Goal: Contribute content: Contribute content

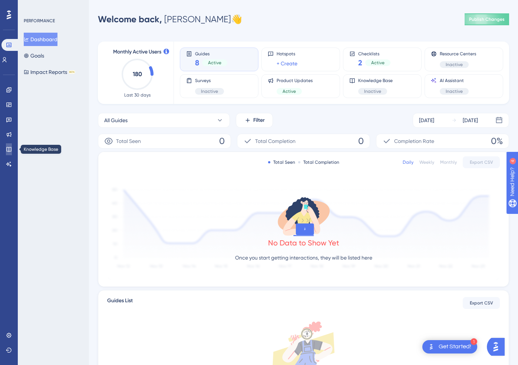
click at [8, 144] on link at bounding box center [9, 149] width 6 height 12
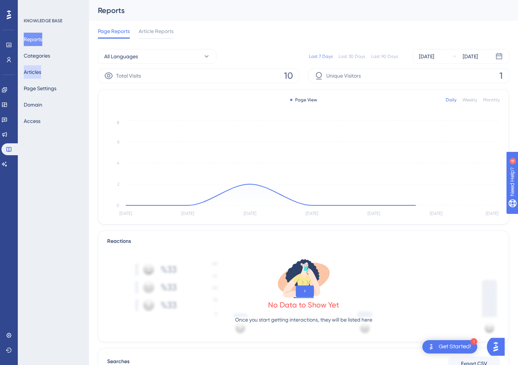
click at [37, 71] on button "Articles" at bounding box center [32, 71] width 17 height 13
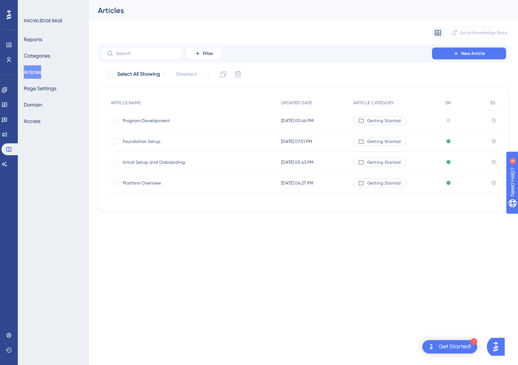
click at [150, 121] on span "Program Development" at bounding box center [182, 121] width 119 height 6
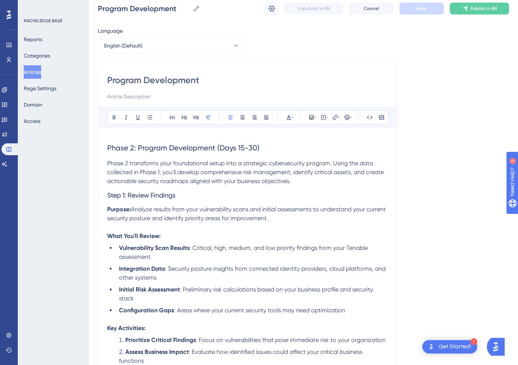
scroll to position [25, 0]
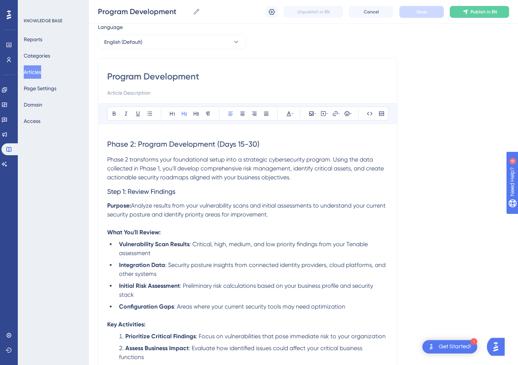
click at [242, 148] on span "Phase 2: Program Development (Days 15-30)" at bounding box center [183, 143] width 152 height 9
click at [225, 166] on span "Phase 2 transforms your foundational setup into a strategic cybersecurity progr…" at bounding box center [246, 168] width 278 height 25
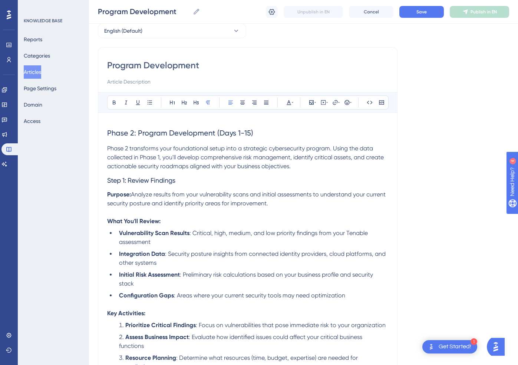
scroll to position [41, 0]
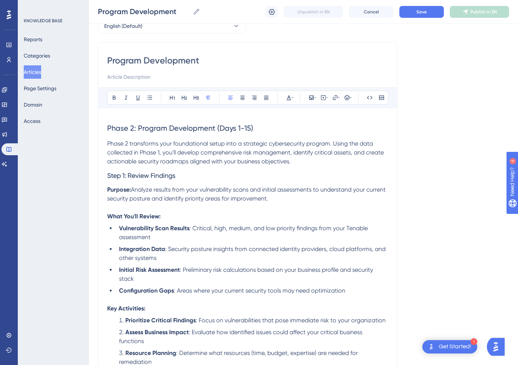
click at [186, 153] on span "Phase 2 transforms your foundational setup into a strategic cybersecurity progr…" at bounding box center [246, 152] width 278 height 25
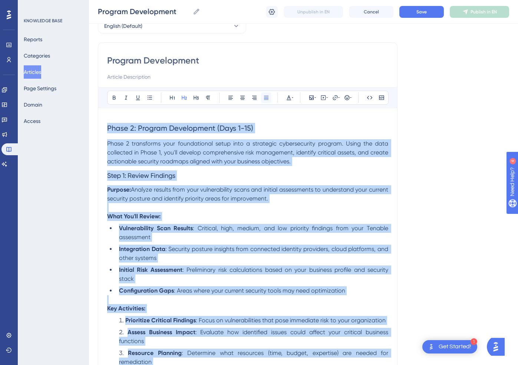
click at [264, 102] on button at bounding box center [266, 97] width 10 height 10
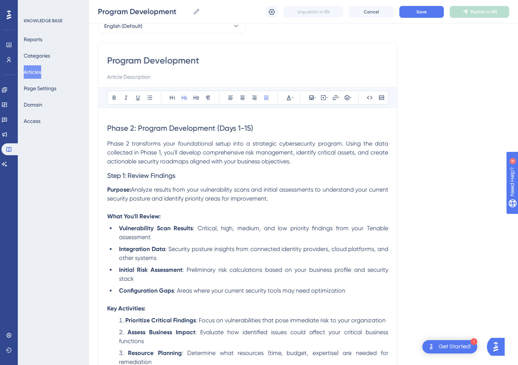
click at [248, 150] on span "Phase 2 transforms your foundational setup into a strategic cybersecurity progr…" at bounding box center [248, 152] width 283 height 25
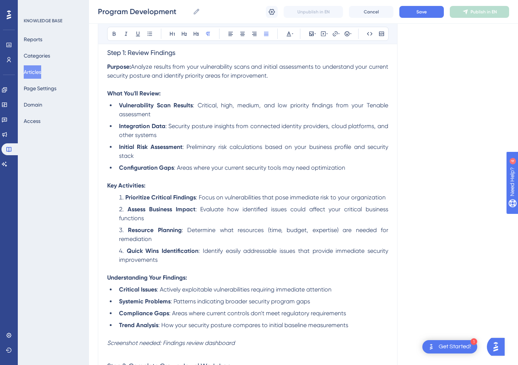
scroll to position [165, 0]
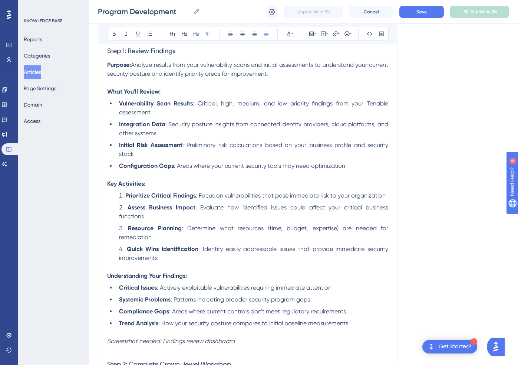
click at [289, 68] on span "Analyze results from your vulnerability scans and initial assessments to unders…" at bounding box center [248, 69] width 283 height 16
click at [141, 147] on strong "Initial Risk Assessment" at bounding box center [150, 144] width 63 height 7
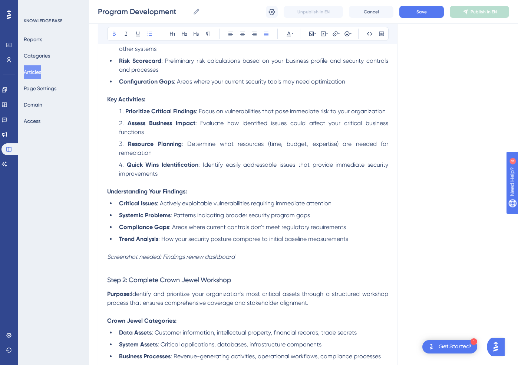
scroll to position [249, 0]
click at [302, 83] on span ": Areas where your current security tools may need optimization" at bounding box center [259, 81] width 171 height 7
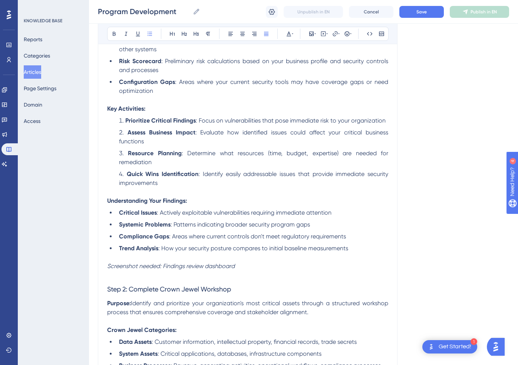
click at [162, 112] on p "Key Activities:" at bounding box center [247, 108] width 281 height 9
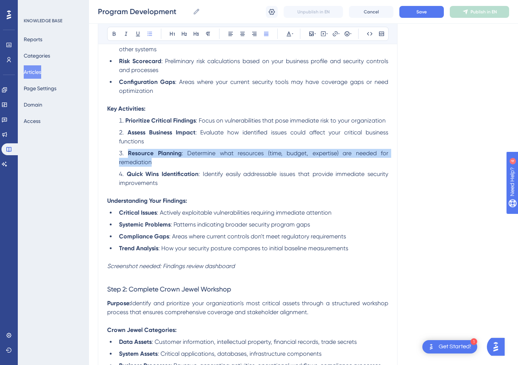
drag, startPoint x: 176, startPoint y: 166, endPoint x: 101, endPoint y: 153, distance: 76.4
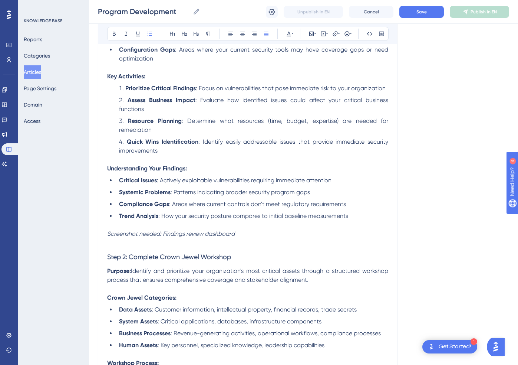
scroll to position [283, 0]
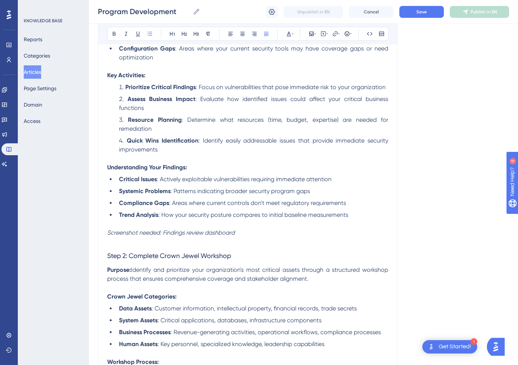
click at [349, 207] on li "Compliance Gaps : Areas where current controls don't meet regulatory requiremen…" at bounding box center [252, 202] width 272 height 9
drag, startPoint x: 349, startPoint y: 207, endPoint x: 108, endPoint y: 206, distance: 241.5
click at [108, 206] on ul "Critical Issues : Actively exploitable vulnerabilities requiring immediate atte…" at bounding box center [247, 197] width 281 height 45
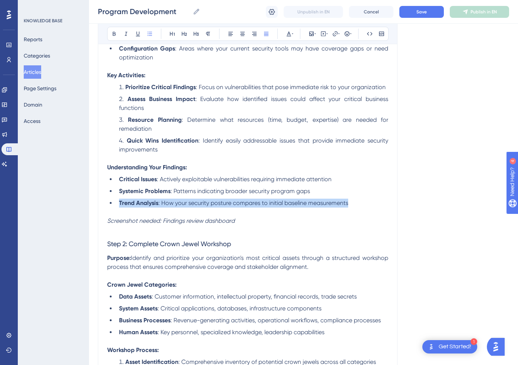
drag, startPoint x: 360, startPoint y: 205, endPoint x: 95, endPoint y: 202, distance: 264.9
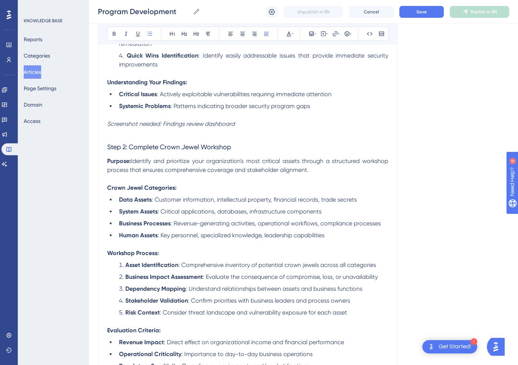
scroll to position [368, 0]
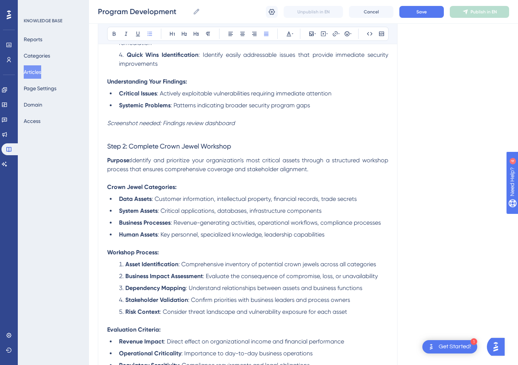
click at [147, 161] on span "Identify and prioritize your organization's most critical assets through a stru…" at bounding box center [248, 165] width 283 height 16
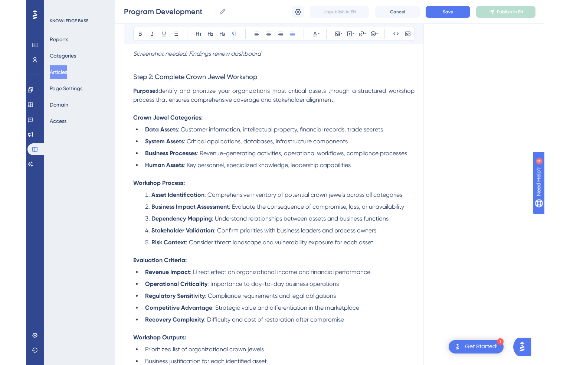
scroll to position [438, 0]
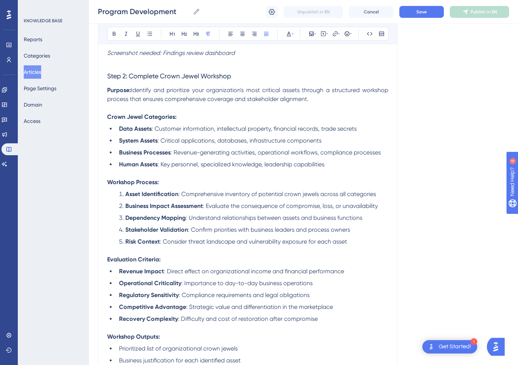
click at [373, 92] on span "Identify and prioritize your organization's most critical assets through a stru…" at bounding box center [248, 94] width 283 height 16
click at [213, 79] on span "Step 2: Complete Crown Jewel Workshop" at bounding box center [169, 76] width 124 height 8
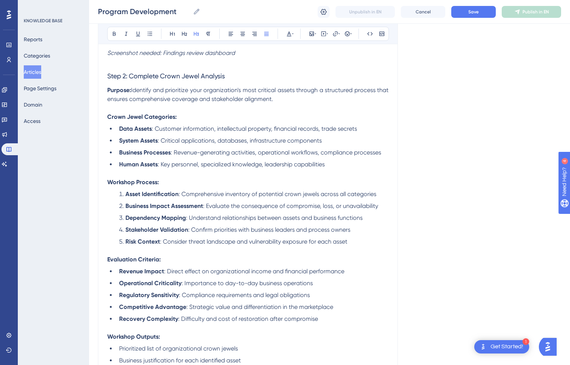
click at [108, 91] on strong "Purpose:" at bounding box center [119, 89] width 24 height 7
click at [109, 79] on span "Step 2: Complete Crown Jewel Analysis" at bounding box center [166, 76] width 118 height 8
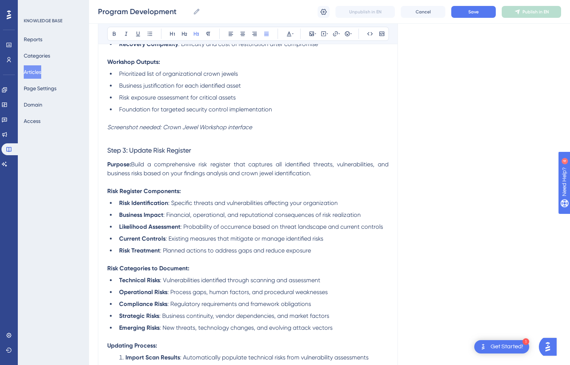
scroll to position [734, 0]
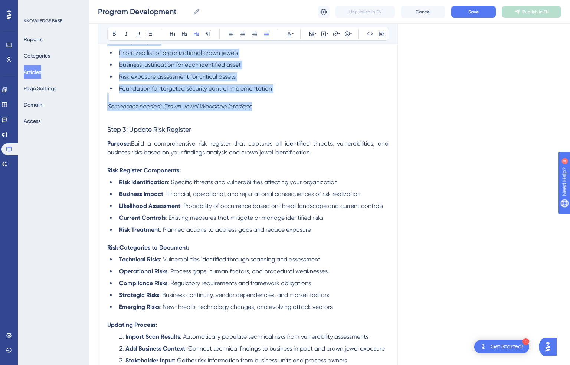
click at [264, 111] on p "Screenshot needed: Crown Jewel Workshop interface" at bounding box center [247, 106] width 281 height 9
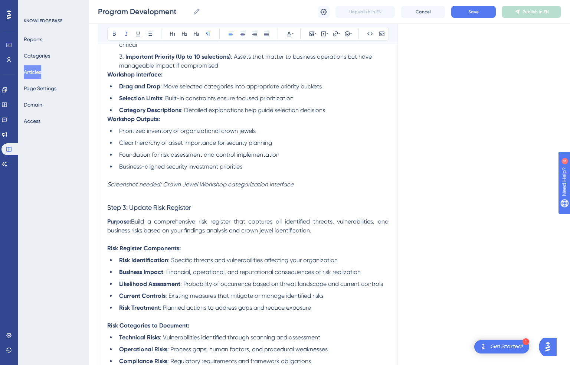
scroll to position [737, 0]
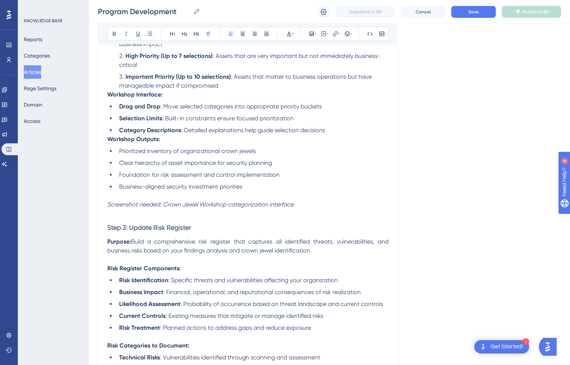
click at [108, 142] on strong "Workshop Outputs:" at bounding box center [133, 138] width 53 height 7
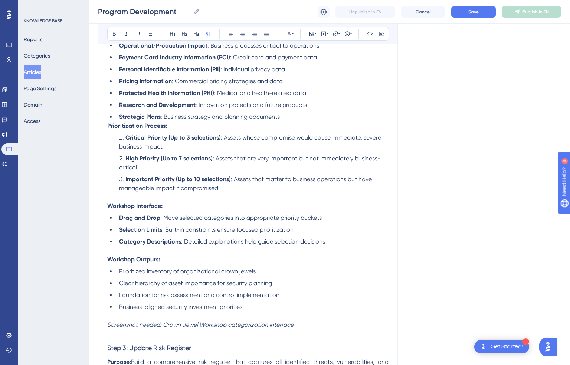
scroll to position [615, 0]
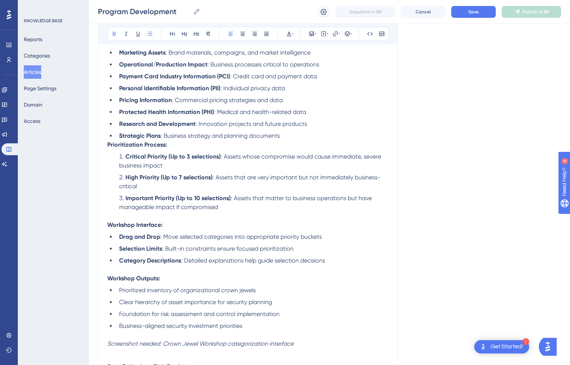
click at [119, 165] on li "Critical Priority (Up to 3 selections) : Assets whose compromise would cause im…" at bounding box center [252, 161] width 272 height 18
click at [121, 162] on li "Critical Priority (Up to 3 selections) : Assets whose compromise would cause im…" at bounding box center [252, 161] width 272 height 18
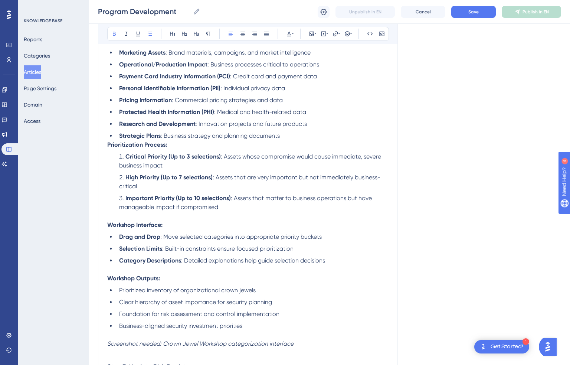
click at [108, 148] on strong "Prioritization Process:" at bounding box center [137, 144] width 60 height 7
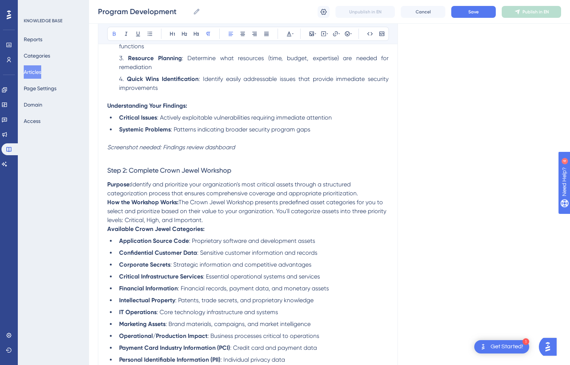
scroll to position [343, 0]
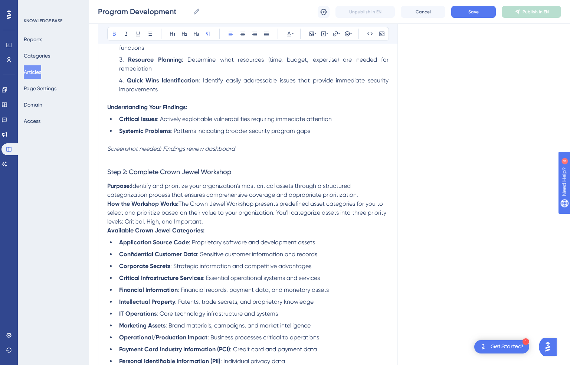
click at [107, 232] on strong "Available Crown Jewel Categories:" at bounding box center [155, 230] width 97 height 7
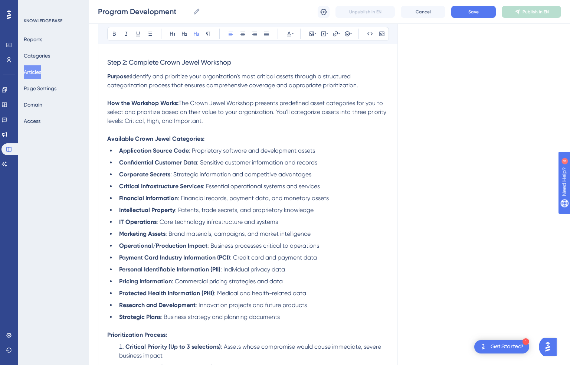
scroll to position [454, 0]
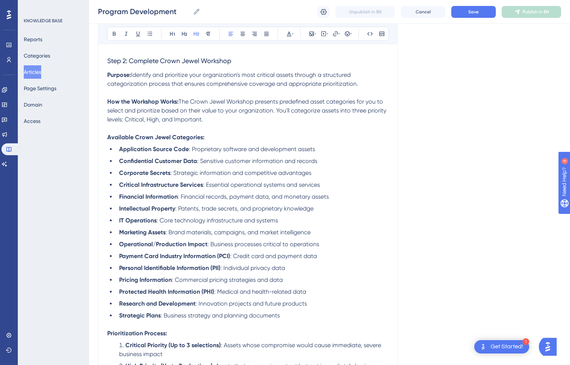
click at [212, 65] on span "Step 2: Complete Crown Jewel Workshop" at bounding box center [169, 61] width 124 height 8
click at [142, 104] on strong "How the Workshop Works:" at bounding box center [142, 101] width 71 height 7
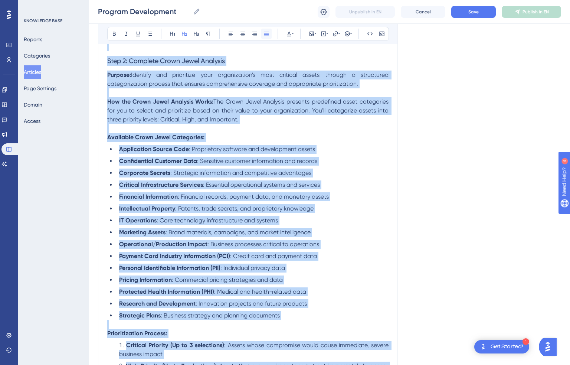
click at [266, 33] on icon at bounding box center [266, 34] width 6 height 6
click at [267, 32] on icon at bounding box center [266, 34] width 6 height 6
click at [298, 124] on p "How the Crown Jewel Analysis Works: The Crown Jewel Analysis presents predefine…" at bounding box center [247, 110] width 281 height 27
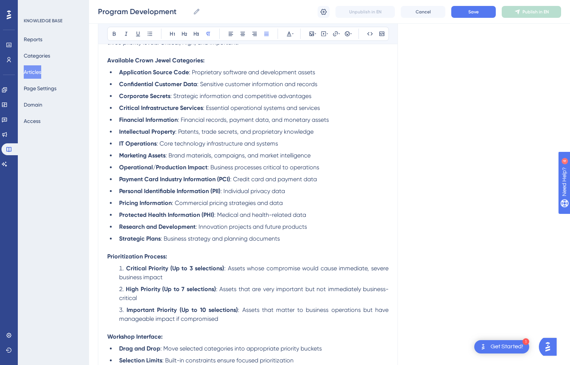
scroll to position [528, 0]
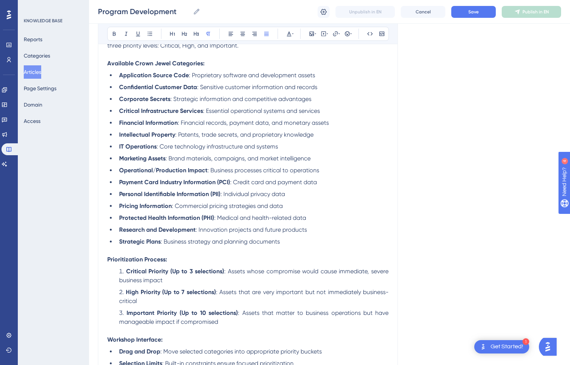
click at [134, 67] on strong "Available Crown Jewel Categories:" at bounding box center [155, 63] width 97 height 7
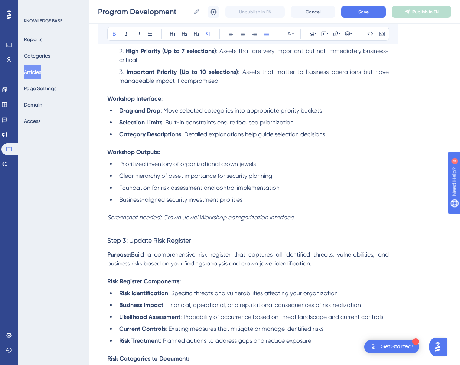
scroll to position [770, 0]
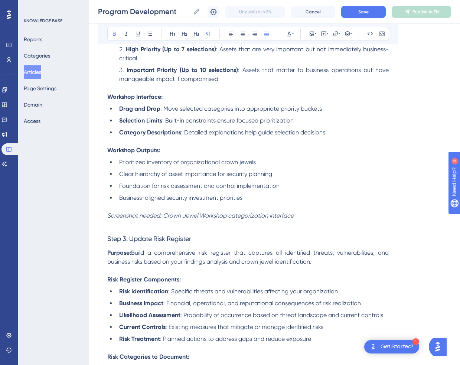
click at [128, 100] on strong "Workshop Interface:" at bounding box center [134, 96] width 55 height 7
click at [198, 136] on span ": Detailed explanations help guide selection decisions" at bounding box center [253, 132] width 144 height 7
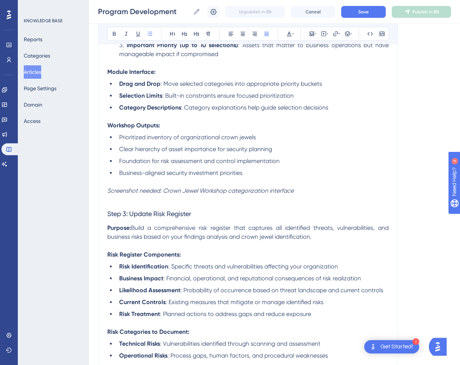
scroll to position [797, 0]
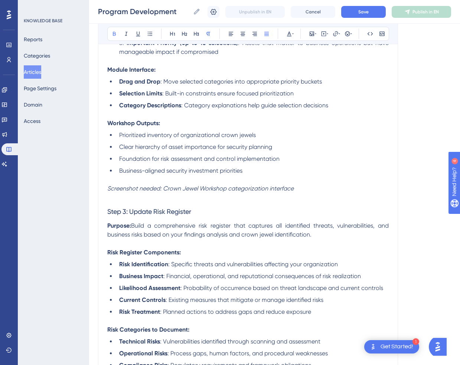
click at [121, 127] on strong "Workshop Outputs:" at bounding box center [133, 122] width 53 height 7
click at [168, 150] on span "Clear hierarchy of asset importance for security planning" at bounding box center [195, 146] width 153 height 7
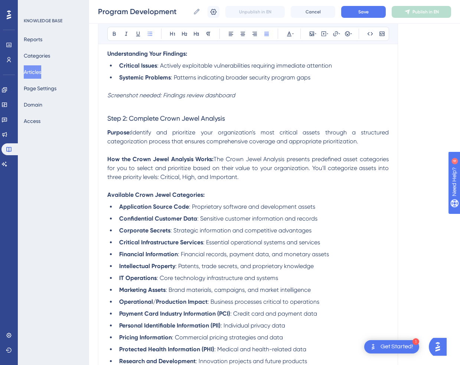
scroll to position [393, 0]
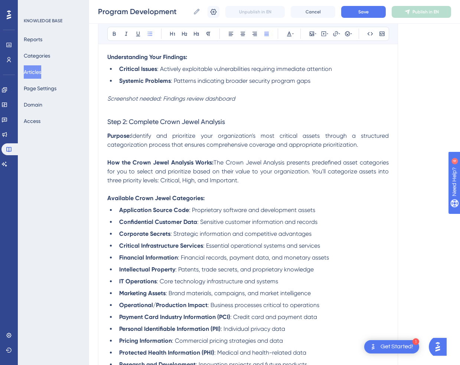
click at [166, 122] on span "Step 2: Complete Crown Jewel Analysis" at bounding box center [166, 122] width 118 height 8
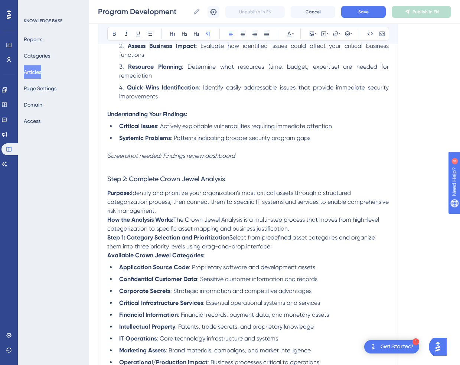
scroll to position [303, 0]
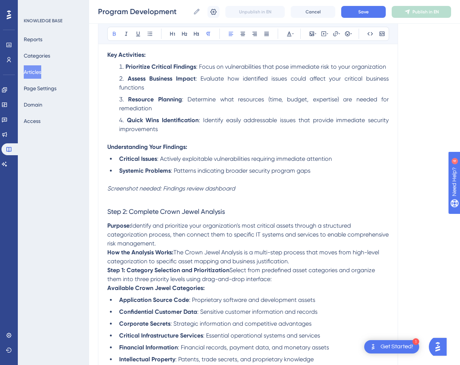
click at [108, 253] on strong "How the Analysis Works:" at bounding box center [140, 252] width 66 height 7
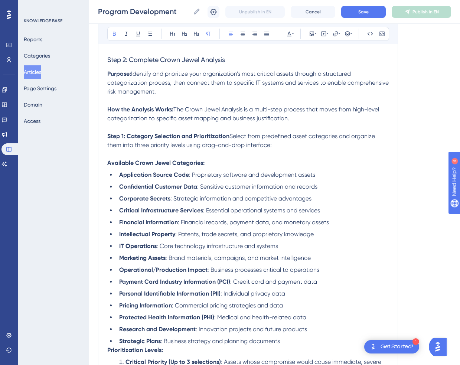
scroll to position [458, 0]
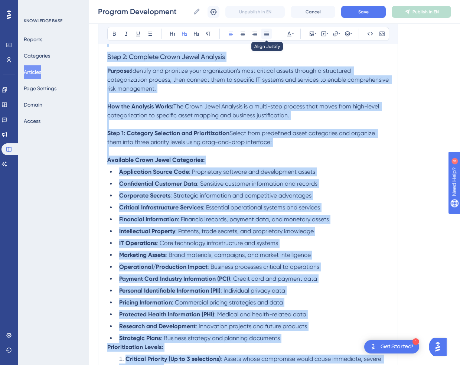
click at [269, 32] on icon at bounding box center [266, 34] width 6 height 6
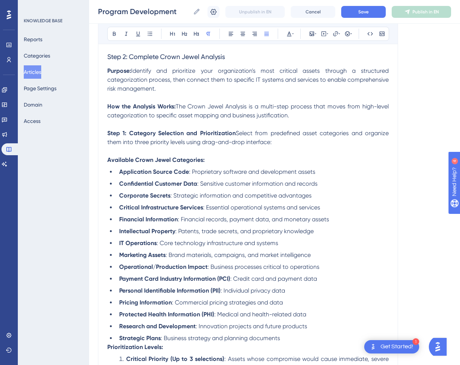
click at [234, 102] on p at bounding box center [247, 97] width 281 height 9
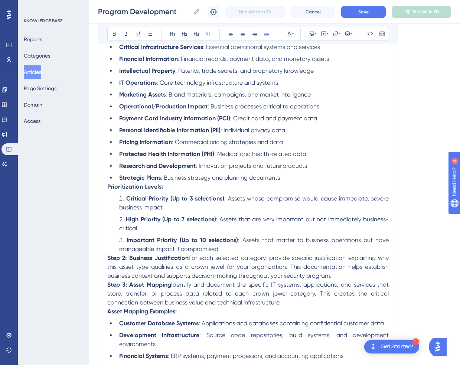
scroll to position [618, 0]
click at [107, 190] on strong "Prioritization Levels:" at bounding box center [135, 186] width 56 height 7
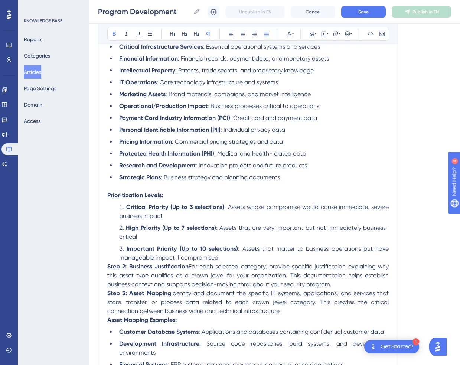
click at [107, 270] on strong "Step 2: Business Justification" at bounding box center [147, 266] width 81 height 7
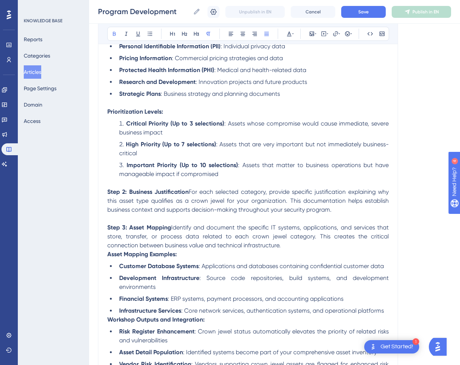
scroll to position [704, 0]
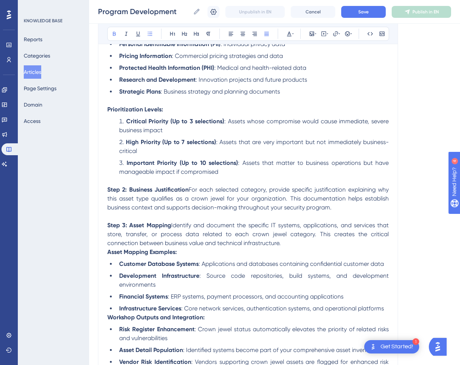
click at [125, 132] on li "Critical Priority (Up to 3 selections) : Assets whose compromise would cause im…" at bounding box center [252, 126] width 272 height 18
click at [119, 129] on li "Critical Priority (Up to 3 selections) : Assets whose compromise would cause im…" at bounding box center [252, 126] width 272 height 18
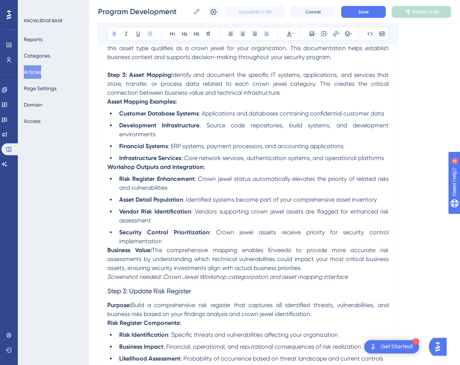
scroll to position [853, 0]
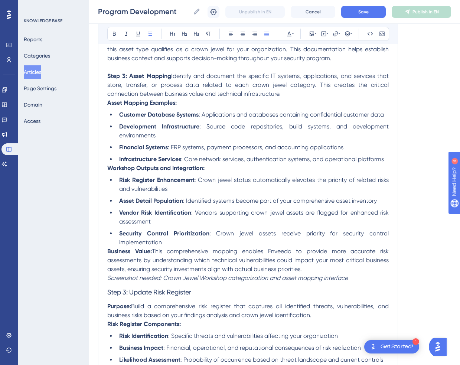
click at [276, 205] on li "Asset Detail Population : Identified systems become part of your comprehensive …" at bounding box center [252, 200] width 272 height 9
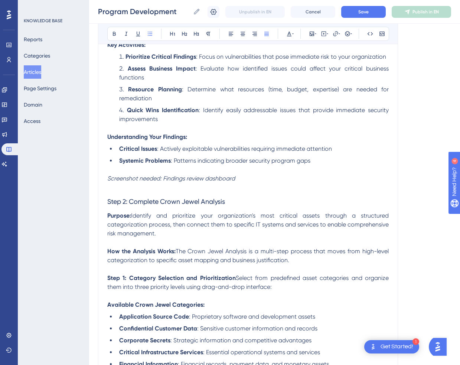
scroll to position [311, 0]
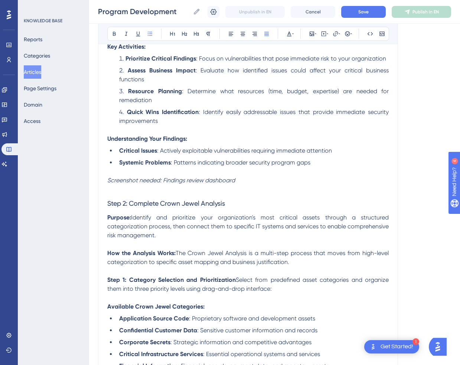
click at [108, 204] on span "Step 2: Complete Crown Jewel Analysis" at bounding box center [166, 203] width 118 height 8
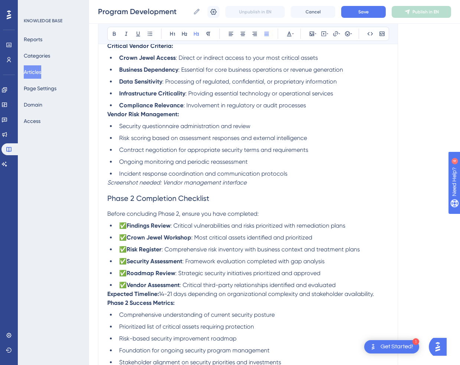
scroll to position [2406, 0]
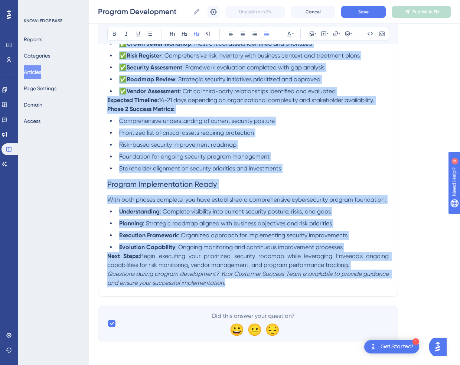
click at [236, 286] on p "Questions during program development? Your Customer Success Team is available t…" at bounding box center [247, 278] width 281 height 18
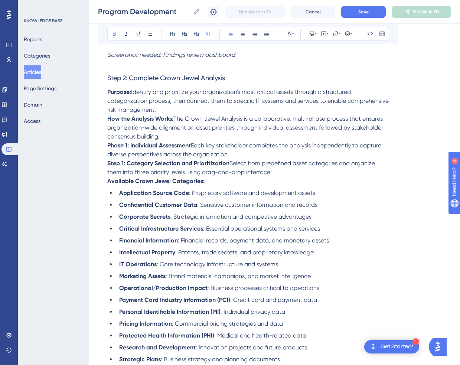
scroll to position [439, 0]
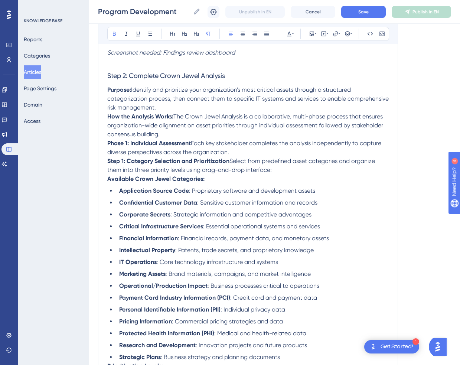
click at [105, 121] on div "Program Development Bold Italic Underline Bullet Point Heading 1 Heading 2 Head…" at bounding box center [248, 227] width 300 height 1166
click at [108, 118] on strong "How the Analysis Works:" at bounding box center [140, 116] width 66 height 7
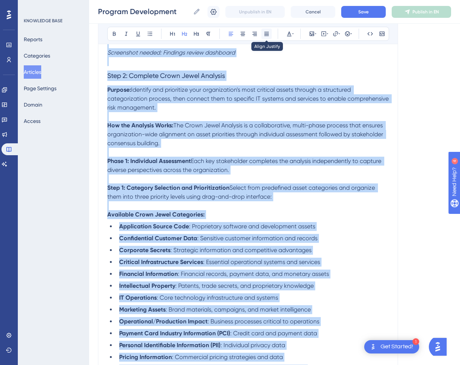
click at [264, 34] on icon at bounding box center [266, 34] width 6 height 6
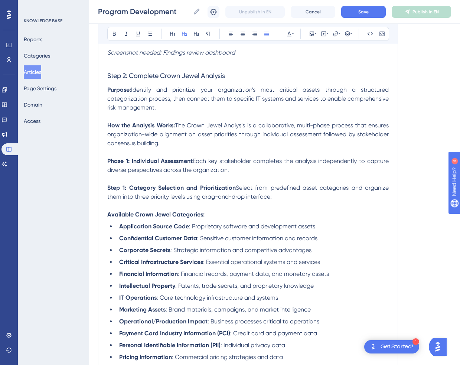
click at [273, 109] on p "Purpose: Identify and prioritize your organization's most critical assets throu…" at bounding box center [247, 98] width 281 height 27
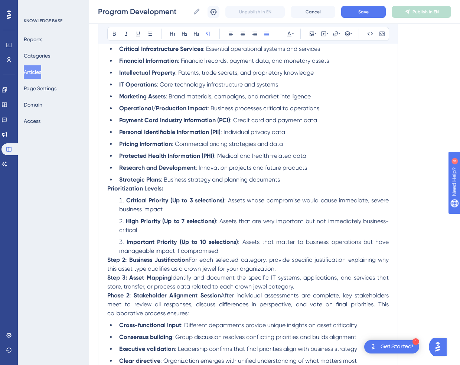
scroll to position [658, 0]
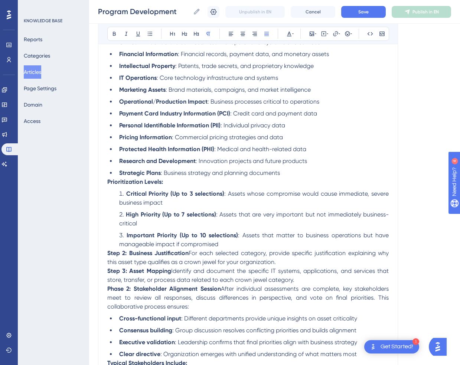
click at [109, 185] on strong "Prioritization Levels:" at bounding box center [135, 181] width 56 height 7
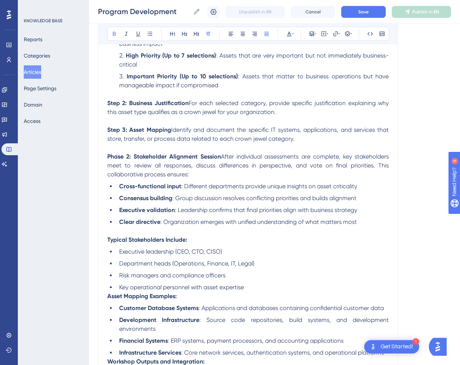
scroll to position [827, 0]
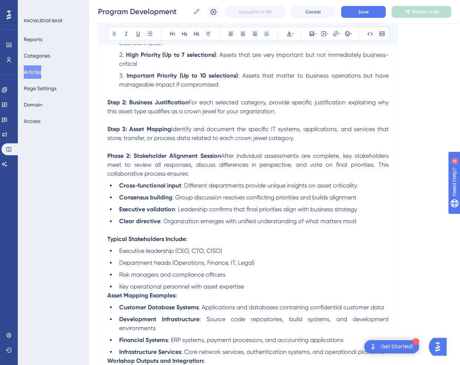
click at [318, 189] on span ": Different departments provide unique insights on asset criticality" at bounding box center [269, 185] width 176 height 7
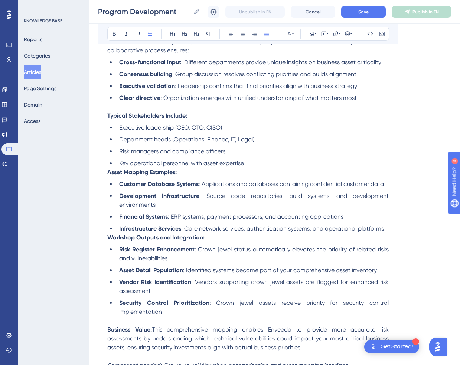
scroll to position [954, 0]
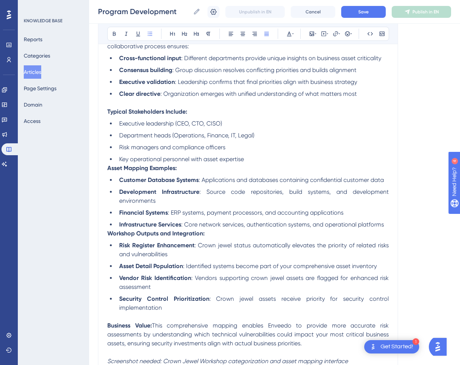
click at [108, 171] on strong "Asset Mapping Examples:" at bounding box center [141, 167] width 69 height 7
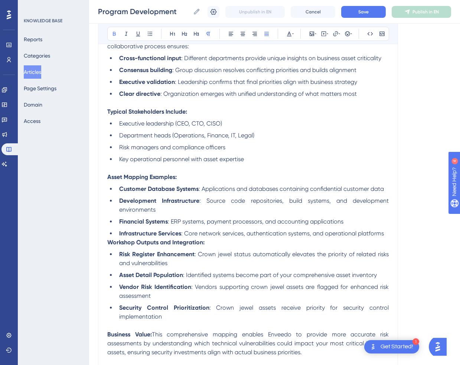
click at [212, 162] on span "Key operational personnel with asset expertise" at bounding box center [181, 158] width 125 height 7
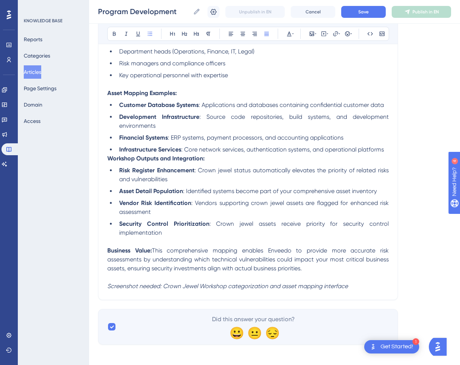
scroll to position [1039, 0]
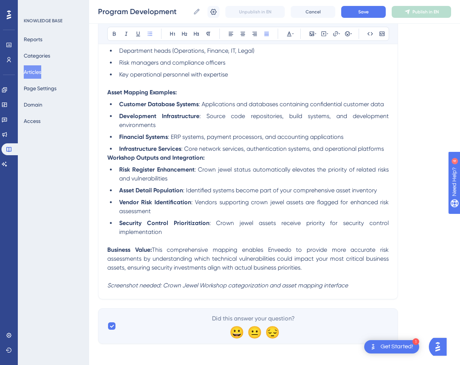
click at [108, 161] on strong "Workshop Outputs and Integration:" at bounding box center [155, 157] width 97 height 7
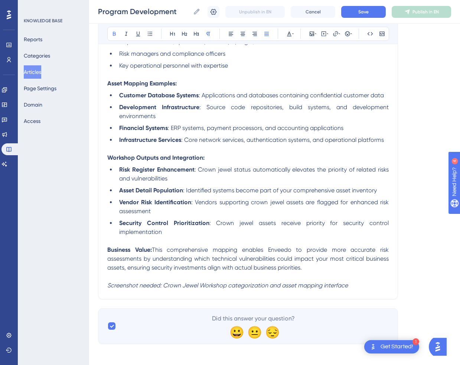
scroll to position [1061, 0]
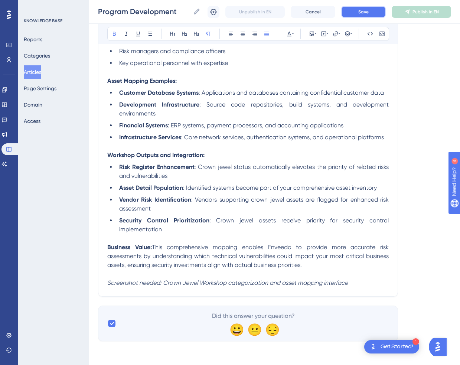
click at [366, 10] on span "Save" at bounding box center [363, 12] width 10 height 6
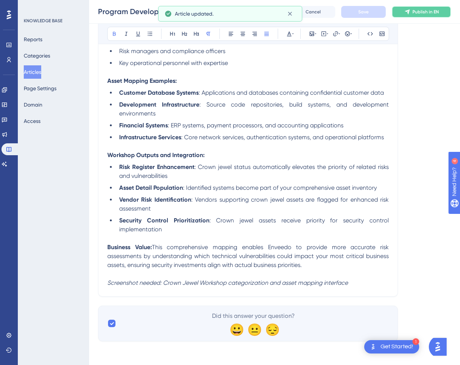
click at [421, 10] on span "Publish in EN" at bounding box center [425, 12] width 26 height 6
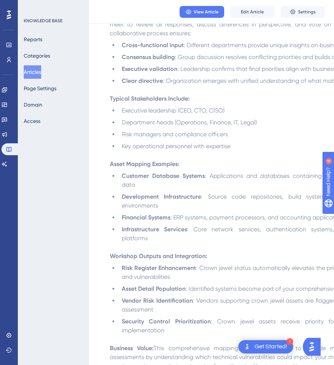
scroll to position [1041, 0]
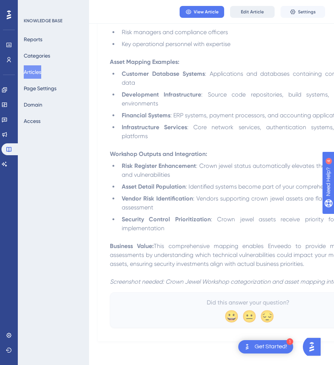
click at [250, 11] on span "Edit Article" at bounding box center [252, 12] width 23 height 6
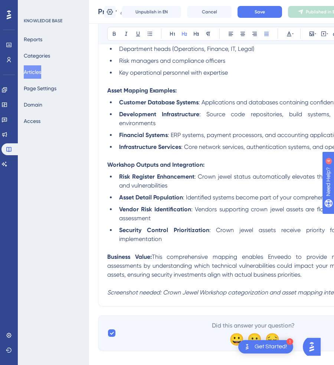
scroll to position [1061, 0]
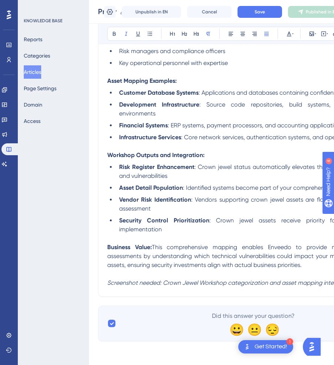
click at [174, 279] on p "Screenshot needed: Crown Jewel Workshop categorization and asset mapping interf…" at bounding box center [247, 282] width 281 height 9
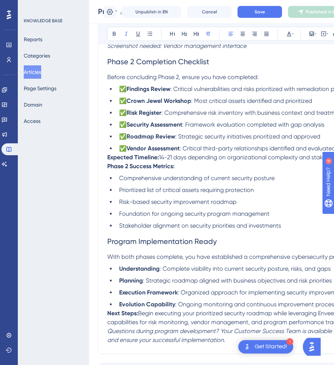
scroll to position [2534, 0]
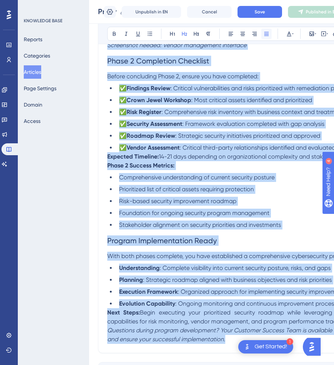
click at [267, 35] on icon at bounding box center [266, 34] width 6 height 6
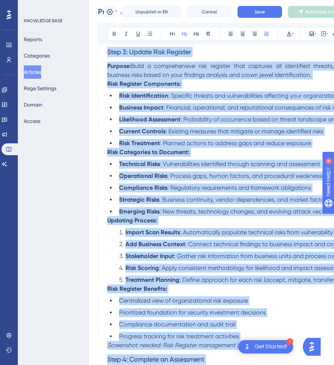
scroll to position [1305, 0]
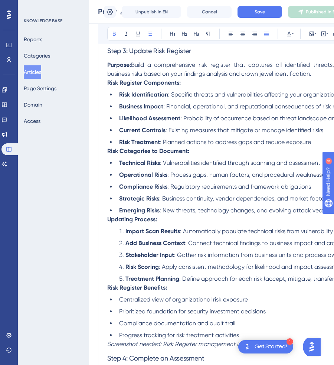
click at [162, 135] on ul "Risk Identification : Specific threats and vulnerabilities affecting your organ…" at bounding box center [247, 118] width 281 height 56
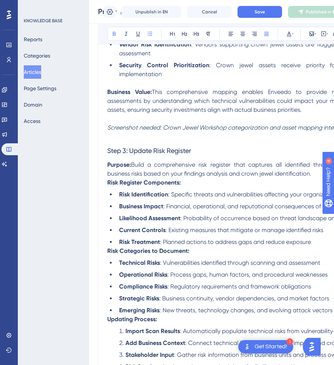
scroll to position [1167, 0]
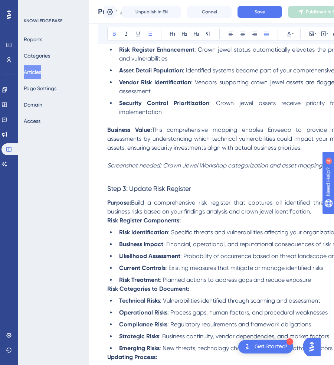
click at [106, 229] on div "Program Development Bold Italic Underline Bullet Point Heading 1 Heading 2 Head…" at bounding box center [248, 318] width 300 height 2804
click at [108, 224] on strong "Risk Register Components:" at bounding box center [143, 220] width 73 height 7
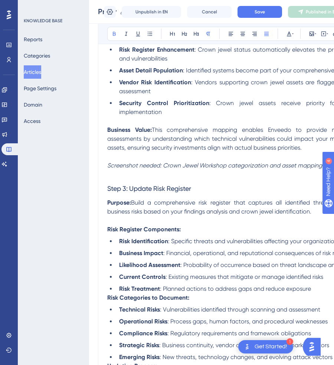
click at [108, 301] on strong "Risk Categories to Document:" at bounding box center [148, 297] width 82 height 7
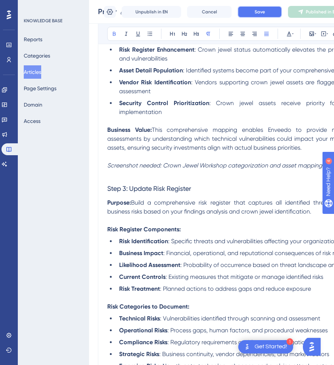
click at [270, 13] on button "Save" at bounding box center [259, 12] width 45 height 12
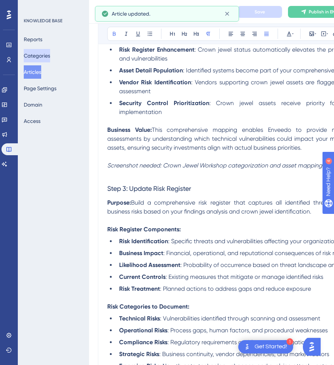
click at [42, 57] on button "Categories" at bounding box center [37, 55] width 26 height 13
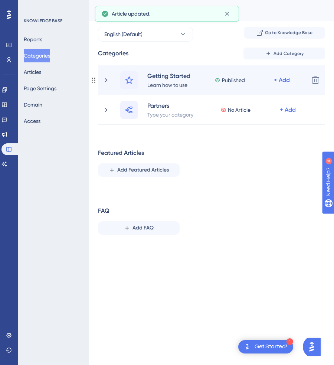
click at [114, 76] on div "Getting Started Learn how to use Enveedo Published + Add" at bounding box center [202, 80] width 200 height 18
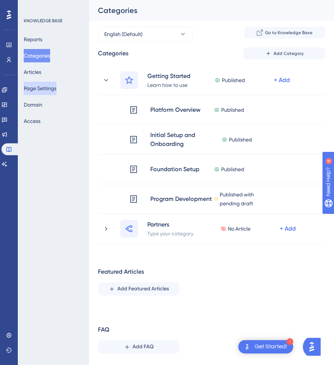
click at [47, 84] on button "Page Settings" at bounding box center [40, 88] width 33 height 13
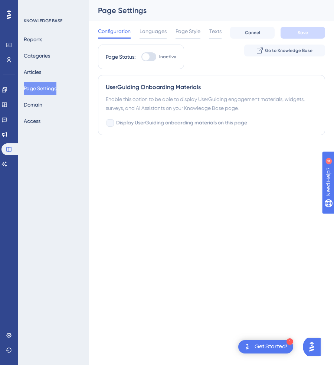
click at [148, 55] on div at bounding box center [145, 56] width 7 height 7
click at [141, 57] on input "Inactive" at bounding box center [141, 57] width 0 height 0
checkbox input "true"
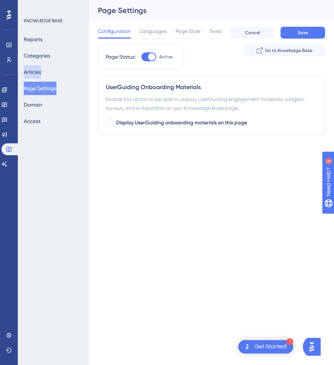
click at [40, 76] on button "Articles" at bounding box center [32, 71] width 17 height 13
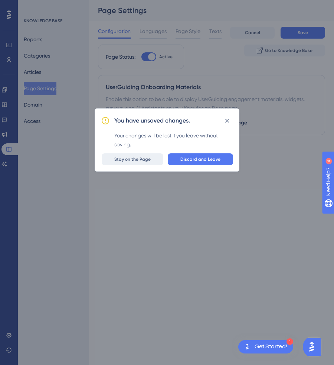
click at [138, 155] on button "Stay on the Page" at bounding box center [133, 159] width 62 height 12
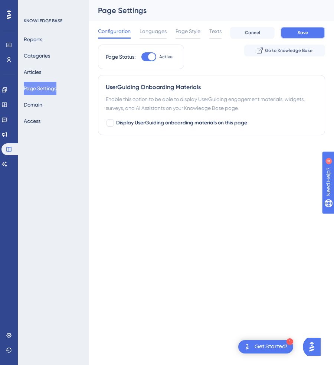
click at [292, 32] on button "Save" at bounding box center [302, 33] width 45 height 12
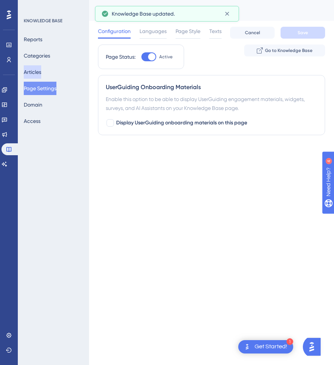
click at [41, 72] on button "Articles" at bounding box center [32, 71] width 17 height 13
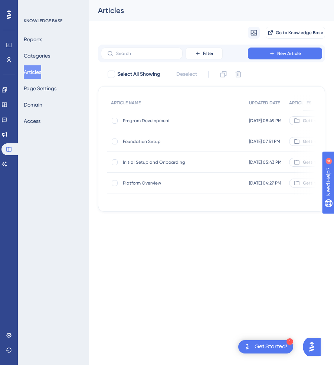
click at [142, 119] on span "Program Development" at bounding box center [182, 121] width 119 height 6
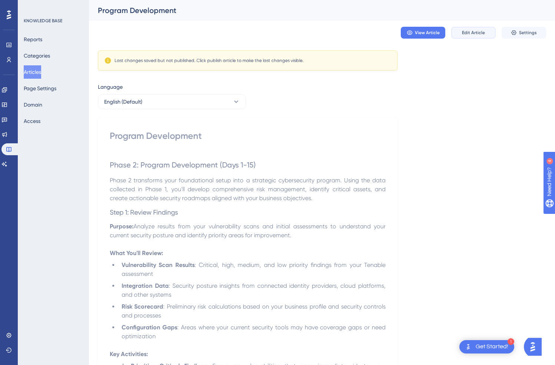
click at [480, 32] on span "Edit Article" at bounding box center [473, 33] width 23 height 6
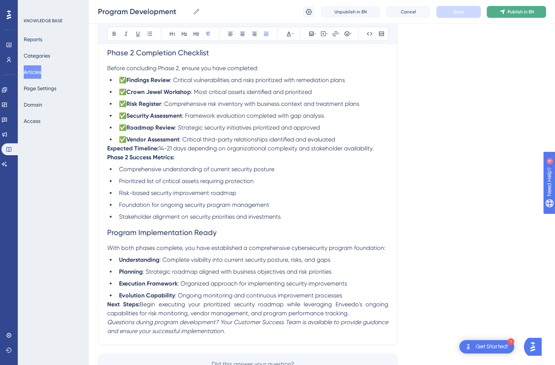
click at [509, 13] on span "Publish in EN" at bounding box center [521, 12] width 26 height 6
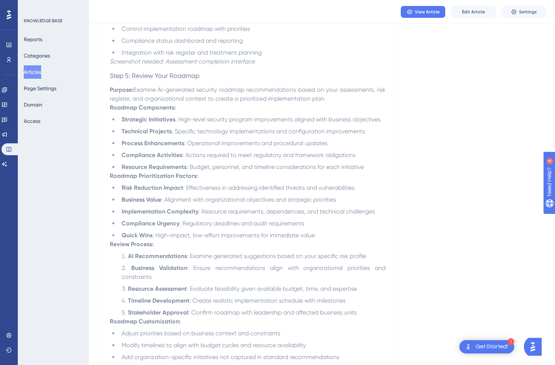
scroll to position [1908, 0]
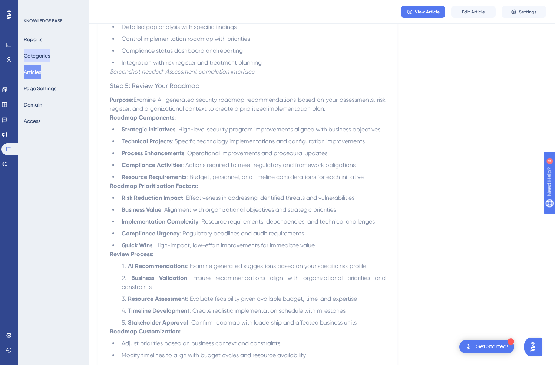
click at [47, 57] on button "Categories" at bounding box center [37, 55] width 26 height 13
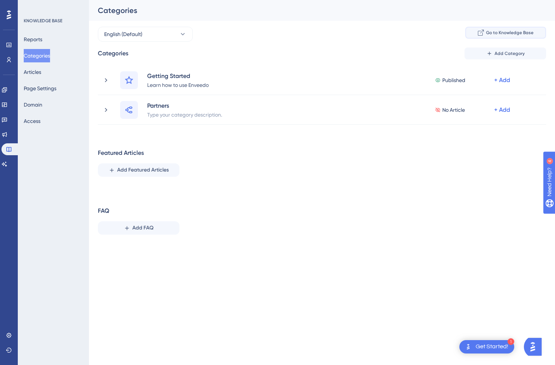
click at [518, 33] on span "Go to Knowledge Base" at bounding box center [509, 33] width 47 height 6
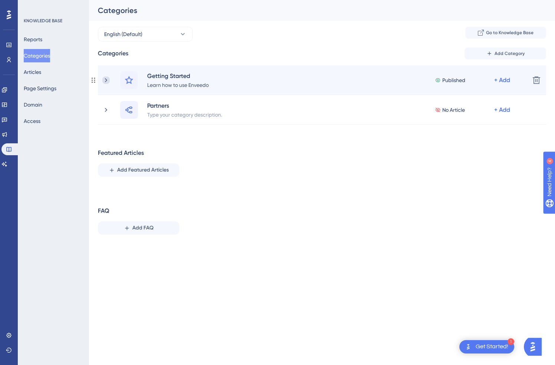
click at [106, 78] on icon at bounding box center [105, 79] width 7 height 7
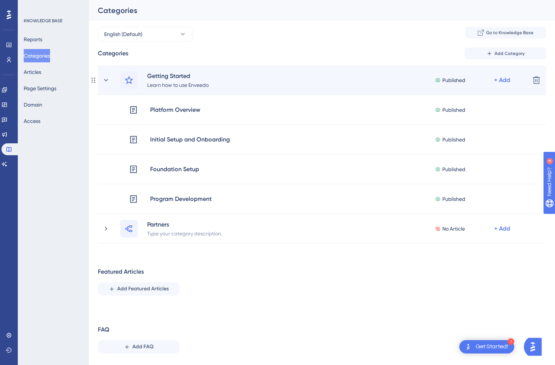
click at [496, 88] on div "Published + Add" at bounding box center [473, 80] width 77 height 18
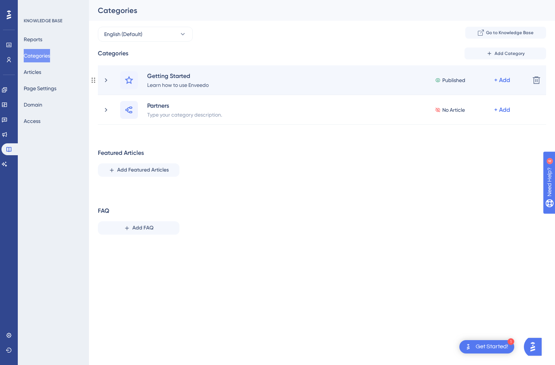
click at [104, 74] on div "Getting Started Learn how to use Enveedo Published + Add" at bounding box center [313, 80] width 422 height 18
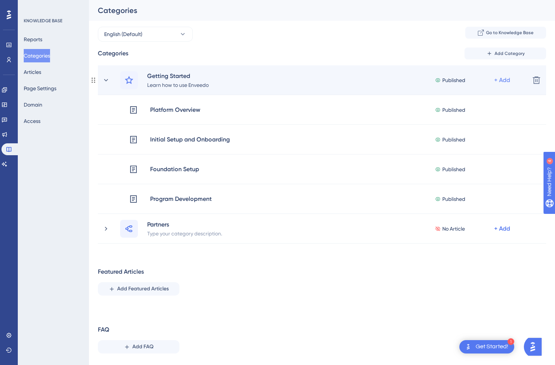
click at [501, 79] on div "+ Add" at bounding box center [503, 80] width 16 height 9
click at [485, 101] on span "Add a Subcategory" at bounding box center [470, 99] width 47 height 9
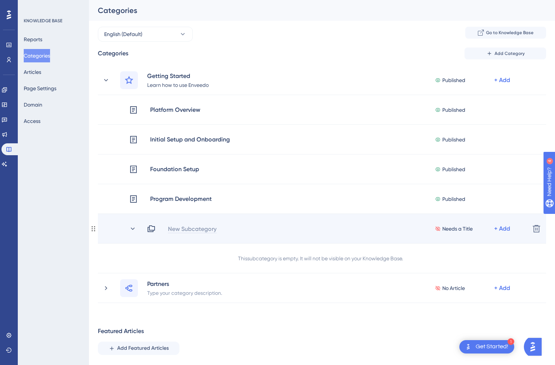
click at [202, 228] on div "New Subcategory" at bounding box center [192, 228] width 49 height 9
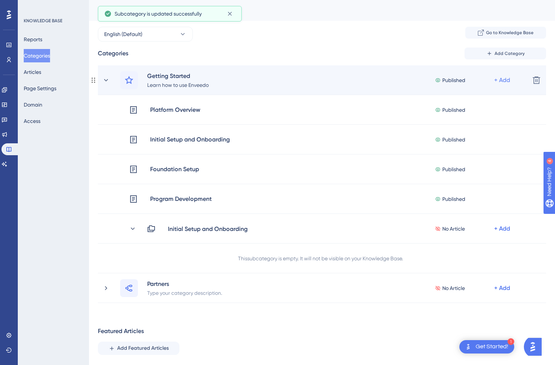
click at [505, 77] on div "+ Add" at bounding box center [503, 80] width 16 height 9
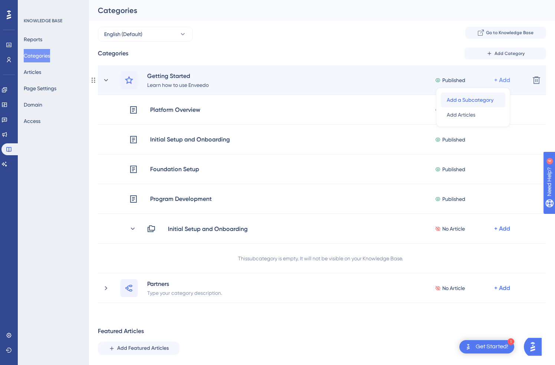
click at [484, 100] on span "Add a Subcategory" at bounding box center [470, 99] width 47 height 9
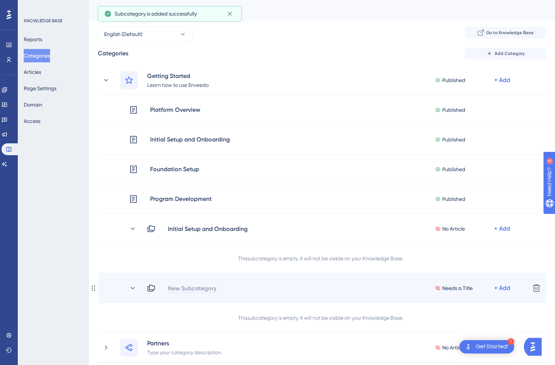
click at [193, 286] on div "New Subcategory" at bounding box center [192, 287] width 49 height 9
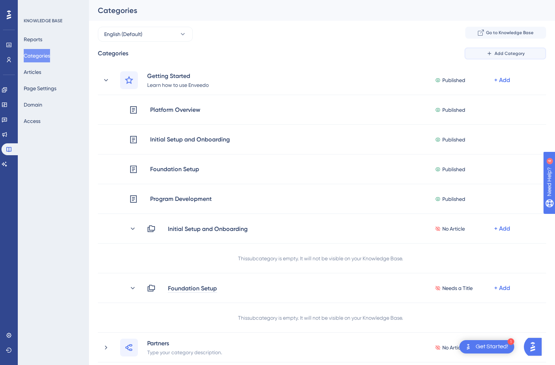
click at [509, 55] on div "Performance Users Engagement Widgets Feedback Product Updates Knowledge Base AI…" at bounding box center [322, 245] width 466 height 490
click at [509, 55] on span "Add Category" at bounding box center [510, 53] width 30 height 6
click at [495, 54] on button "Add Category" at bounding box center [506, 53] width 82 height 12
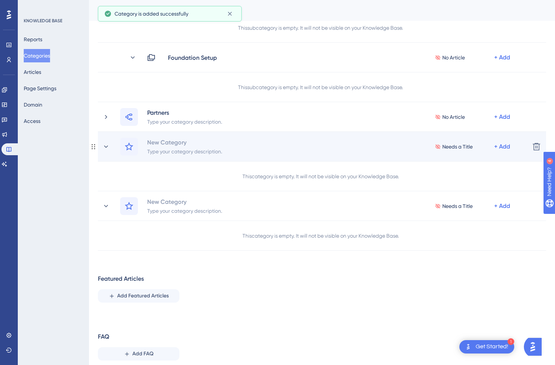
scroll to position [256, 0]
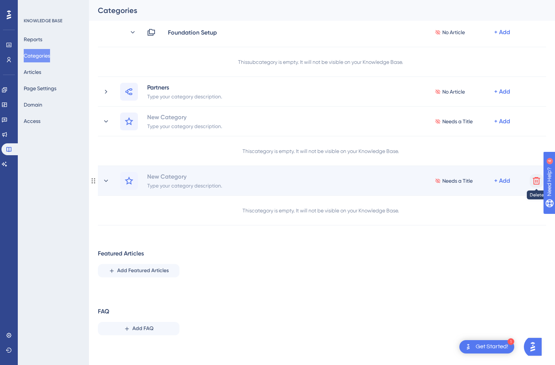
click at [518, 180] on icon at bounding box center [536, 180] width 9 height 9
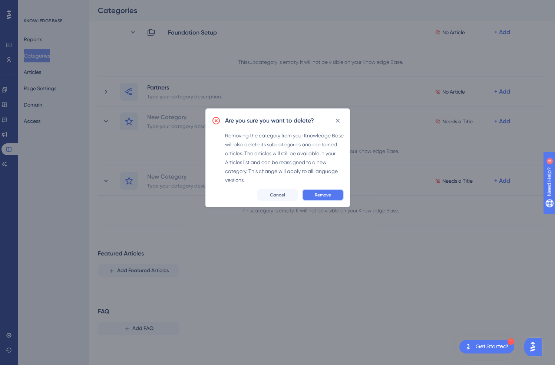
click at [314, 194] on button "Remove" at bounding box center [323, 195] width 42 height 12
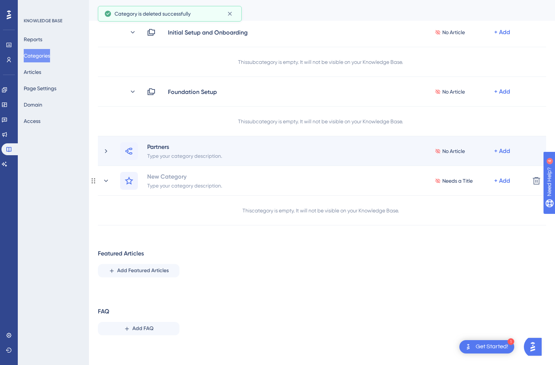
scroll to position [196, 0]
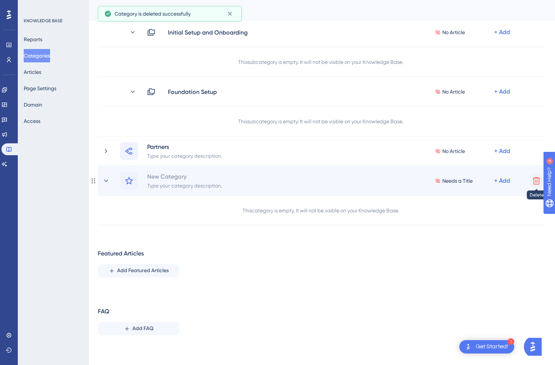
click at [518, 181] on icon at bounding box center [536, 180] width 9 height 9
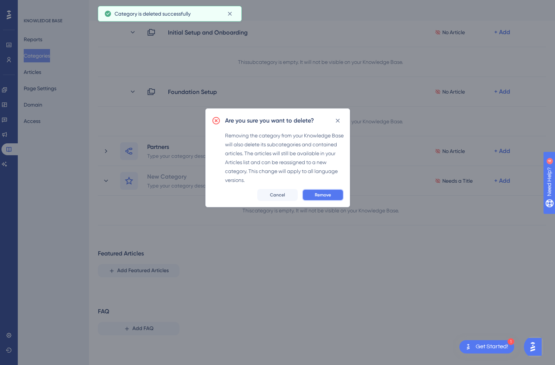
click at [322, 194] on span "Remove" at bounding box center [323, 195] width 16 height 6
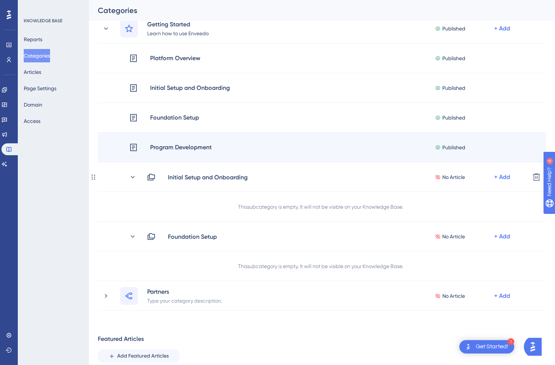
scroll to position [52, 0]
click at [490, 150] on div "Published" at bounding box center [464, 146] width 59 height 9
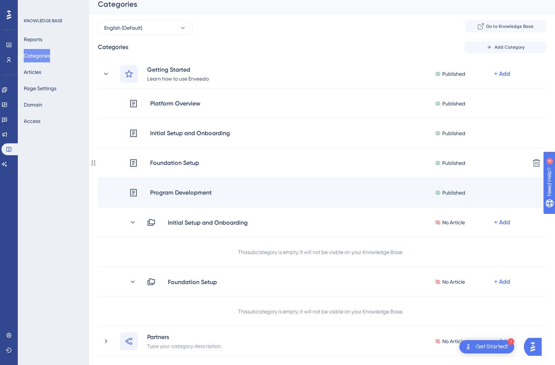
scroll to position [6, 0]
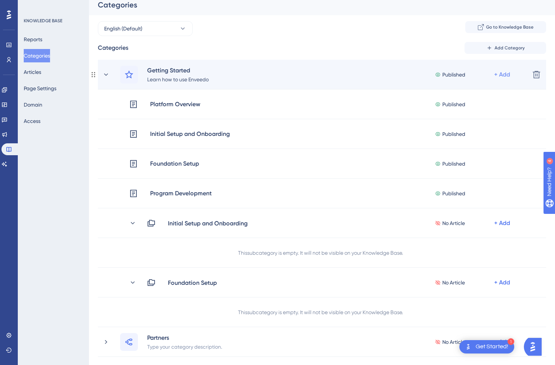
click at [503, 76] on div "+ Add" at bounding box center [503, 74] width 16 height 9
click at [478, 95] on span "Add a Subcategory" at bounding box center [470, 94] width 47 height 9
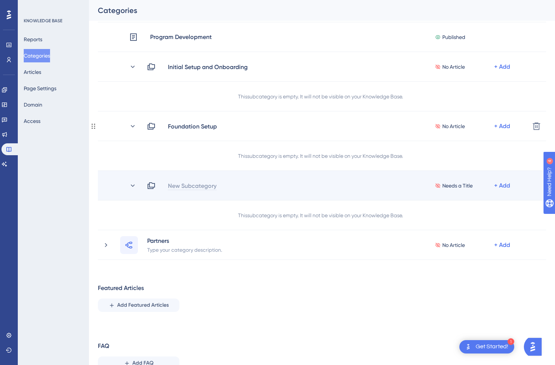
scroll to position [164, 0]
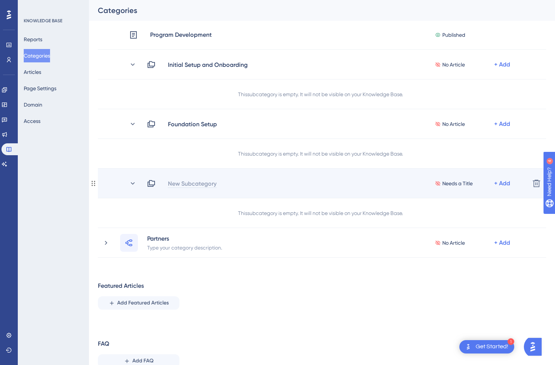
click at [189, 183] on div "New Subcategory" at bounding box center [192, 183] width 49 height 9
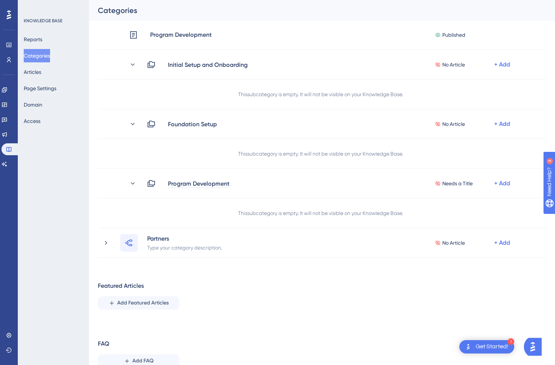
click at [394, 303] on div "Performance Users Engagement Widgets Feedback Product Updates Knowledge Base AI…" at bounding box center [322, 124] width 466 height 522
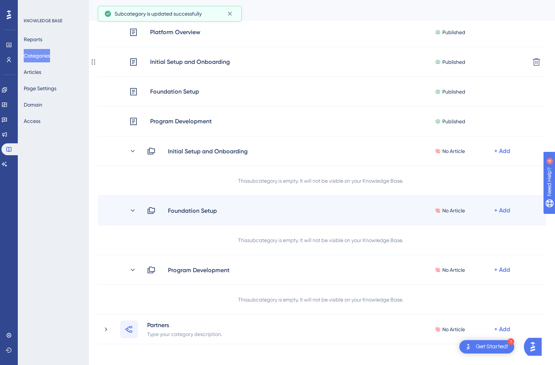
scroll to position [0, 0]
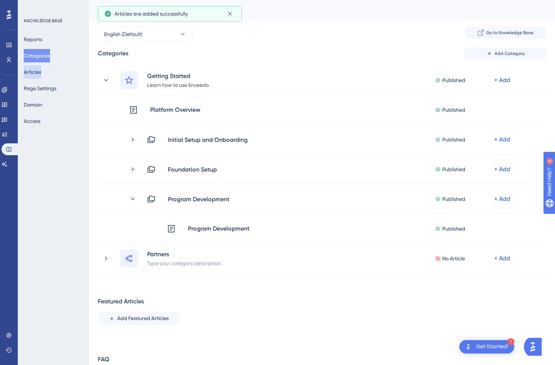
click at [39, 71] on button "Articles" at bounding box center [32, 71] width 17 height 13
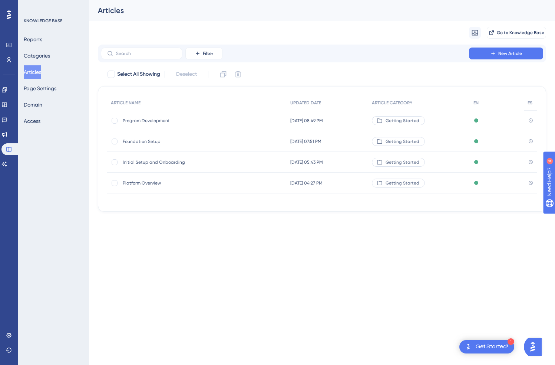
click at [144, 119] on span "Program Development" at bounding box center [182, 121] width 119 height 6
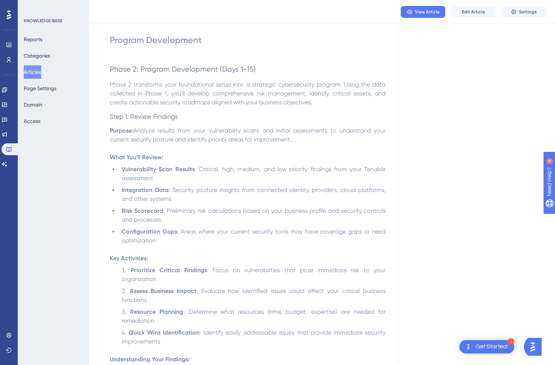
scroll to position [64, 0]
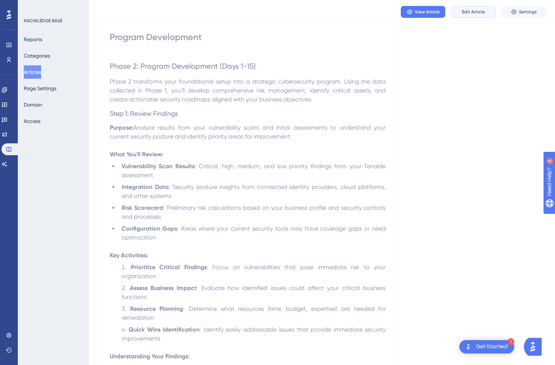
click at [478, 16] on button "Edit Article" at bounding box center [473, 12] width 45 height 12
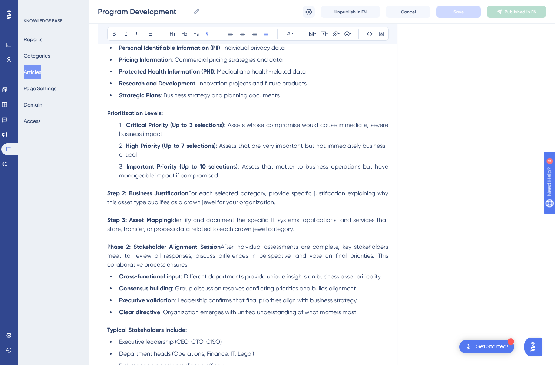
scroll to position [736, 0]
click at [41, 75] on button "Articles" at bounding box center [32, 71] width 17 height 13
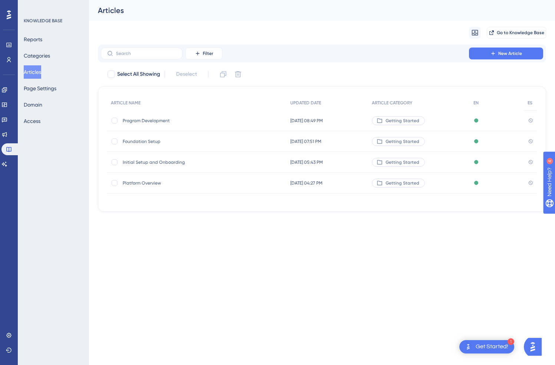
click at [144, 164] on span "Initial Setup and Onboarding" at bounding box center [182, 162] width 119 height 6
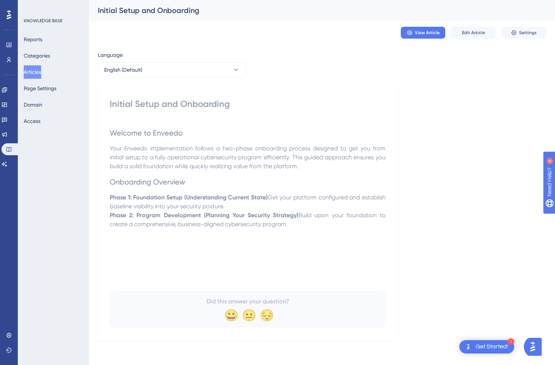
click at [41, 70] on button "Articles" at bounding box center [32, 71] width 17 height 13
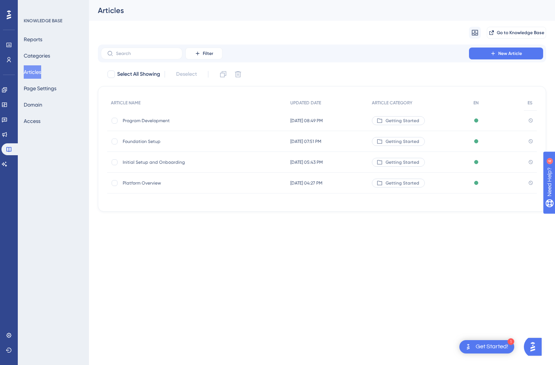
click at [146, 181] on span "Platform Overview" at bounding box center [182, 183] width 119 height 6
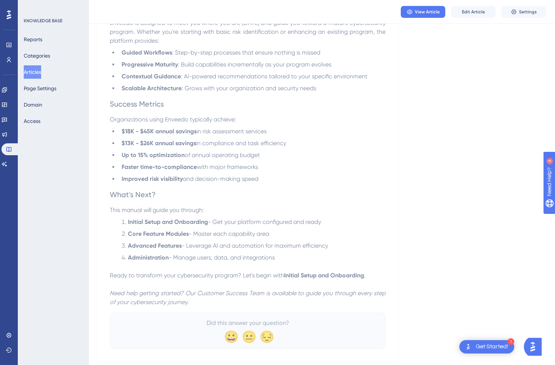
scroll to position [1442, 0]
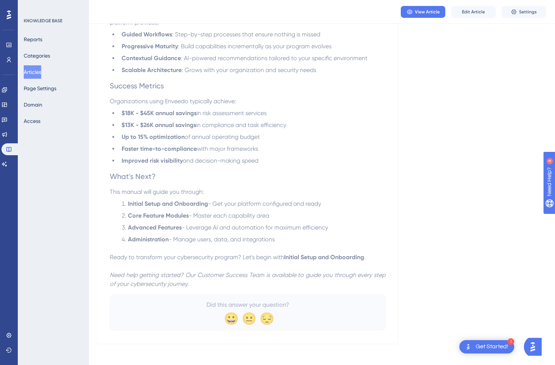
click at [37, 71] on button "Articles" at bounding box center [32, 71] width 17 height 13
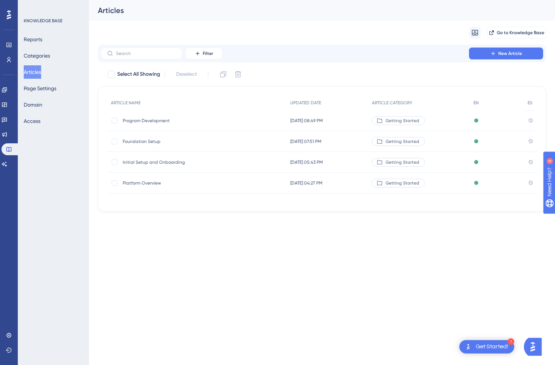
click at [139, 142] on span "Foundation Setup" at bounding box center [182, 141] width 119 height 6
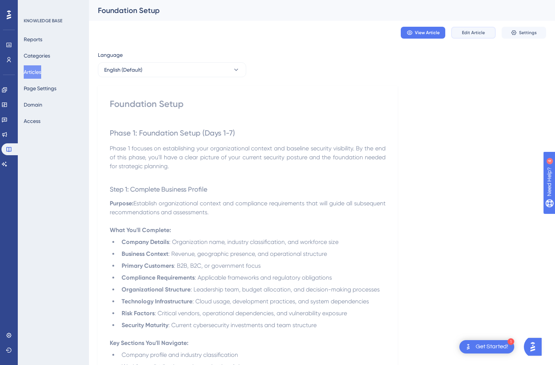
click at [477, 34] on span "Edit Article" at bounding box center [473, 33] width 23 height 6
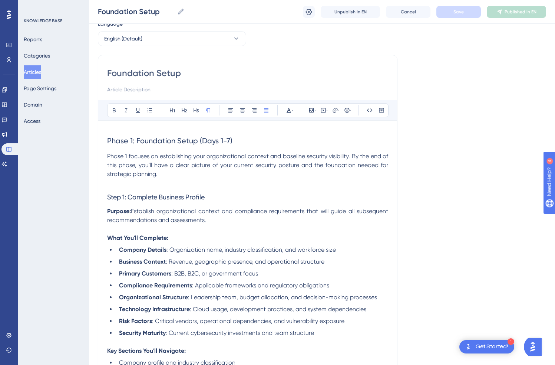
scroll to position [26, 0]
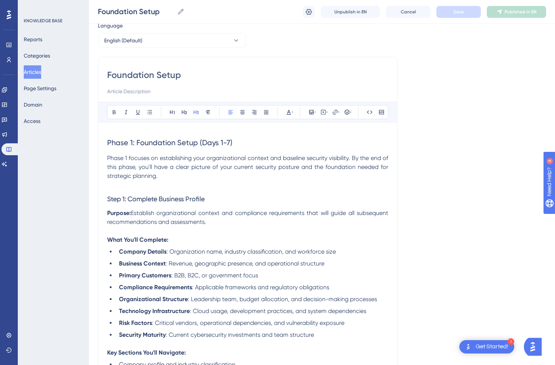
click at [108, 200] on span "Step 1: Complete Business Profile" at bounding box center [156, 199] width 98 height 8
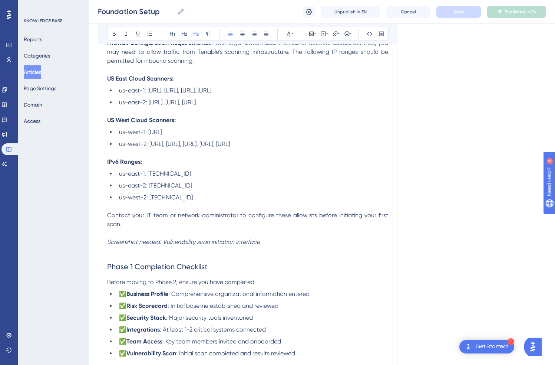
scroll to position [2848, 0]
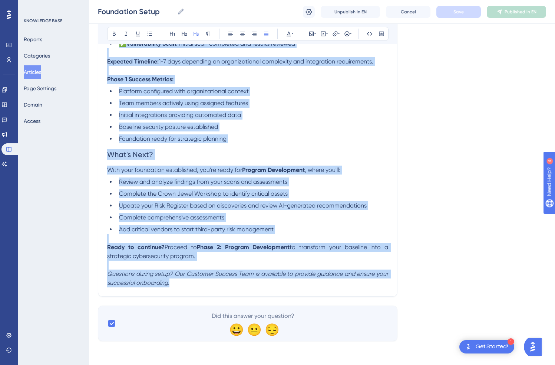
click at [191, 287] on p "Questions during setup? Our Customer Success Team is available to provide guida…" at bounding box center [247, 278] width 281 height 18
copy div "Step 1: Complete Business Profile Purpose: Establish organizational context and…"
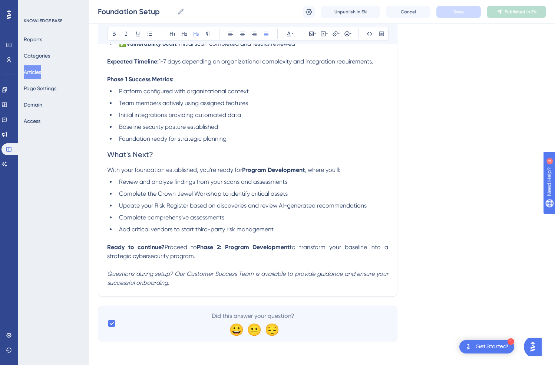
click at [41, 72] on button "Articles" at bounding box center [32, 71] width 17 height 13
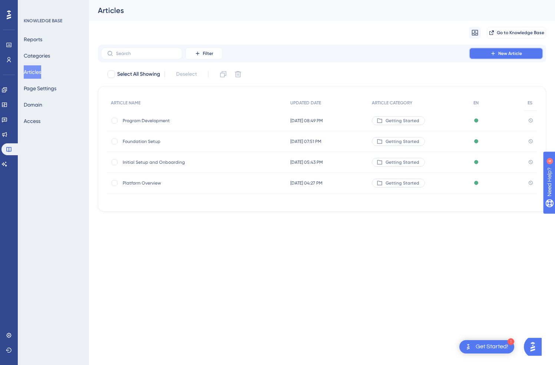
click at [504, 56] on button "New Article" at bounding box center [506, 53] width 74 height 12
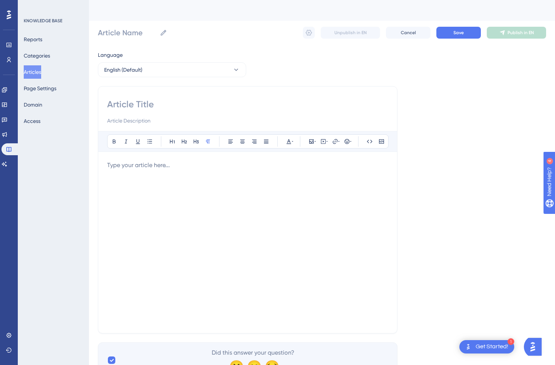
click at [225, 228] on div at bounding box center [247, 242] width 281 height 163
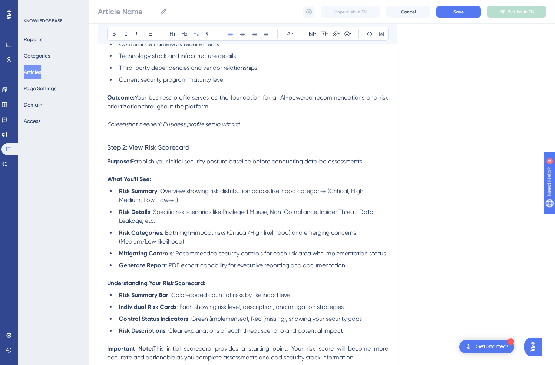
scroll to position [325, 0]
click at [109, 149] on span "Step 2: View Risk Scorecard" at bounding box center [148, 147] width 82 height 8
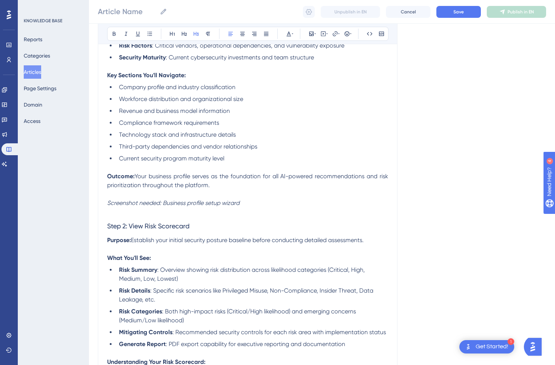
scroll to position [311, 0]
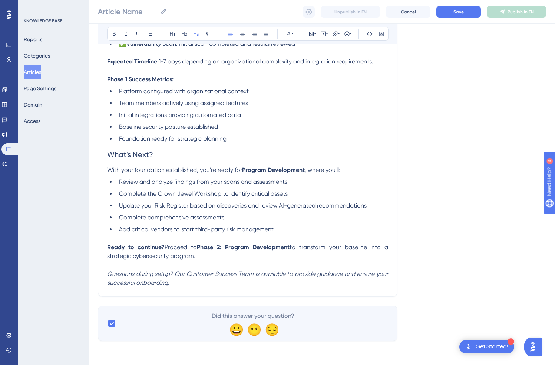
scroll to position [2790, 0]
click at [194, 278] on p "Questions during setup? Our Customer Success Team is available to provide guida…" at bounding box center [247, 278] width 281 height 18
click at [192, 283] on p "Questions during setup? Our Customer Success Team is available to provide guida…" at bounding box center [247, 278] width 281 height 18
click at [173, 286] on p "Questions during setup? Our Customer Success Team is available to provide guida…" at bounding box center [247, 278] width 281 height 18
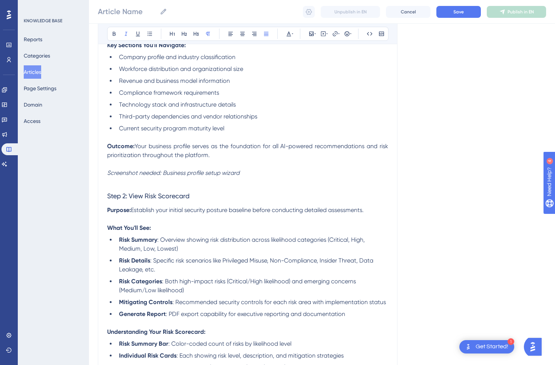
scroll to position [279, 0]
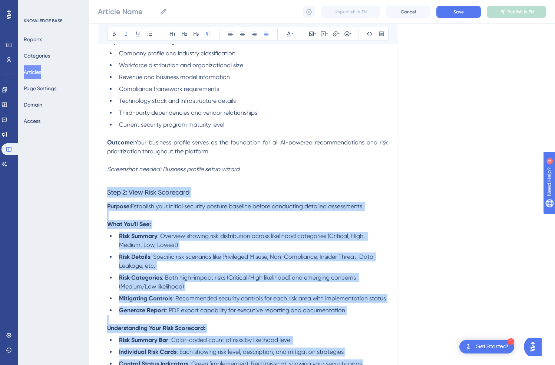
click at [108, 195] on span "Step 2: View Risk Scorecard" at bounding box center [148, 192] width 82 height 8
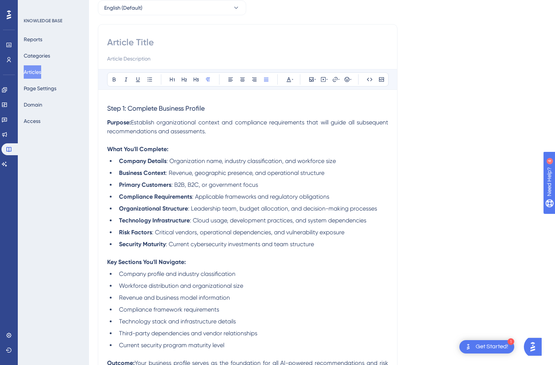
scroll to position [0, 0]
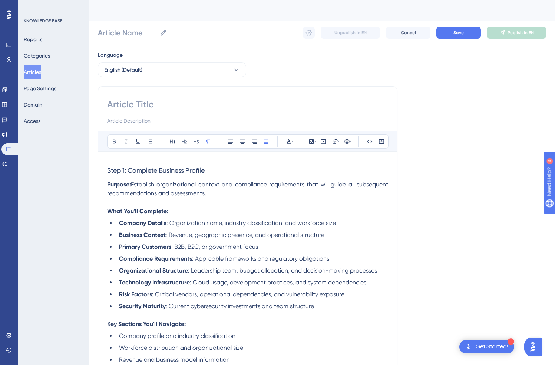
click at [154, 105] on input at bounding box center [247, 104] width 281 height 12
type input "Step 1"
type input "Step 1: Complete Business Po"
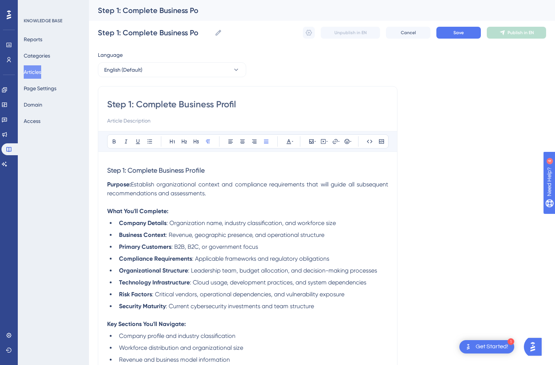
type input "Step 1: Complete Business Profile"
click at [460, 32] on span "Save" at bounding box center [459, 33] width 10 height 6
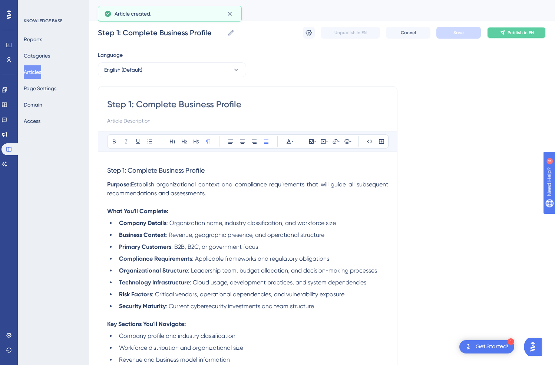
click at [504, 36] on button "Publish in EN" at bounding box center [516, 33] width 59 height 12
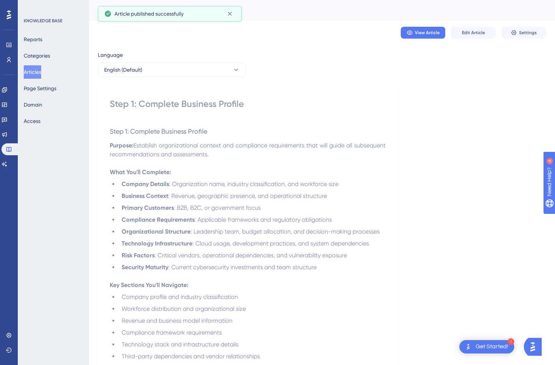
click at [41, 73] on button "Articles" at bounding box center [32, 71] width 17 height 13
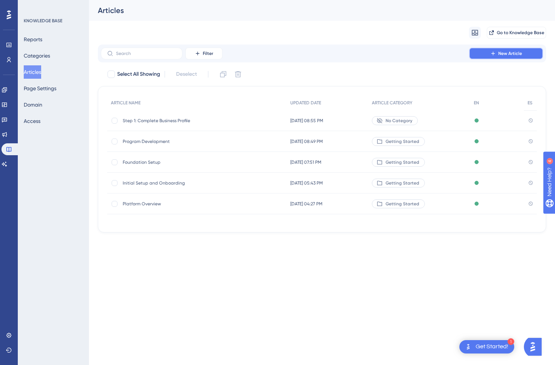
click at [501, 50] on button "New Article" at bounding box center [506, 53] width 74 height 12
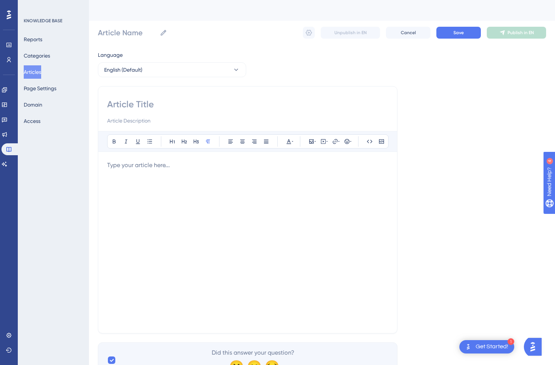
click at [154, 184] on div at bounding box center [247, 242] width 281 height 163
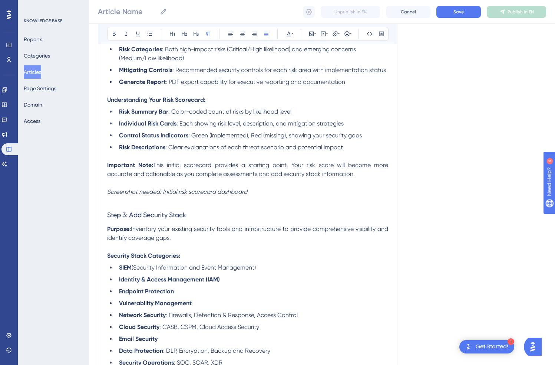
scroll to position [239, 0]
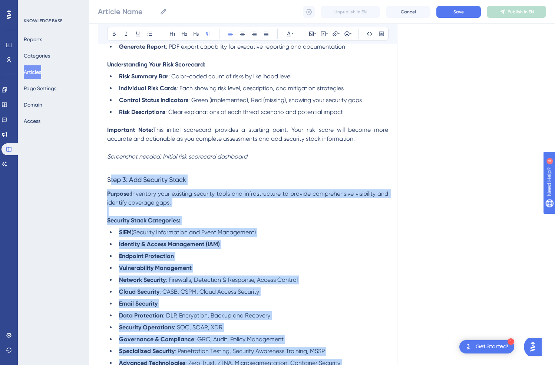
click at [111, 183] on span "Step 3: Add Security Stack" at bounding box center [146, 179] width 79 height 8
click at [108, 183] on span "Step 3: Add Security Stack" at bounding box center [146, 179] width 79 height 8
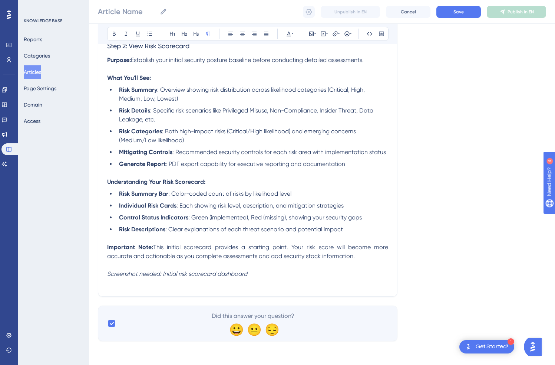
scroll to position [115, 0]
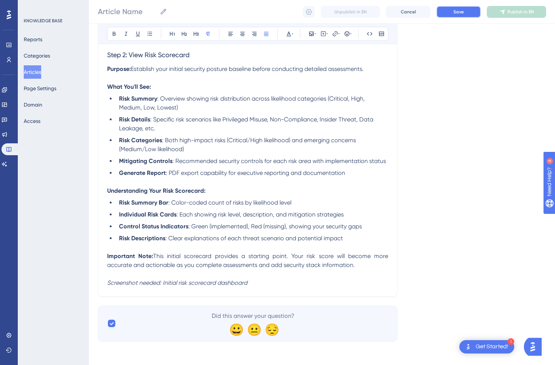
click at [462, 10] on span "Save" at bounding box center [459, 12] width 10 height 6
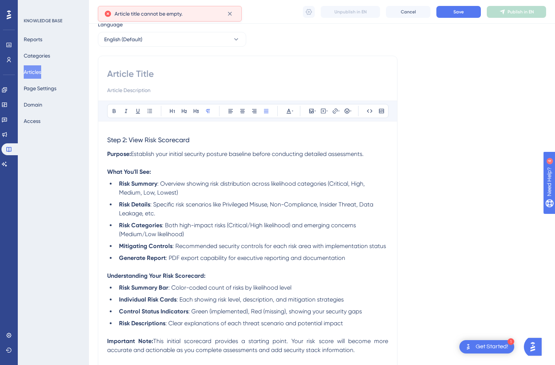
scroll to position [0, 0]
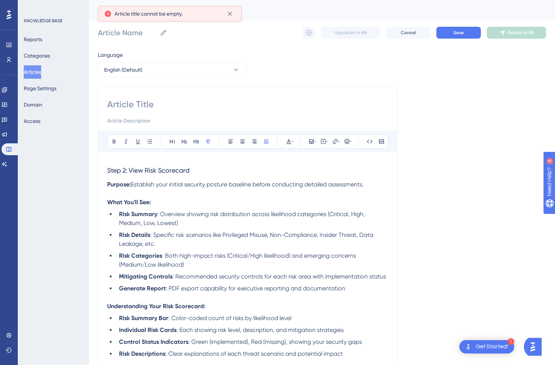
click at [143, 103] on input at bounding box center [247, 104] width 281 height 12
type input "Step"
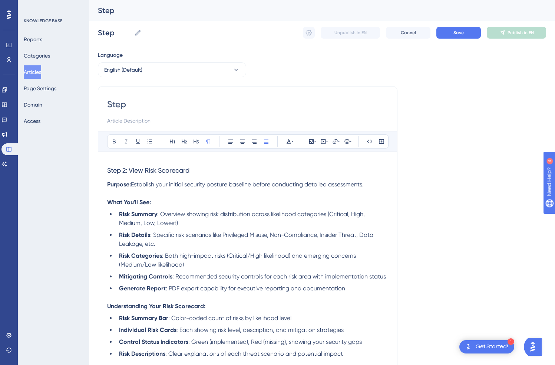
type input "Step 2"
type input "Step 2:"
type input "Step 2: View Risk Scorecard"
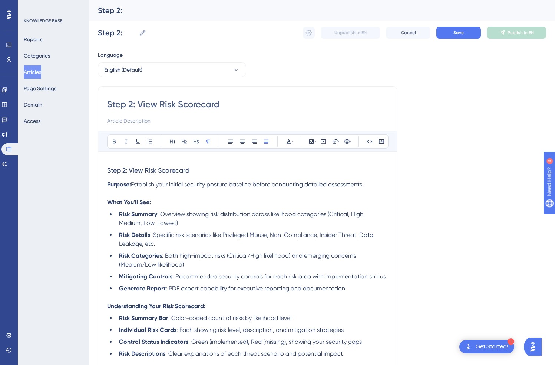
type input "Step 2: View Risk Scorecard"
click at [458, 36] on button "Save" at bounding box center [459, 33] width 45 height 12
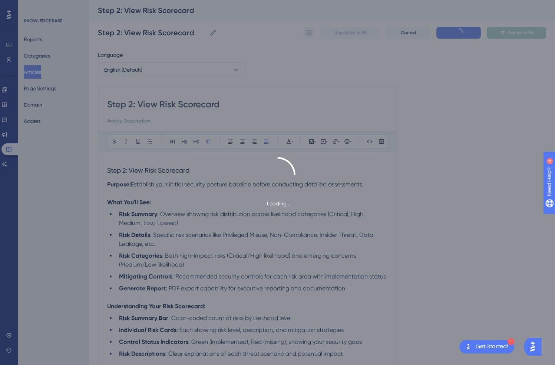
scroll to position [39, 0]
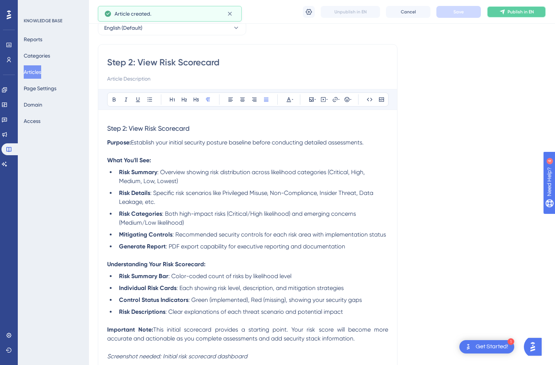
click at [506, 14] on button "Publish in EN" at bounding box center [516, 12] width 59 height 12
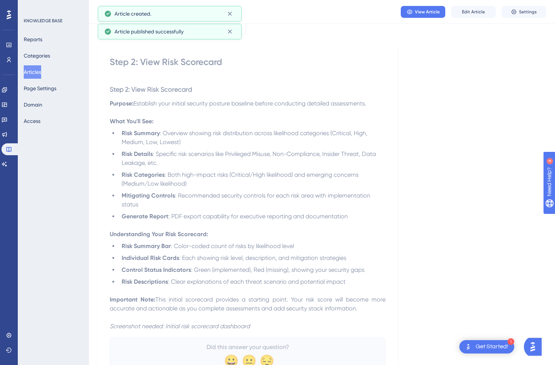
click at [41, 72] on button "Articles" at bounding box center [32, 71] width 17 height 13
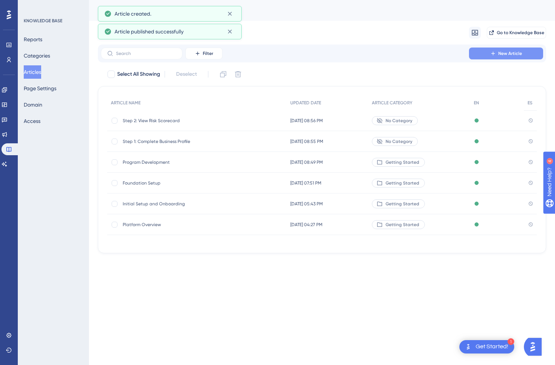
click at [505, 55] on span "New Article" at bounding box center [511, 53] width 24 height 6
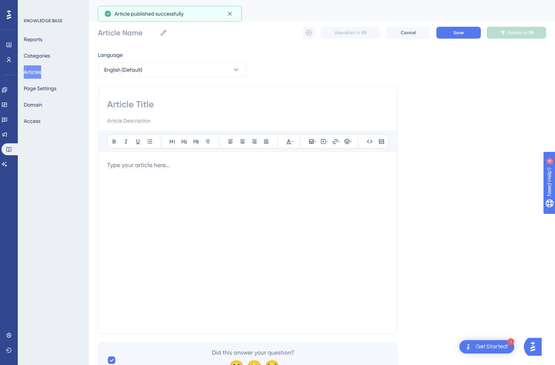
click at [183, 203] on div at bounding box center [247, 242] width 281 height 163
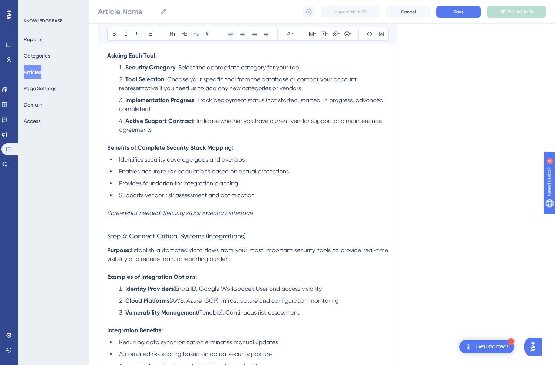
scroll to position [393, 0]
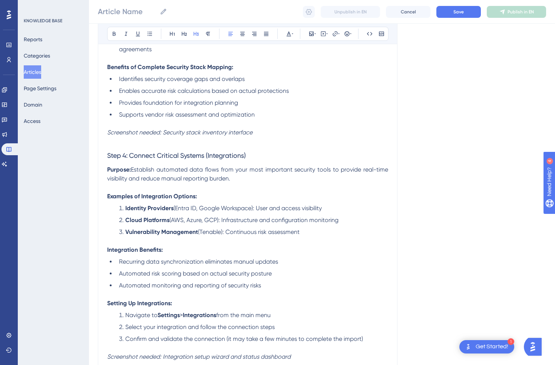
click at [107, 159] on span "Step 4: Connect Critical Systems (Integrations)" at bounding box center [176, 155] width 139 height 8
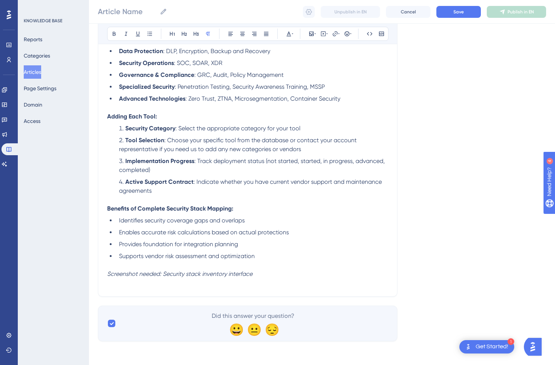
scroll to position [247, 0]
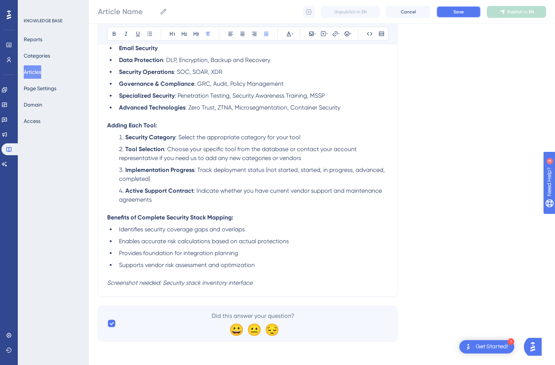
click at [455, 7] on button "Save" at bounding box center [459, 12] width 45 height 12
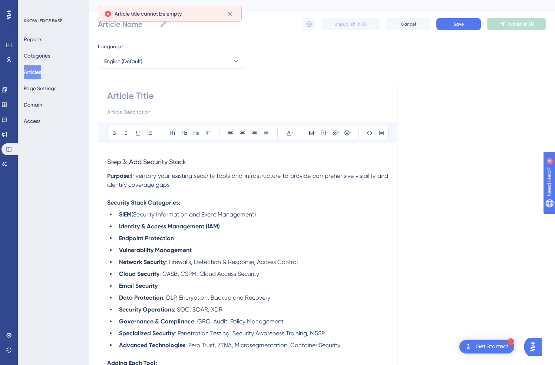
scroll to position [0, 0]
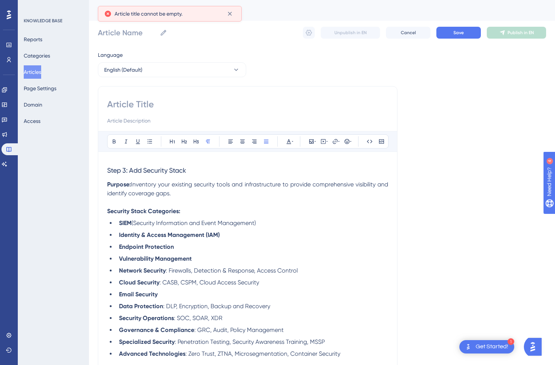
click at [219, 101] on input at bounding box center [247, 104] width 281 height 12
type input "Step 3:"
type input "Step 3: A"
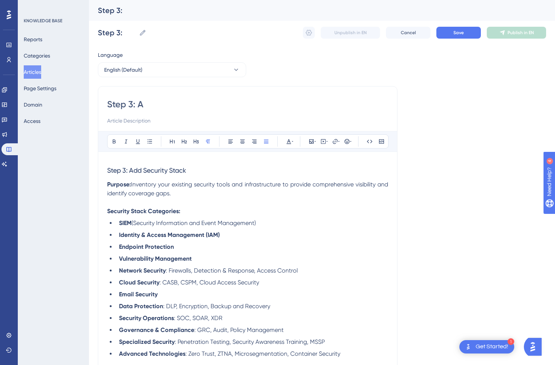
type input "Step 3: A"
type input "Step 3: Add Security Stack"
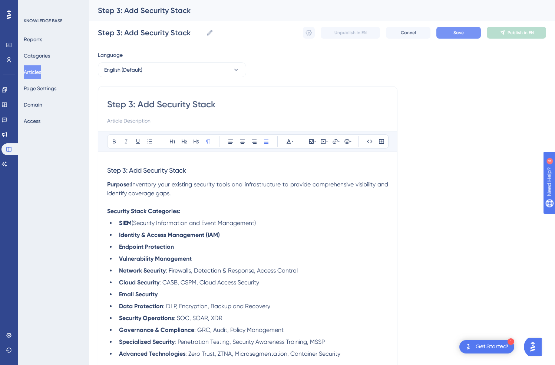
type input "Step 3: Add Security Stack"
click at [449, 28] on button "Save" at bounding box center [459, 33] width 45 height 12
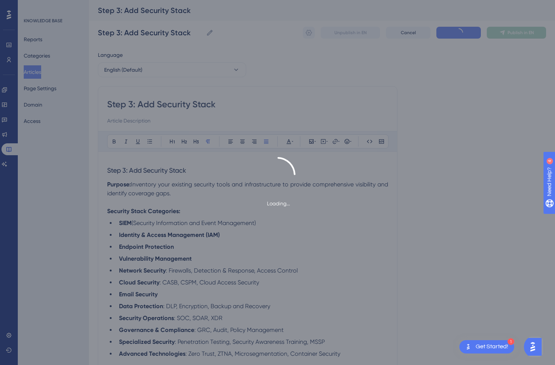
scroll to position [171, 0]
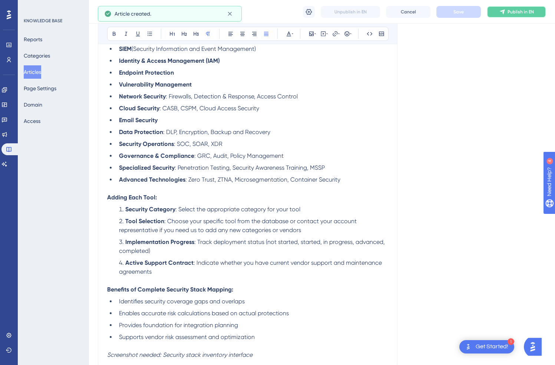
click at [518, 14] on span "Publish in EN" at bounding box center [521, 12] width 26 height 6
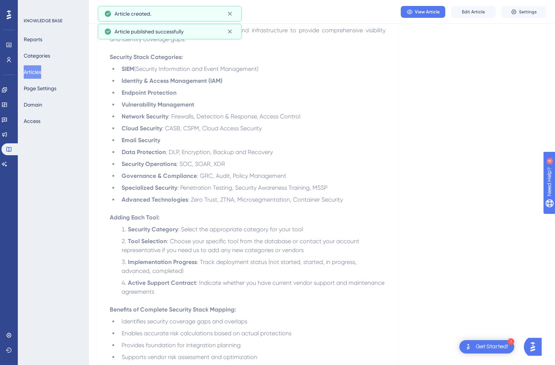
scroll to position [0, 0]
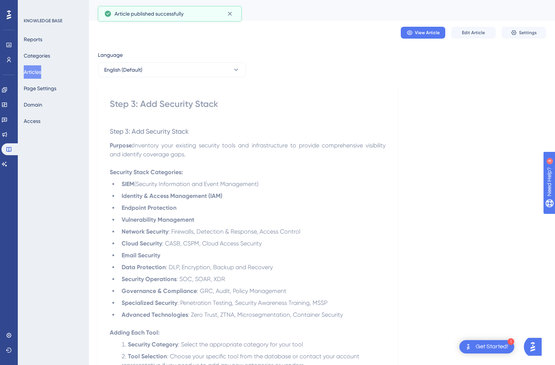
click at [37, 73] on button "Articles" at bounding box center [32, 71] width 17 height 13
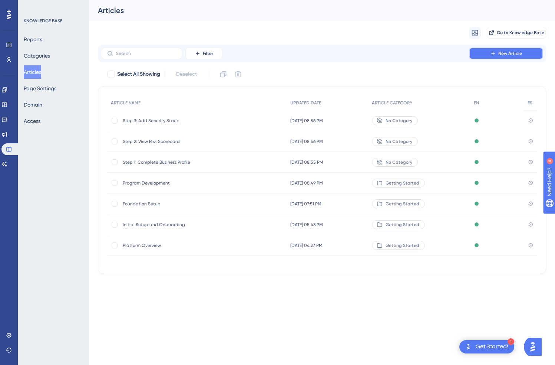
click at [512, 57] on button "New Article" at bounding box center [506, 53] width 74 height 12
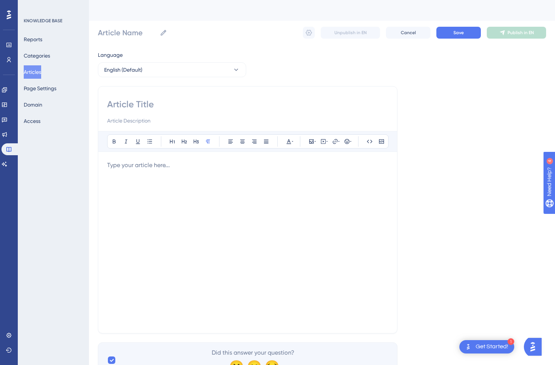
click at [211, 105] on input at bounding box center [247, 104] width 281 height 12
type input "STep 3"
type input "STep 4:"
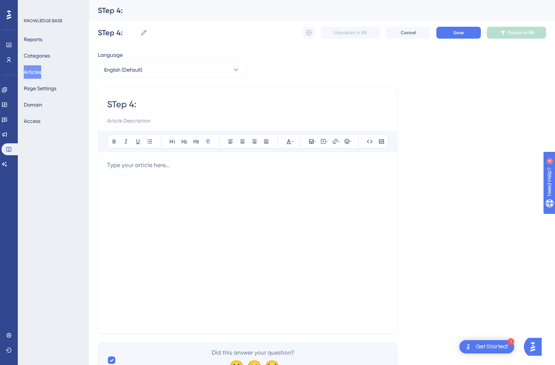
type input "Step 4:"
click at [233, 199] on div at bounding box center [247, 242] width 281 height 163
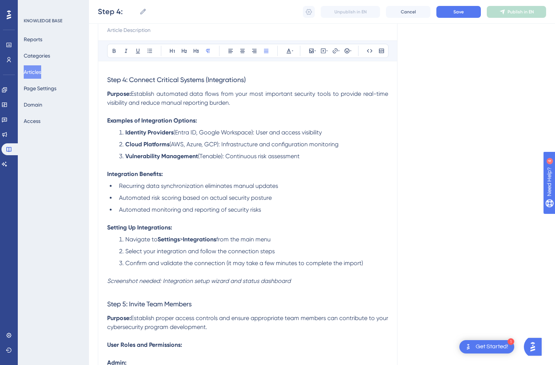
scroll to position [86, 0]
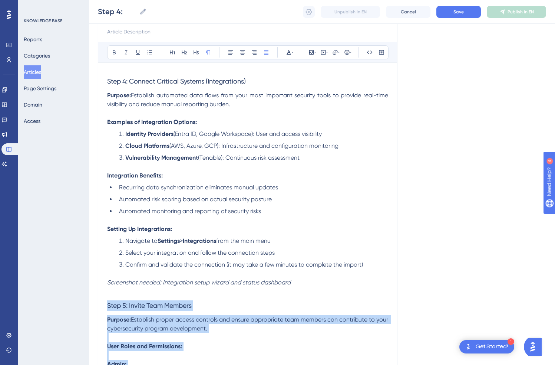
click at [109, 306] on span "Step 5: Invite Team Members" at bounding box center [149, 305] width 85 height 8
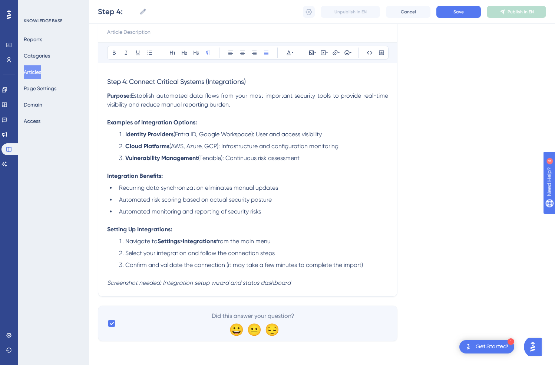
scroll to position [0, 0]
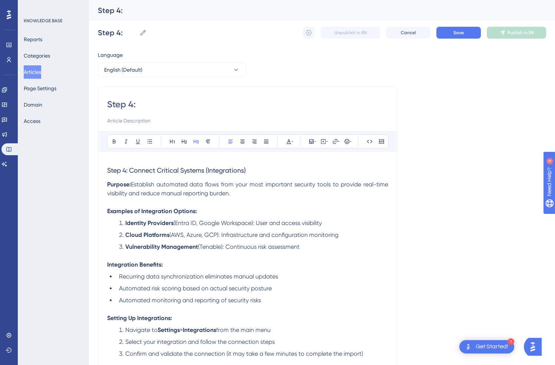
click at [214, 165] on h3 "Step 4: Connect Critical Systems (Integrations)" at bounding box center [247, 170] width 281 height 19
click at [166, 99] on input "Step 4:" at bounding box center [247, 104] width 281 height 12
type input "Step 4: Connect Critical Systems (Integrations)"
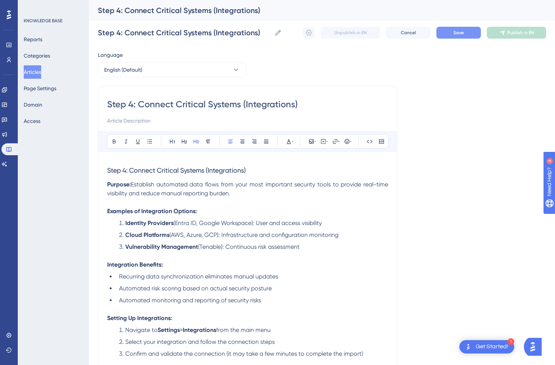
type input "Step 4: Connect Critical Systems (Integrations)"
click at [463, 33] on span "Save" at bounding box center [459, 33] width 10 height 6
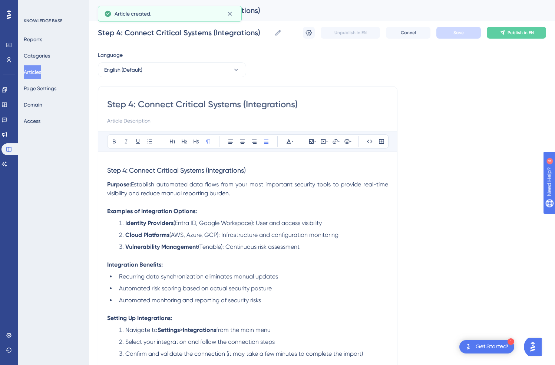
scroll to position [12, 0]
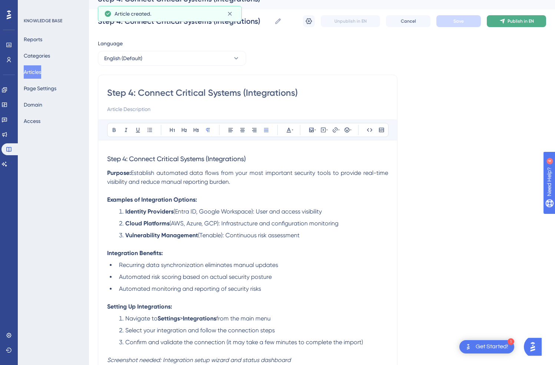
click at [518, 22] on span "Publish in EN" at bounding box center [521, 21] width 26 height 6
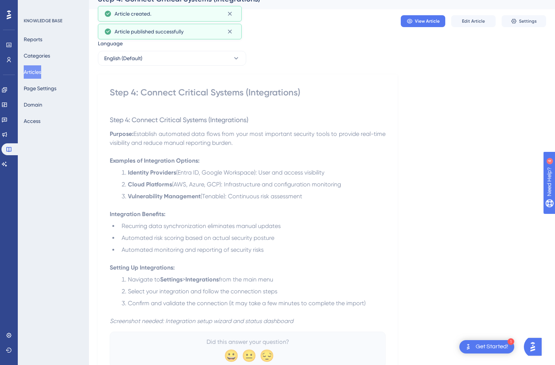
click at [41, 72] on button "Articles" at bounding box center [32, 71] width 17 height 13
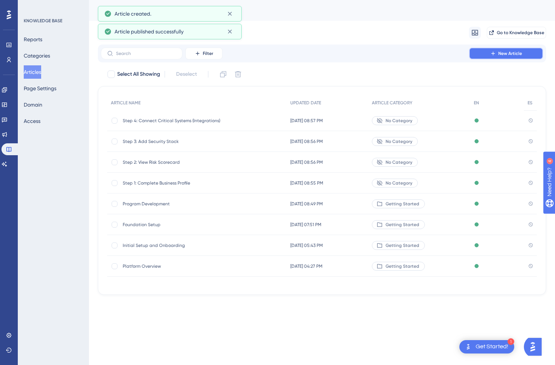
click at [482, 54] on button "New Article" at bounding box center [506, 53] width 74 height 12
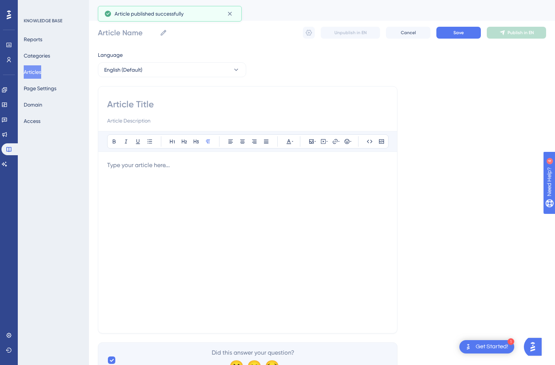
click at [236, 193] on div at bounding box center [247, 242] width 281 height 163
click at [171, 107] on input at bounding box center [247, 104] width 281 height 12
type input "Step 5:"
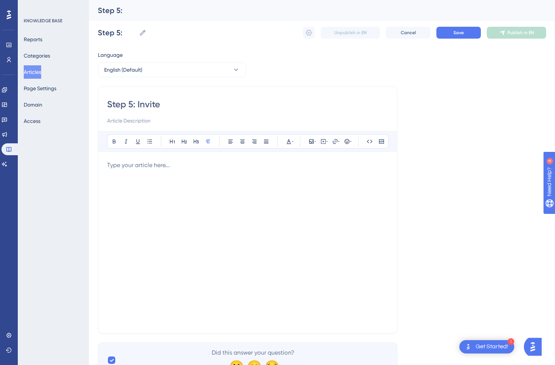
type input "Step 5: Invite"
click at [191, 177] on div at bounding box center [247, 242] width 281 height 163
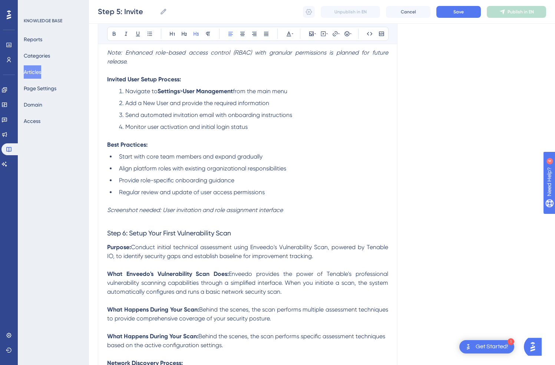
scroll to position [410, 0]
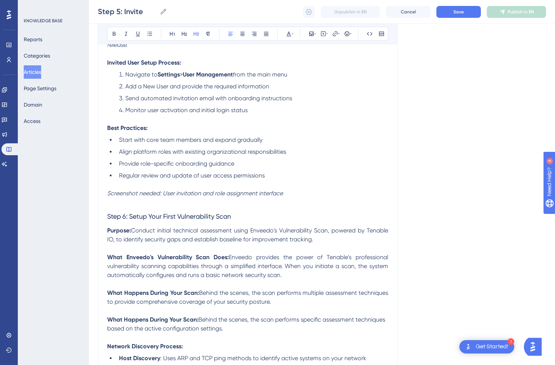
click at [108, 216] on span "Step 6: Setup Your First Vulnerability Scan" at bounding box center [169, 216] width 124 height 8
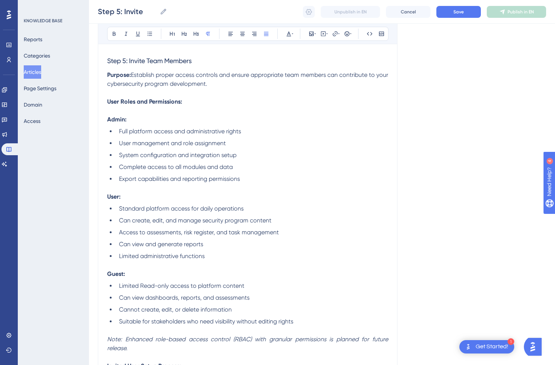
scroll to position [0, 0]
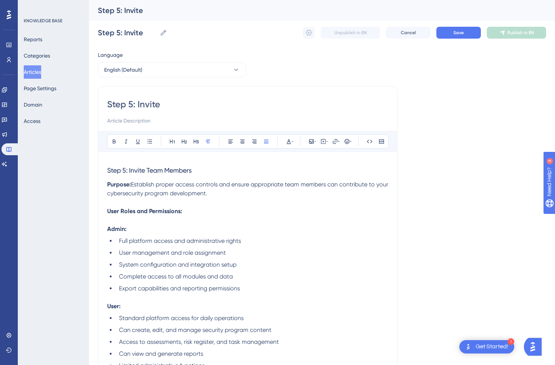
click at [186, 98] on div "Step 5: Invite Bold Italic Underline Bullet Point Heading 1 Heading 2 Heading 3…" at bounding box center [248, 352] width 300 height 533
click at [184, 103] on input "Step 5: Invite" at bounding box center [247, 104] width 281 height 12
type input "Step 5: Invite Team Members"
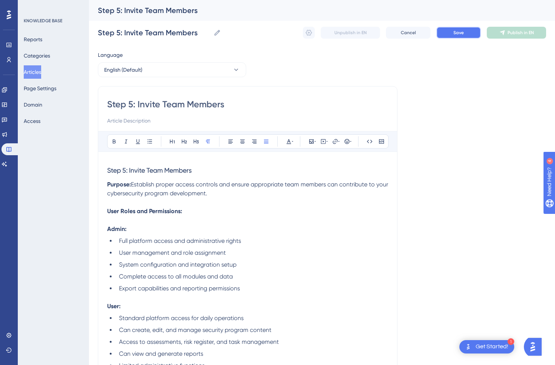
click at [451, 33] on button "Save" at bounding box center [459, 33] width 45 height 12
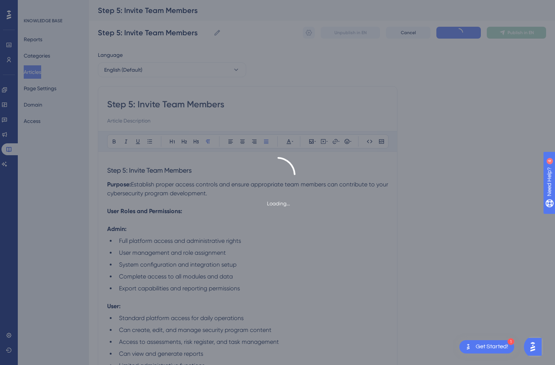
scroll to position [246, 0]
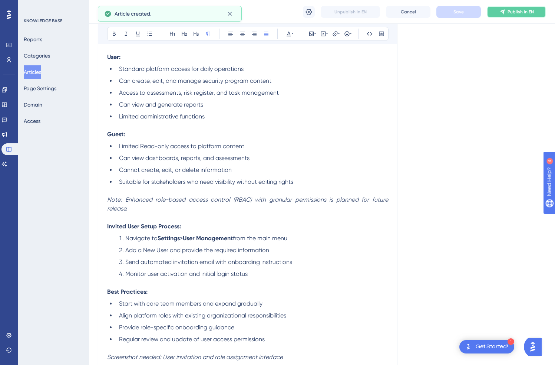
click at [511, 13] on span "Publish in EN" at bounding box center [521, 12] width 26 height 6
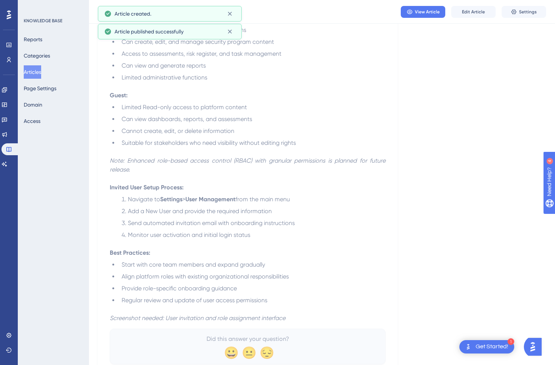
click at [41, 70] on button "Articles" at bounding box center [32, 71] width 17 height 13
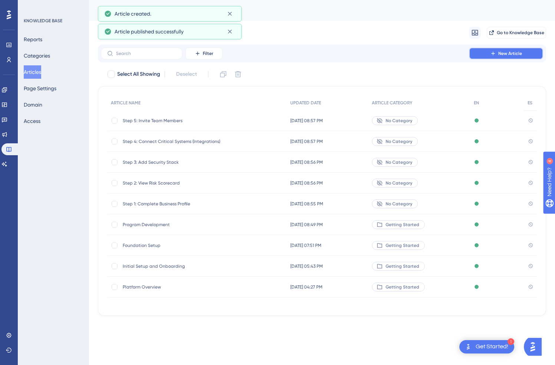
click at [512, 53] on span "New Article" at bounding box center [511, 53] width 24 height 6
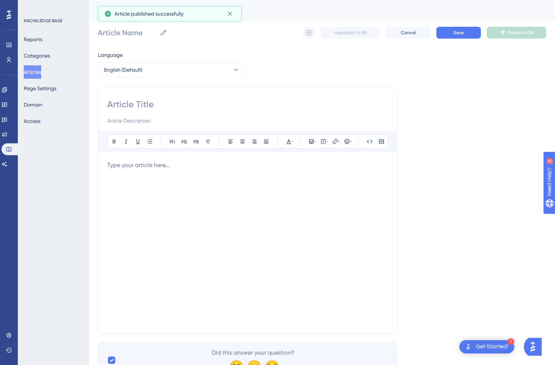
click at [207, 198] on div at bounding box center [247, 242] width 281 height 163
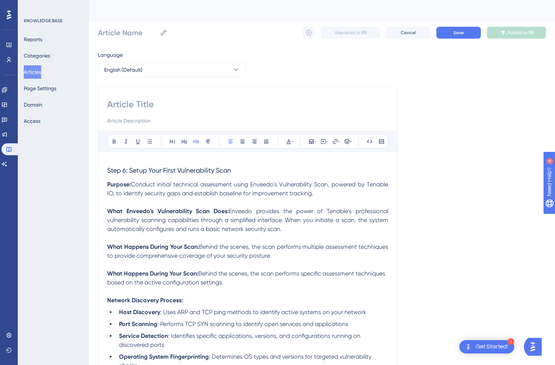
click at [144, 104] on input at bounding box center [247, 104] width 281 height 12
type input "Step 6"
type input "Step"
type input "Step 6:"
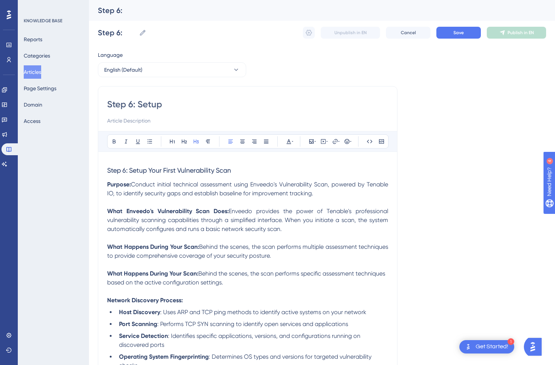
type input "Step 6: Setup"
type input "Step 6: Setup You"
type input "Step 6: Setup Your First Vulnerab"
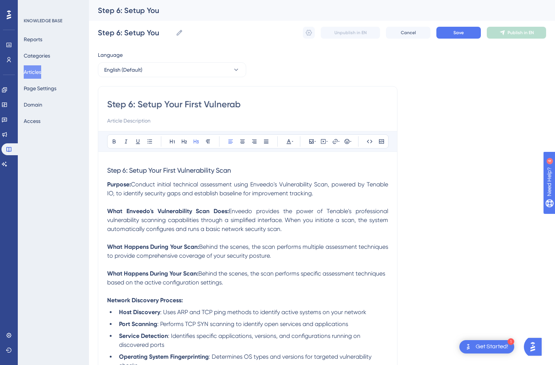
type input "Step 6: Setup Your First Vulnerab"
type input "Step 6: Setup Your First Vulnerability Scan"
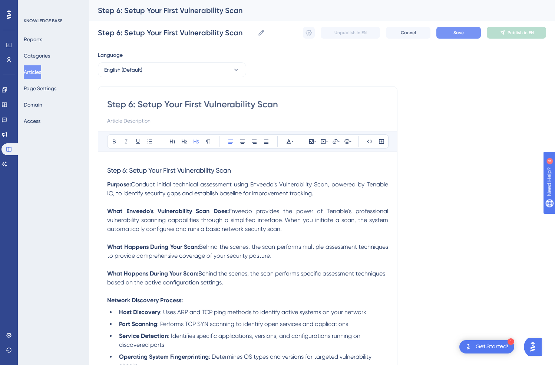
type input "Step 6: Setup Your First Vulnerability Scan"
click at [464, 34] on button "Save" at bounding box center [459, 33] width 45 height 12
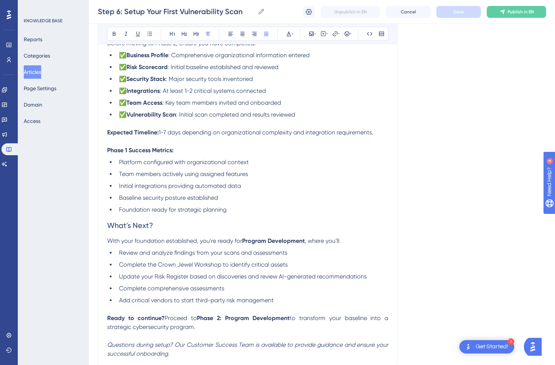
scroll to position [1160, 0]
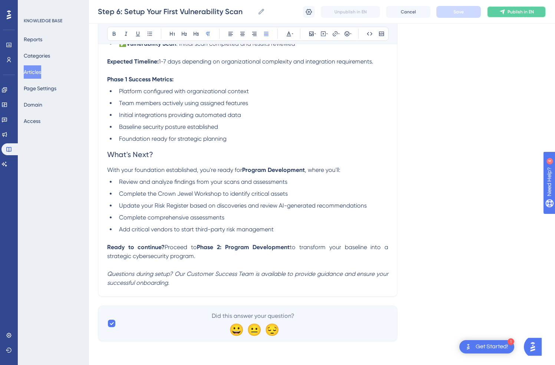
click at [518, 10] on span "Publish in EN" at bounding box center [521, 12] width 26 height 6
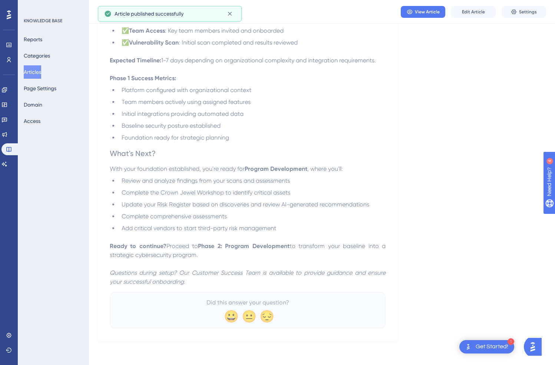
scroll to position [1122, 0]
click at [42, 49] on button "Categories" at bounding box center [37, 55] width 26 height 13
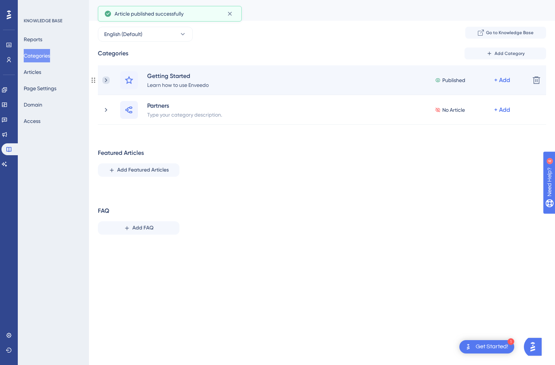
click at [109, 78] on icon at bounding box center [105, 79] width 7 height 7
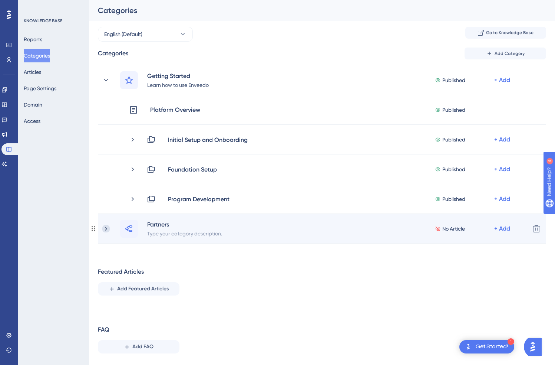
click at [105, 226] on icon at bounding box center [105, 228] width 7 height 7
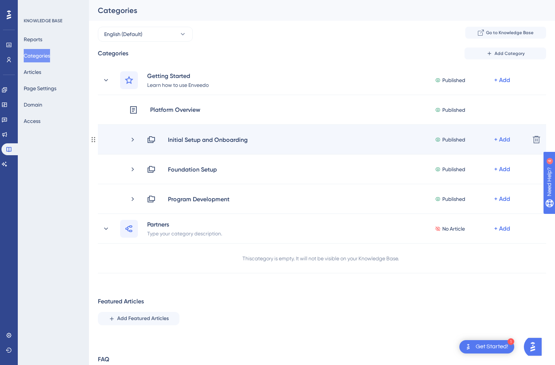
click at [129, 137] on div "Initial Setup and Onboarding Published + Add" at bounding box center [313, 139] width 422 height 9
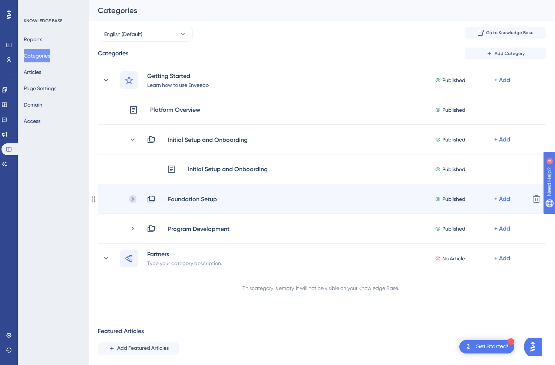
click at [133, 198] on icon at bounding box center [133, 199] width 2 height 4
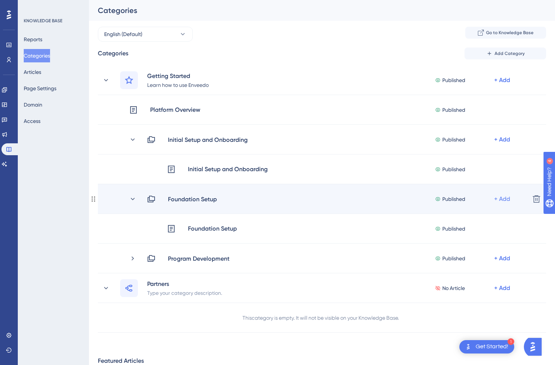
click at [506, 200] on div "+ Add" at bounding box center [503, 198] width 16 height 9
click at [473, 215] on span "Add Articles" at bounding box center [461, 218] width 29 height 9
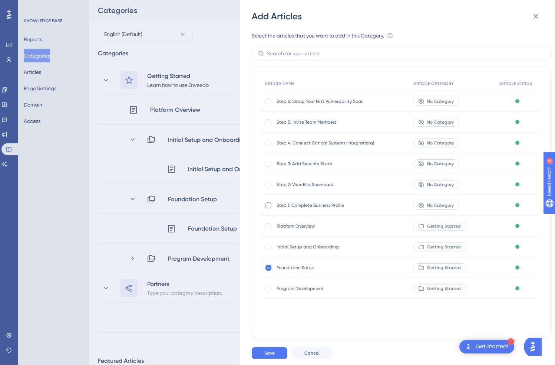
click at [266, 205] on div at bounding box center [269, 205] width 6 height 6
checkbox input "true"
click at [269, 188] on div "Step 2: View Risk Scorecard Step 2: View Risk Scorecard" at bounding box center [335, 184] width 149 height 21
click at [269, 186] on div at bounding box center [269, 184] width 6 height 6
checkbox input "true"
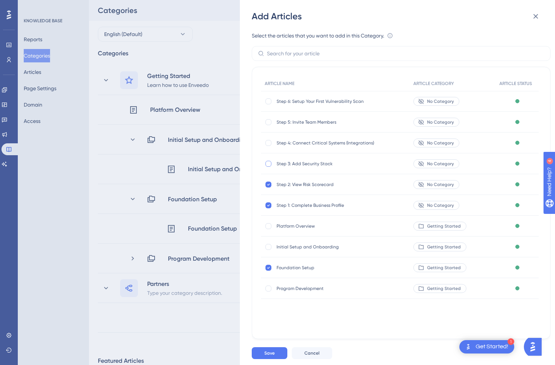
click at [268, 163] on div at bounding box center [269, 164] width 6 height 6
checkbox input "true"
click at [270, 142] on div at bounding box center [269, 143] width 6 height 6
checkbox input "true"
click at [270, 120] on div at bounding box center [269, 122] width 6 height 6
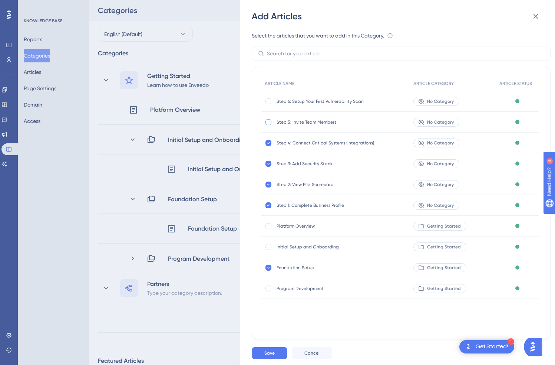
checkbox input "true"
click at [270, 99] on div at bounding box center [269, 101] width 6 height 6
checkbox input "true"
drag, startPoint x: 273, startPoint y: 352, endPoint x: 299, endPoint y: 316, distance: 44.8
click at [299, 316] on div "Add Articles Select the articles that you want to add in this Category. An arti…" at bounding box center [397, 182] width 315 height 365
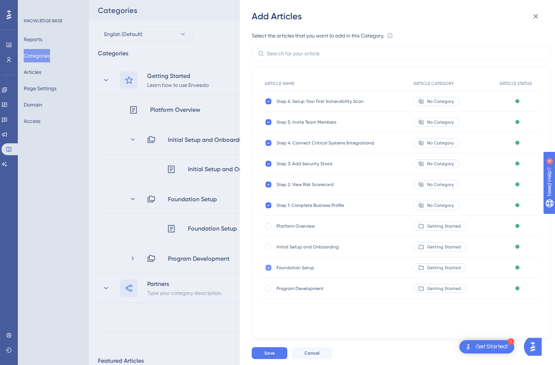
click at [268, 267] on icon at bounding box center [268, 268] width 3 height 6
checkbox input "false"
click at [266, 353] on span "Save" at bounding box center [270, 353] width 10 height 6
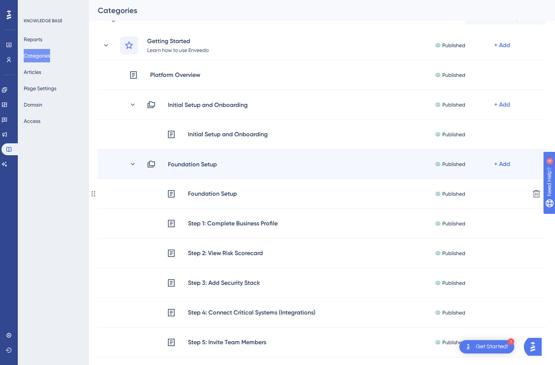
scroll to position [41, 0]
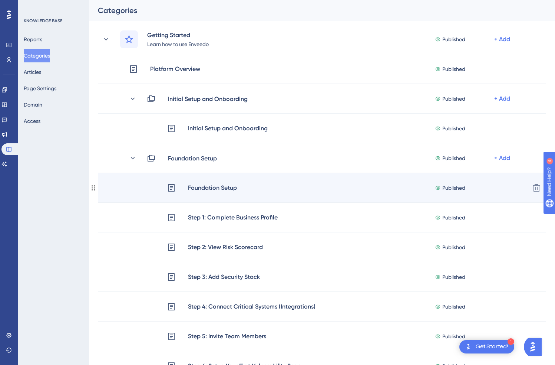
click at [293, 185] on div "Foundation Setup Published + Add" at bounding box center [345, 188] width 357 height 10
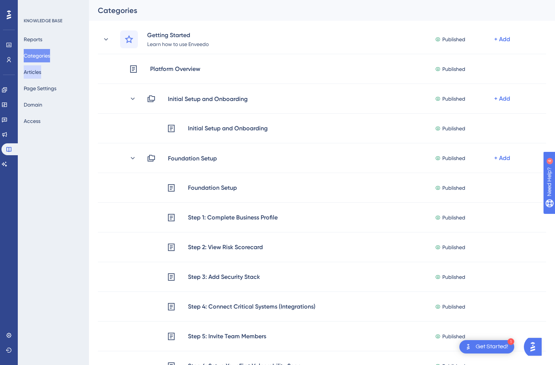
click at [40, 75] on button "Articles" at bounding box center [32, 71] width 17 height 13
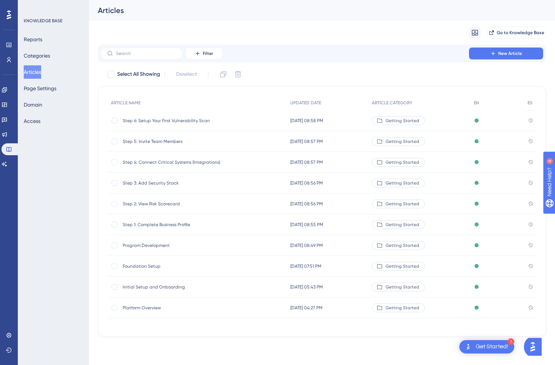
click at [144, 266] on span "Foundation Setup" at bounding box center [182, 266] width 119 height 6
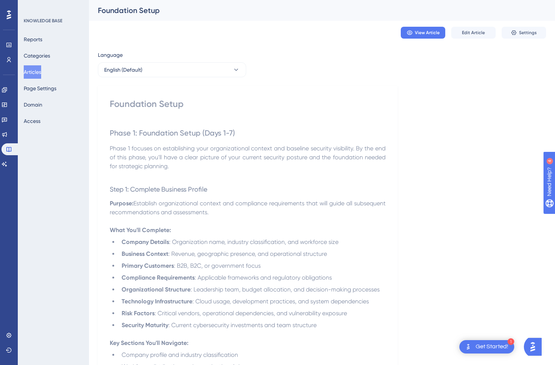
click at [179, 135] on span "Phase 1: Foundation Setup (Days 1-7)" at bounding box center [172, 132] width 125 height 9
click at [481, 29] on button "Edit Article" at bounding box center [473, 33] width 45 height 12
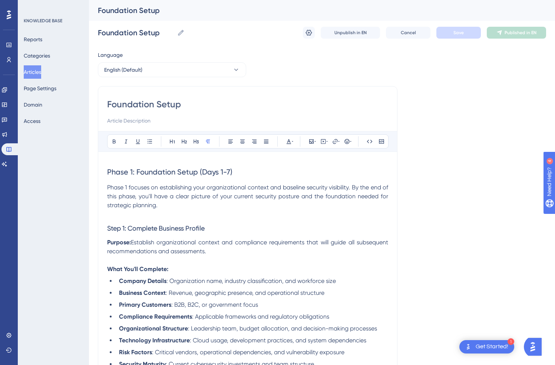
click at [142, 218] on p at bounding box center [247, 214] width 281 height 9
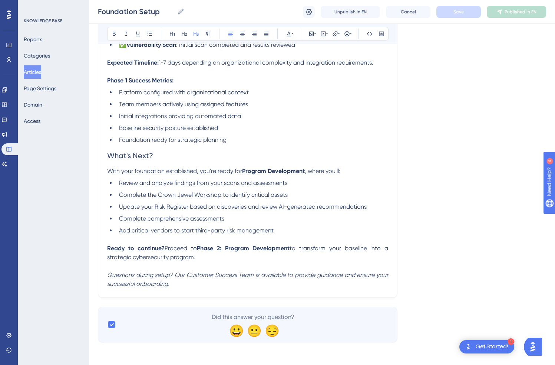
scroll to position [2848, 0]
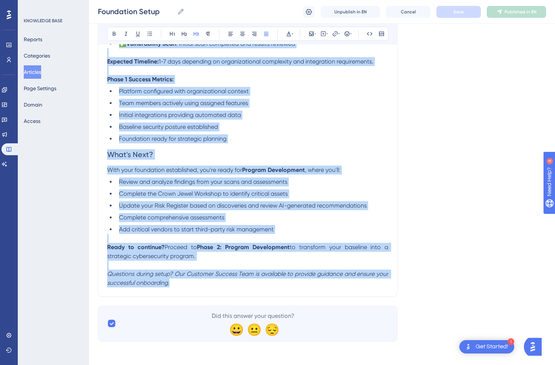
click at [173, 280] on p "Questions during setup? Our Customer Success Team is available to provide guida…" at bounding box center [247, 278] width 281 height 18
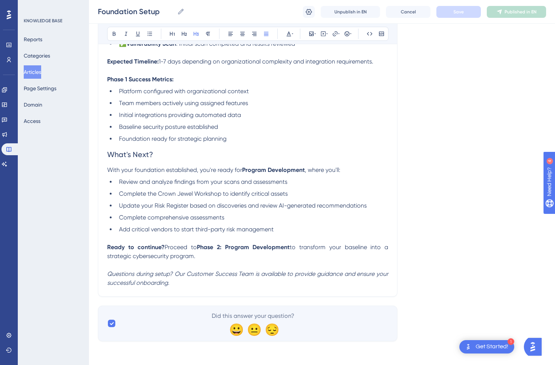
scroll to position [34, 0]
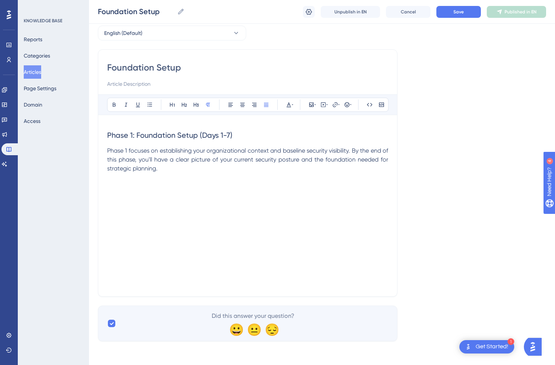
click at [463, 4] on div "Foundation Setup Foundation Setup Unpublish in EN Cancel Save Published in EN" at bounding box center [322, 12] width 466 height 24
click at [461, 13] on span "Save" at bounding box center [459, 12] width 10 height 6
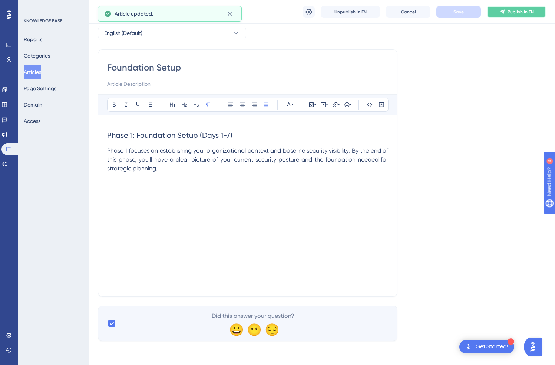
click at [518, 11] on span "Publish in EN" at bounding box center [521, 12] width 26 height 6
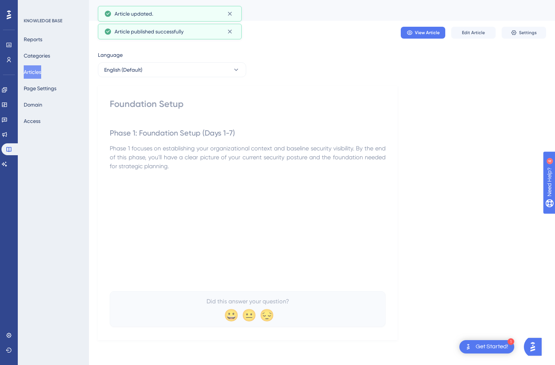
scroll to position [0, 0]
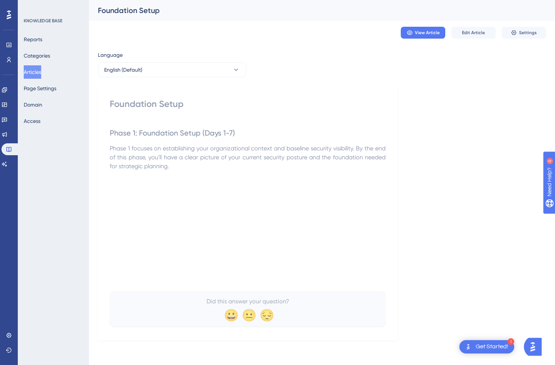
click at [38, 72] on button "Articles" at bounding box center [32, 71] width 17 height 13
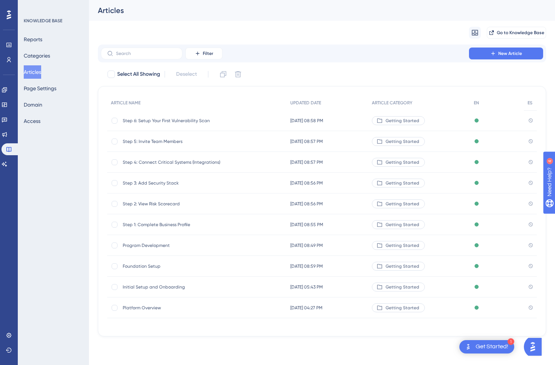
click at [194, 118] on span "Step 6: Setup Your First Vulnerability Scan" at bounding box center [182, 121] width 119 height 6
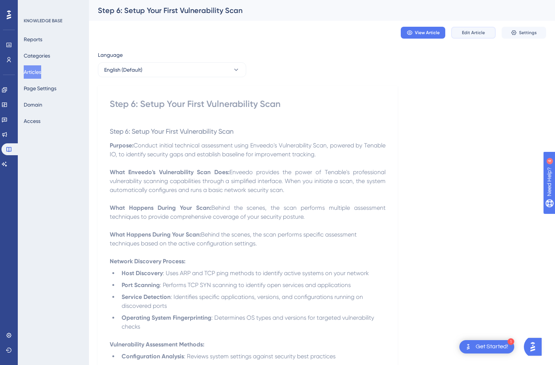
click at [480, 35] on span "Edit Article" at bounding box center [473, 33] width 23 height 6
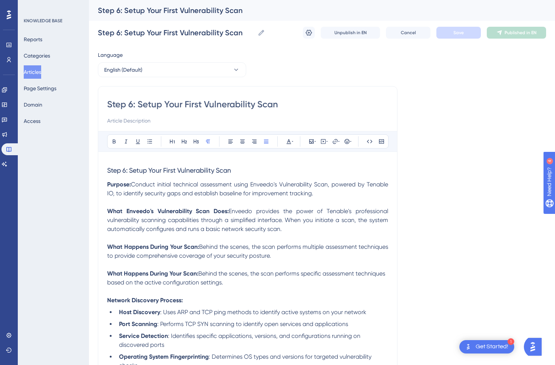
click at [195, 105] on input "Step 6: Setup Your First Vulnerability Scan" at bounding box center [247, 104] width 281 height 12
type input "Step 6: Setup Your Vulnerability Scan"
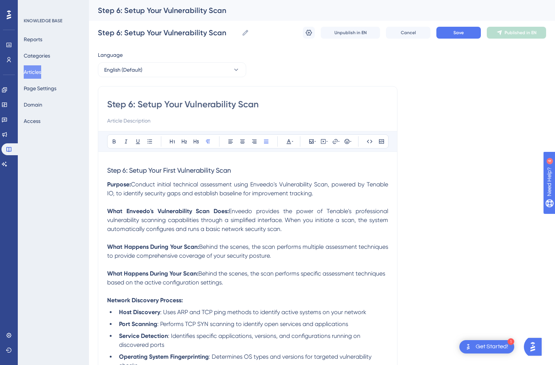
click at [172, 168] on span "Step 6: Setup Your First Vulnerability Scan" at bounding box center [169, 170] width 124 height 8
click at [449, 34] on button "Save" at bounding box center [459, 33] width 45 height 12
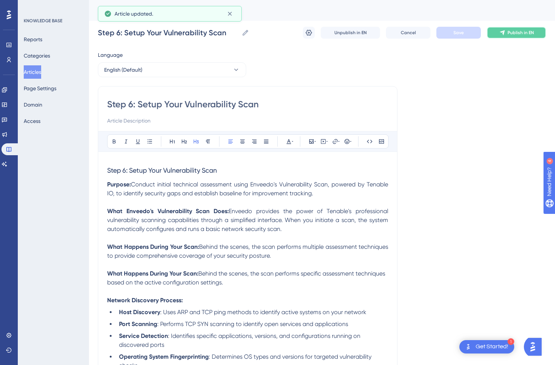
click at [518, 32] on span "Publish in EN" at bounding box center [521, 33] width 26 height 6
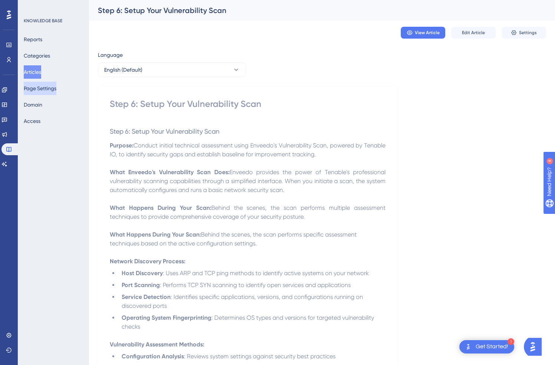
click at [47, 86] on button "Page Settings" at bounding box center [40, 88] width 33 height 13
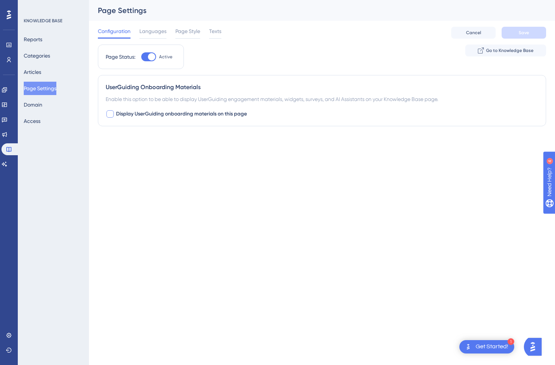
click at [213, 115] on span "Display UserGuiding onboarding materials on this page" at bounding box center [181, 113] width 131 height 9
click at [111, 116] on icon at bounding box center [110, 114] width 4 height 6
checkbox input "false"
click at [516, 35] on button "Save" at bounding box center [524, 33] width 45 height 12
click at [50, 56] on button "Categories" at bounding box center [37, 55] width 26 height 13
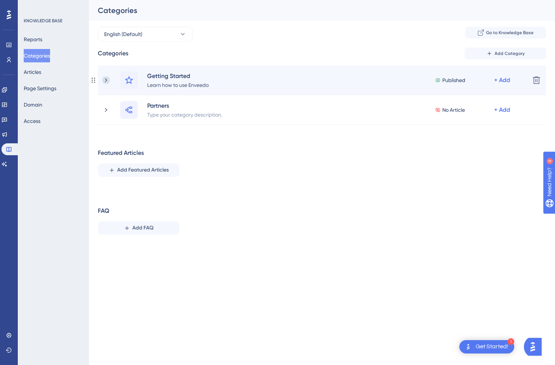
click at [105, 82] on icon at bounding box center [105, 79] width 7 height 7
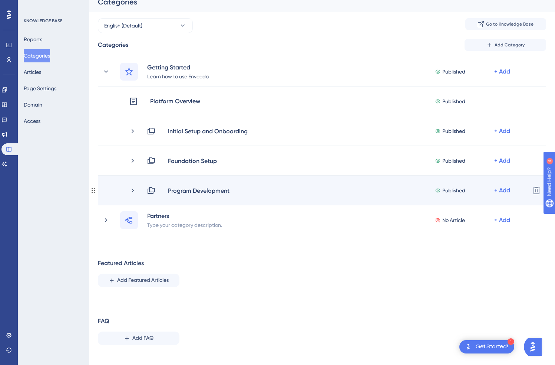
scroll to position [18, 0]
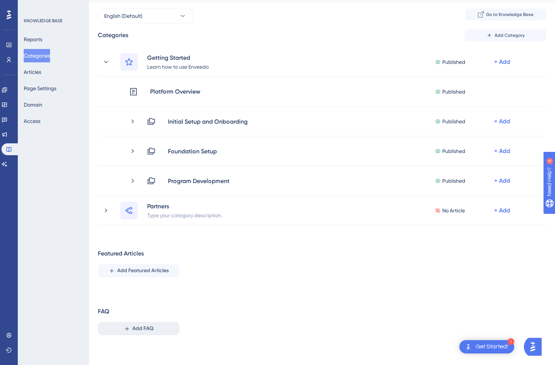
click at [147, 327] on span "Add FAQ" at bounding box center [142, 328] width 21 height 9
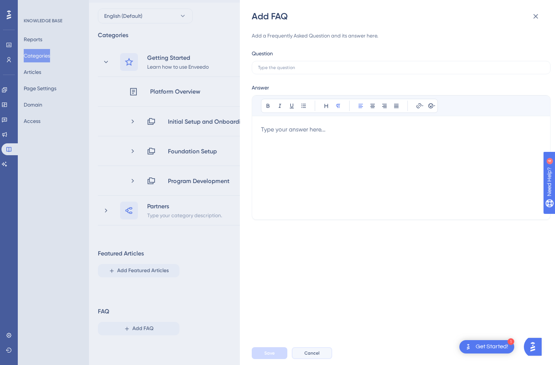
click at [311, 352] on span "Cancel" at bounding box center [312, 353] width 15 height 6
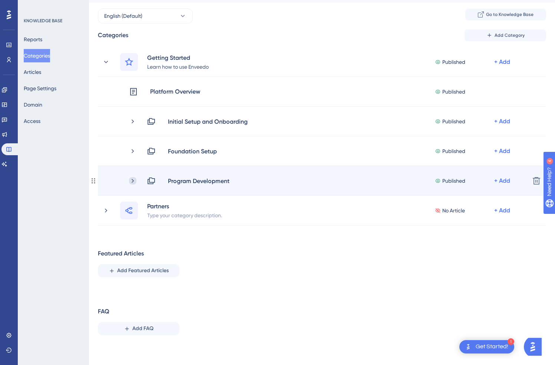
click at [134, 178] on icon at bounding box center [132, 180] width 7 height 7
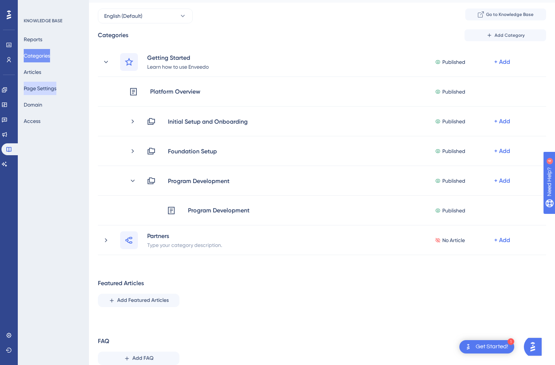
click at [36, 88] on button "Page Settings" at bounding box center [40, 88] width 33 height 13
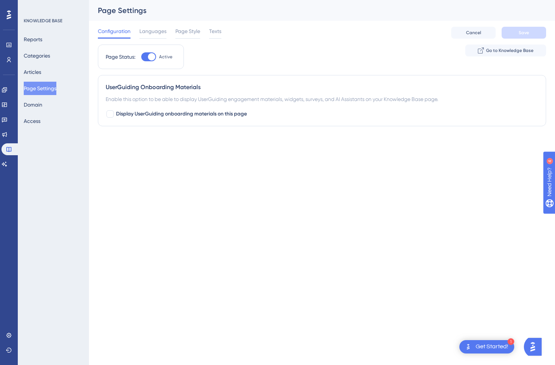
click at [53, 71] on div "Reports Categories Articles Page Settings Domain Access" at bounding box center [54, 80] width 60 height 95
click at [34, 72] on button "Articles" at bounding box center [32, 71] width 17 height 13
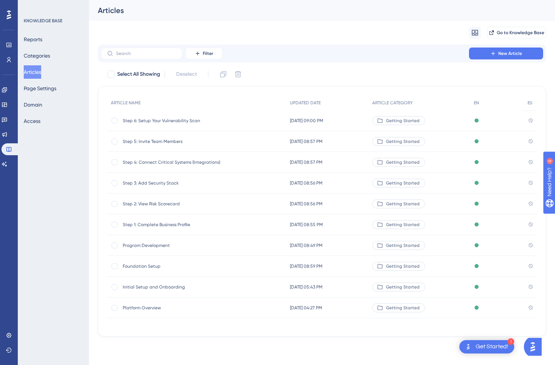
click at [145, 244] on span "Program Development" at bounding box center [182, 245] width 119 height 6
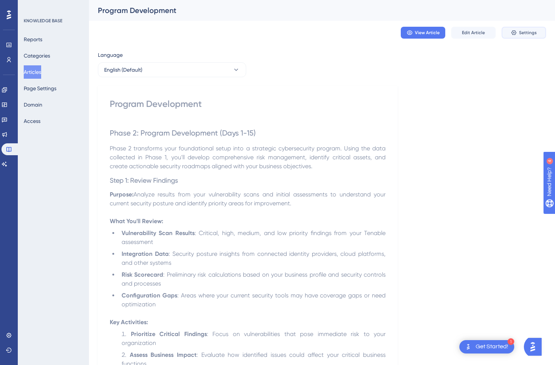
click at [518, 34] on span "Settings" at bounding box center [528, 33] width 18 height 6
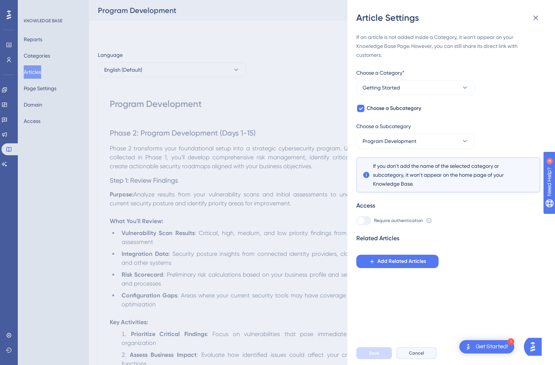
click at [415, 354] on span "Cancel" at bounding box center [416, 353] width 15 height 6
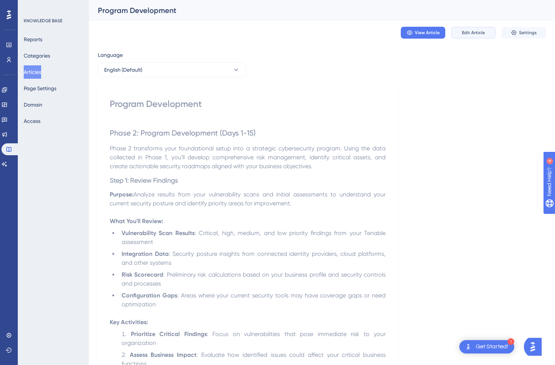
click at [472, 35] on span "Edit Article" at bounding box center [473, 33] width 23 height 6
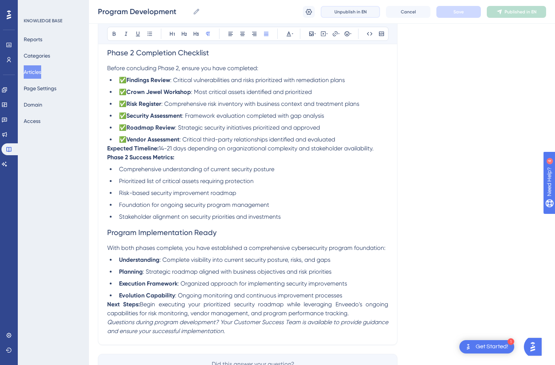
click at [353, 6] on button "Unpublish in EN" at bounding box center [350, 12] width 59 height 12
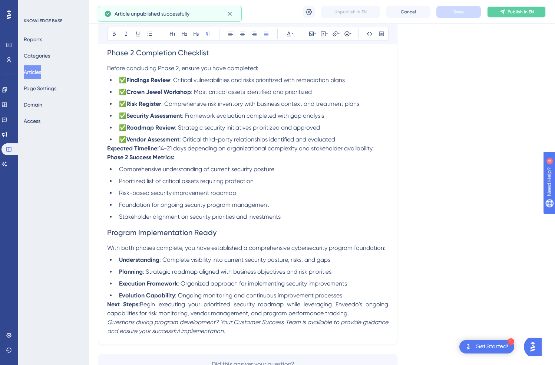
click at [509, 12] on span "Publish in EN" at bounding box center [521, 12] width 26 height 6
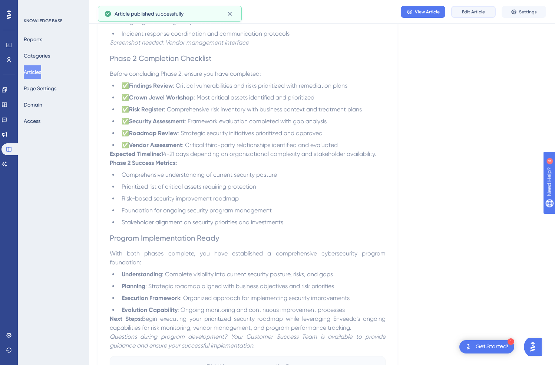
click at [479, 9] on span "Edit Article" at bounding box center [473, 12] width 23 height 6
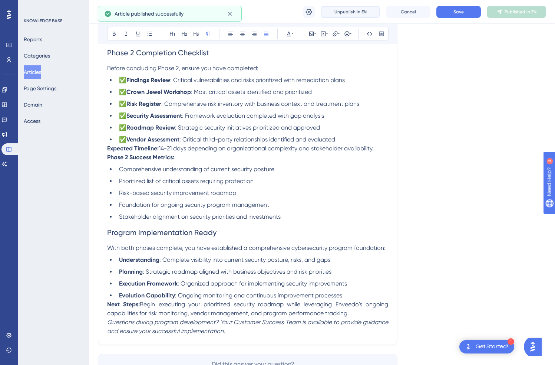
click at [368, 13] on button "Unpublish in EN" at bounding box center [350, 12] width 59 height 12
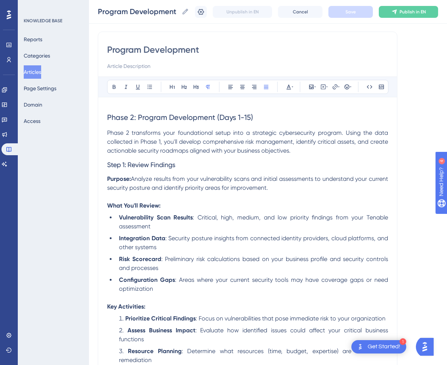
scroll to position [52, 0]
click at [108, 164] on span "Step 1: Review Findings" at bounding box center [141, 164] width 68 height 8
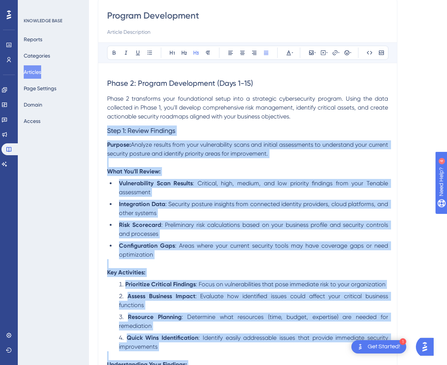
scroll to position [224, 0]
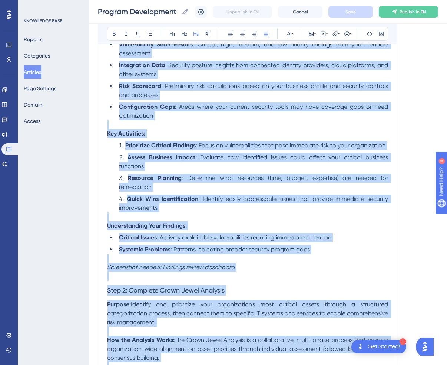
click at [213, 189] on li "Resource Planning : Determine what resources (time, budget, expertise) are need…" at bounding box center [252, 183] width 272 height 18
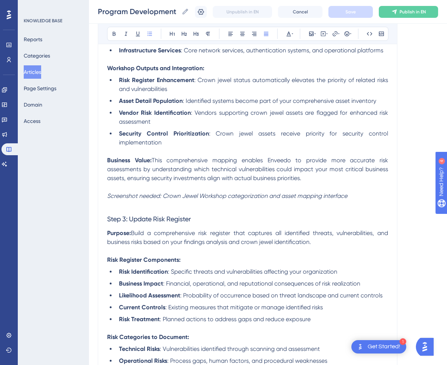
scroll to position [1141, 0]
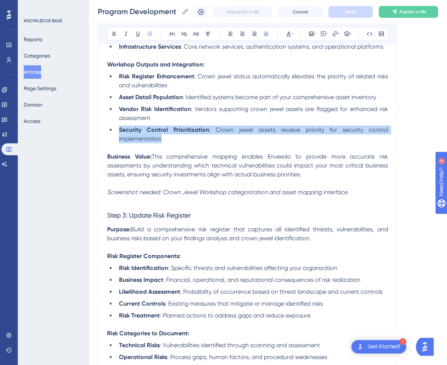
drag, startPoint x: 174, startPoint y: 150, endPoint x: 107, endPoint y: 142, distance: 66.9
click at [107, 142] on ul "Risk Register Enhancement : Crown jewel status automatically elevates the prior…" at bounding box center [247, 107] width 281 height 71
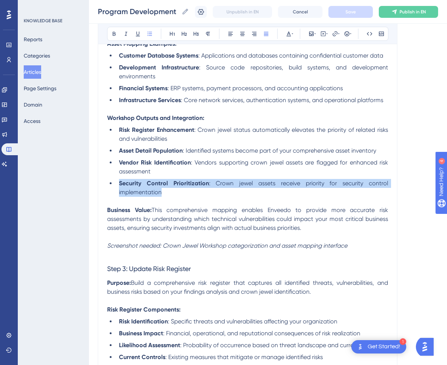
scroll to position [1084, 0]
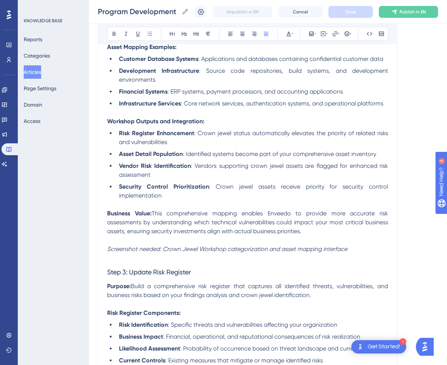
click at [114, 125] on strong "Workshop Outputs and Integration:" at bounding box center [155, 121] width 97 height 7
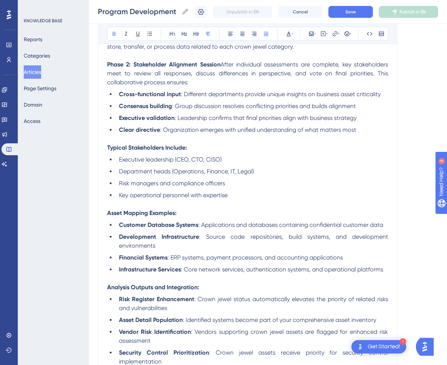
scroll to position [915, 0]
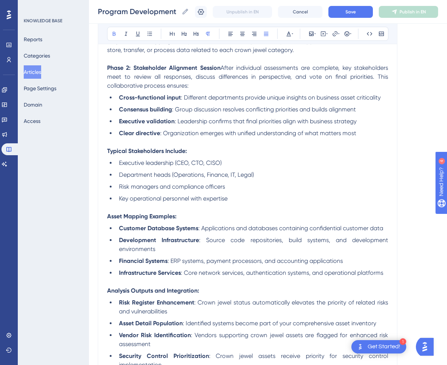
click at [202, 71] on strong "Phase 2: Stakeholder Alignment Session" at bounding box center [164, 67] width 114 height 7
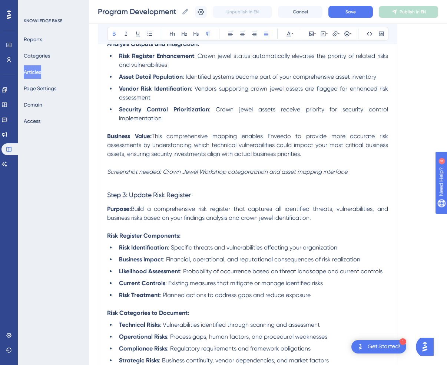
click at [213, 175] on em "Screenshot needed: Crown Jewel Workshop categorization and asset mapping interf…" at bounding box center [227, 171] width 240 height 7
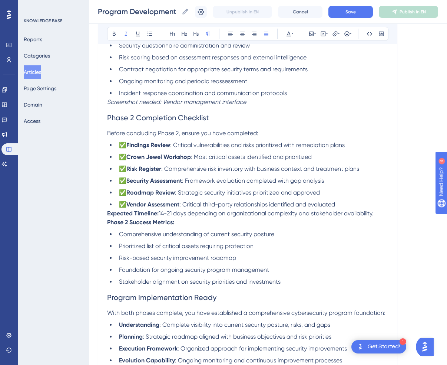
click at [176, 160] on strong "Crown Jewel Workshop" at bounding box center [159, 156] width 65 height 7
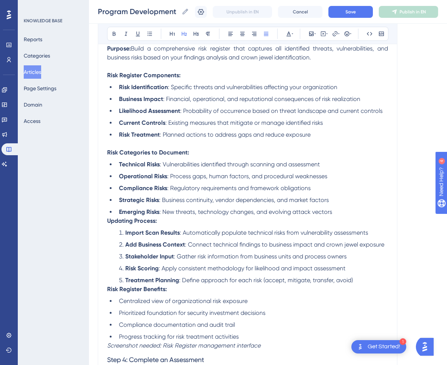
scroll to position [1341, 0]
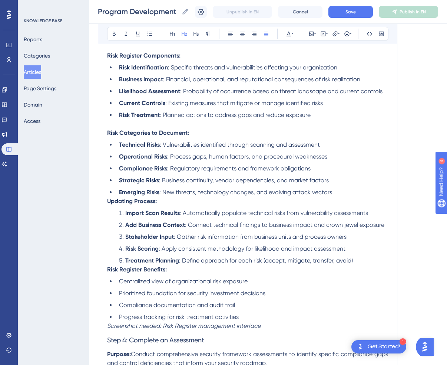
click at [106, 215] on div "Program Development Bold Italic Underline Bullet Point Heading 1 Heading 2 Head…" at bounding box center [248, 153] width 300 height 2822
click at [109, 204] on strong "Updating Process:" at bounding box center [132, 200] width 50 height 7
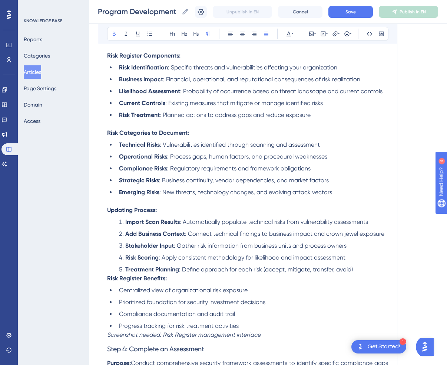
click at [107, 282] on strong "Risk Register Benefits:" at bounding box center [137, 278] width 60 height 7
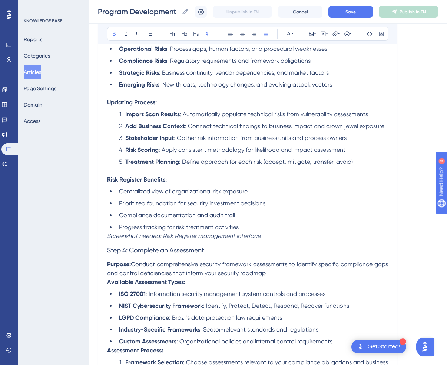
scroll to position [1455, 0]
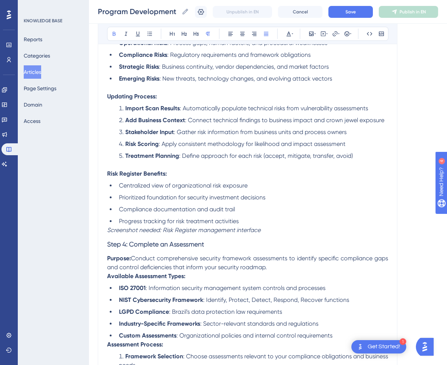
click at [108, 233] on em "Screenshot needed: Risk Register management interface" at bounding box center [184, 229] width 154 height 7
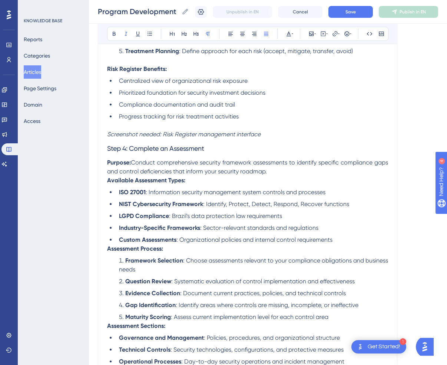
scroll to position [1567, 0]
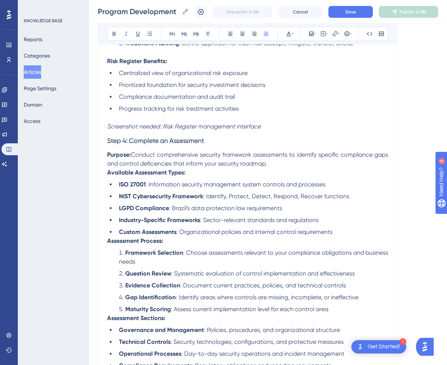
click at [107, 176] on strong "Available Assessment Types:" at bounding box center [146, 172] width 78 height 7
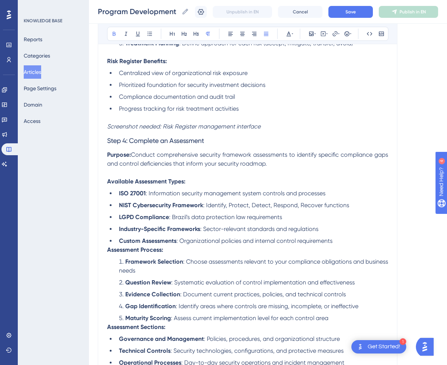
click at [108, 253] on strong "Assessment Process:" at bounding box center [135, 249] width 56 height 7
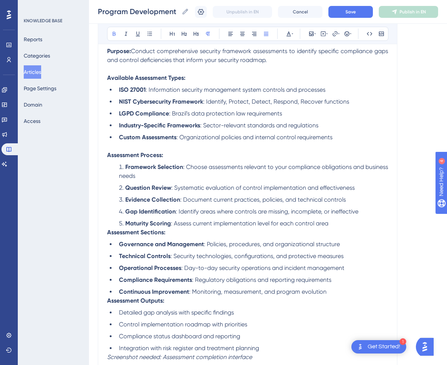
scroll to position [1674, 0]
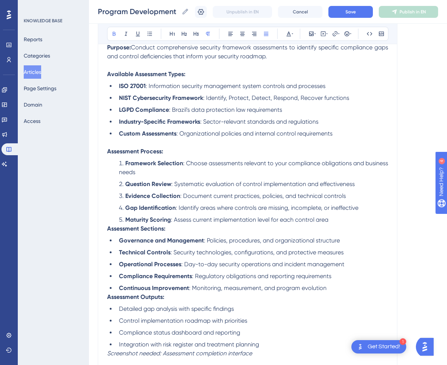
click at [108, 232] on strong "Assessment Sections:" at bounding box center [136, 228] width 58 height 7
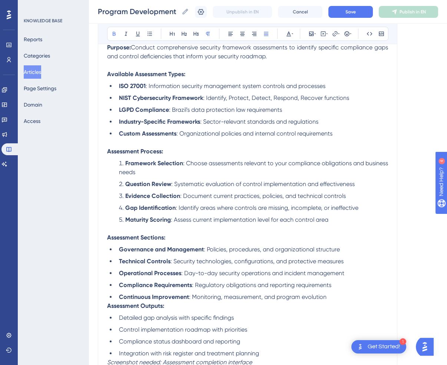
click at [108, 309] on strong "Assessment Outputs:" at bounding box center [135, 305] width 57 height 7
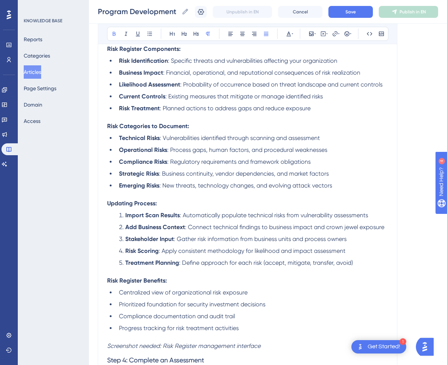
scroll to position [1348, 0]
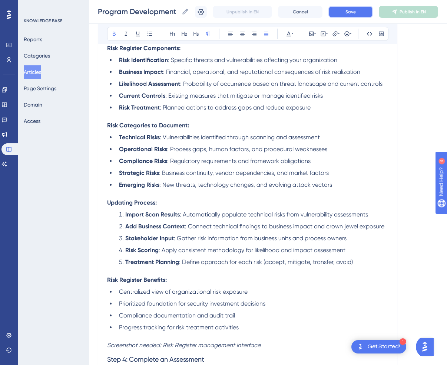
click at [360, 9] on button "Save" at bounding box center [351, 12] width 45 height 12
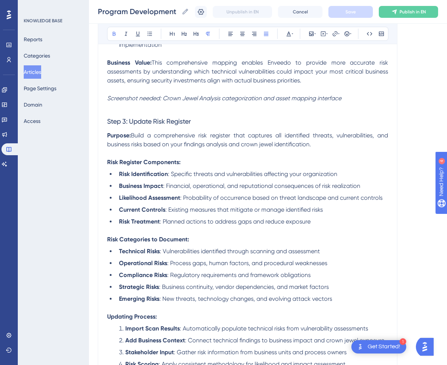
scroll to position [1154, 0]
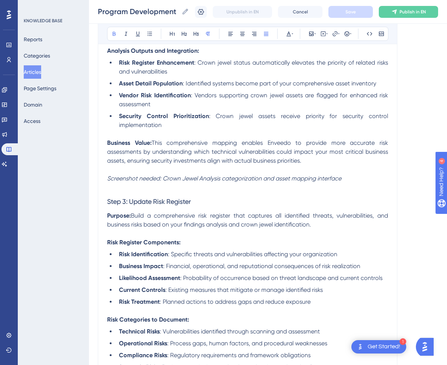
click at [107, 205] on span "Step 3: Update Risk Register" at bounding box center [149, 201] width 84 height 8
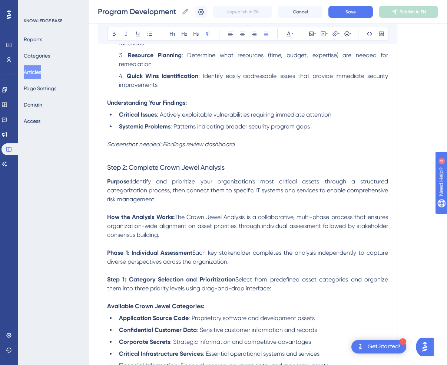
scroll to position [345, 0]
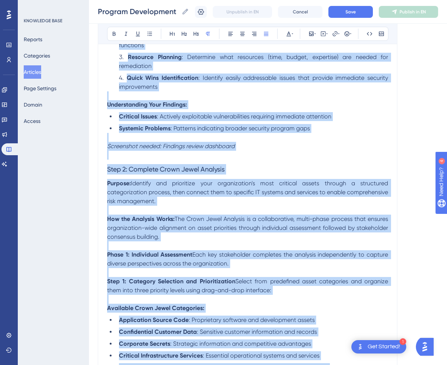
click at [106, 170] on div "Program Development Bold Italic Underline Bullet Point Heading 1 Heading 2 Head…" at bounding box center [248, 370] width 300 height 1264
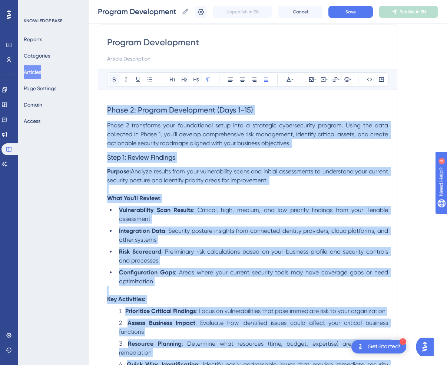
scroll to position [65, 0]
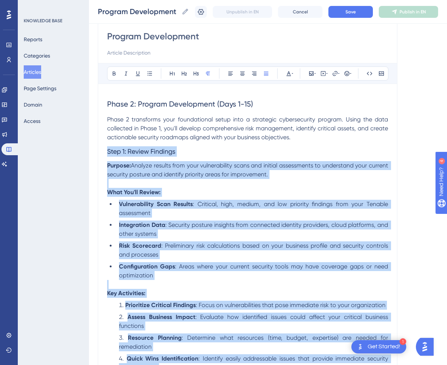
click at [109, 153] on span "Step 1: Review Findings" at bounding box center [141, 151] width 68 height 8
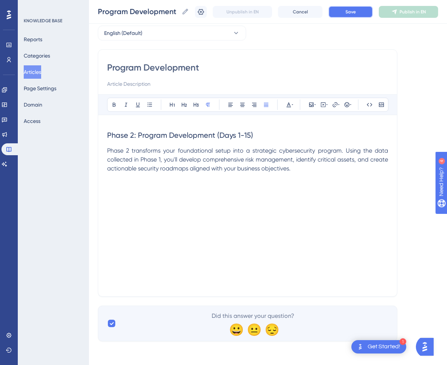
click at [358, 13] on button "Save" at bounding box center [351, 12] width 45 height 12
click at [106, 133] on div "Program Development Bold Italic Underline Bullet Point Heading 1 Heading 2 Head…" at bounding box center [248, 172] width 300 height 247
click at [108, 66] on input "Program Development" at bounding box center [247, 68] width 281 height 12
click at [40, 76] on button "Articles" at bounding box center [32, 71] width 17 height 13
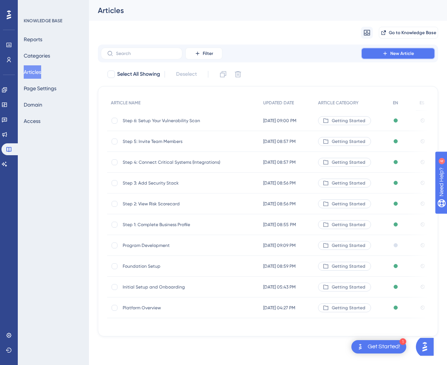
click at [395, 53] on span "New Article" at bounding box center [403, 53] width 24 height 6
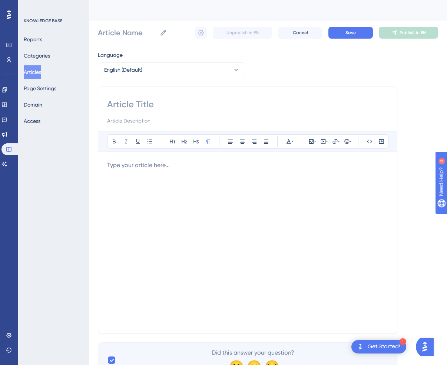
click at [144, 178] on div at bounding box center [247, 242] width 281 height 163
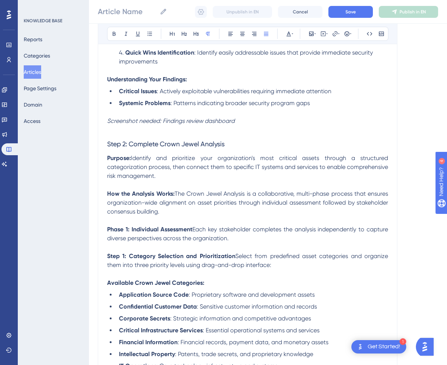
scroll to position [321, 0]
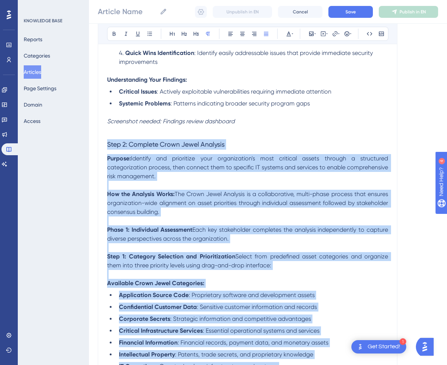
click at [108, 146] on span "Step 2: Complete Crown Jewel Analysis" at bounding box center [166, 144] width 118 height 8
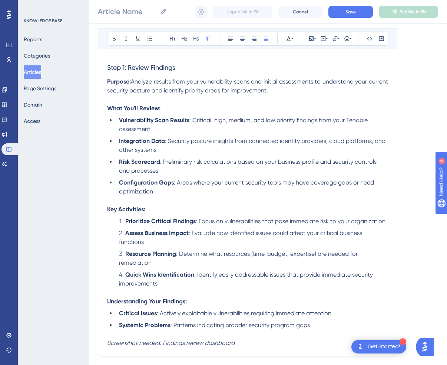
scroll to position [0, 0]
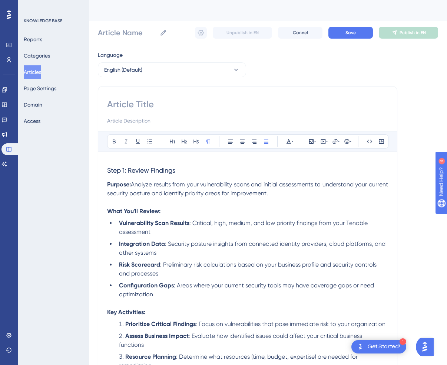
click at [141, 101] on input at bounding box center [247, 104] width 281 height 12
type input "Step 1: Review Findings"
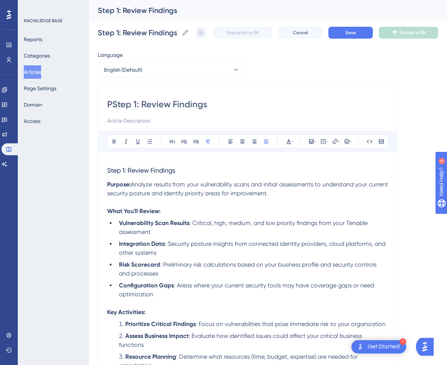
type input "P1Step 1: Review Findings"
type input "P1/Step 1: Review Findings"
type input "P1Step 1: Review Findings"
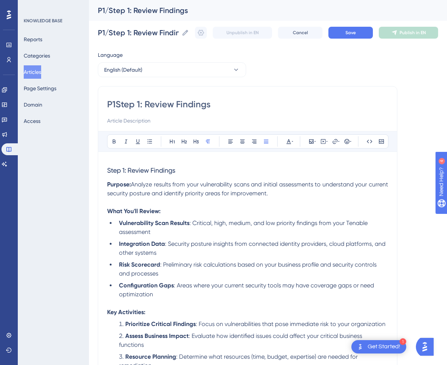
type input "P1Step 1: Review Findings"
type input "P2Step 1: Review Findings"
type input "P2: Step 1: Review Findings"
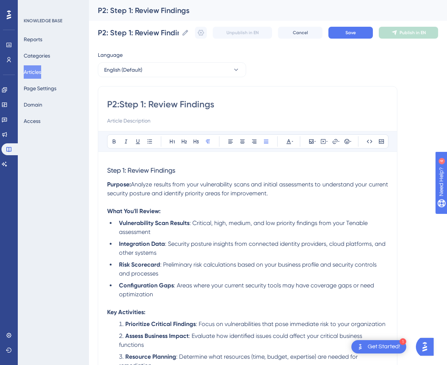
type input "P2Step 1: Review Findings"
type input "P2: Step 1: Review Findings"
click at [186, 32] on icon at bounding box center [185, 32] width 7 height 7
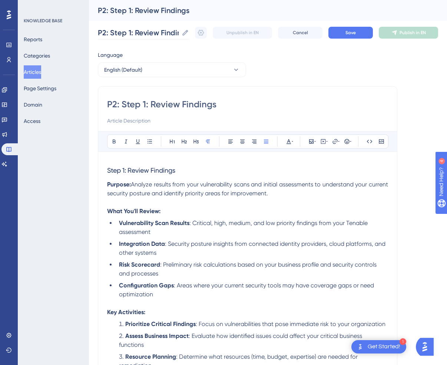
click at [179, 32] on input "P2: Step 1: Review Findings" at bounding box center [138, 32] width 81 height 10
click at [135, 110] on input "P2: Step 1: Review Findings" at bounding box center [247, 104] width 281 height 12
type input "Step 1: Review Findings"
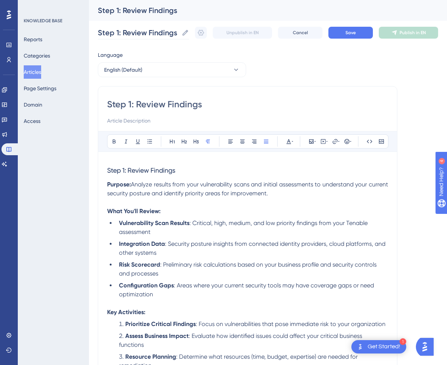
click at [186, 31] on icon at bounding box center [185, 32] width 7 height 7
click at [179, 31] on input "Step 1: Review Findings" at bounding box center [138, 32] width 81 height 10
click at [111, 34] on input "Step 1: Review Findings" at bounding box center [138, 32] width 81 height 10
type input "Phase 2: Step 1: Review Findings"
click at [347, 34] on span "Save" at bounding box center [351, 33] width 10 height 6
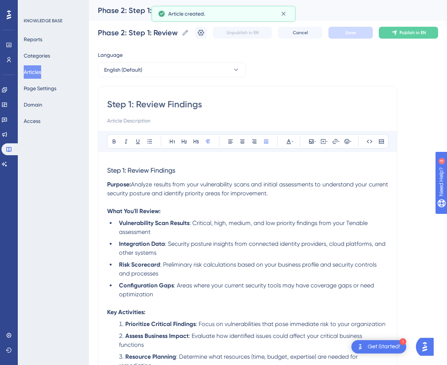
scroll to position [87, 0]
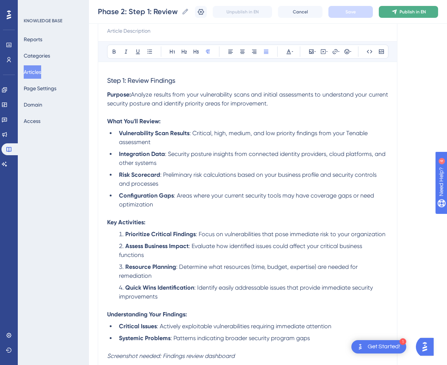
click at [404, 11] on span "Publish in EN" at bounding box center [413, 12] width 26 height 6
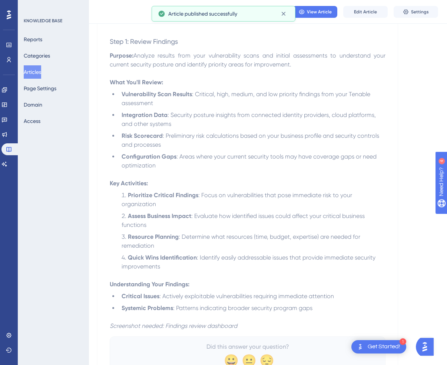
click at [41, 68] on button "Articles" at bounding box center [32, 71] width 17 height 13
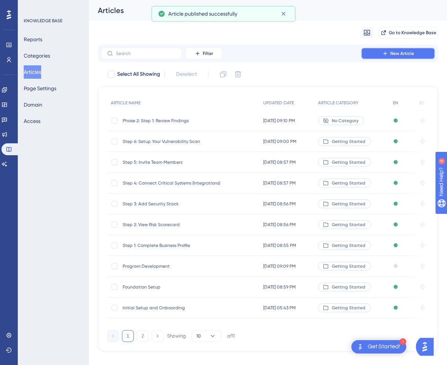
click at [401, 52] on span "New Article" at bounding box center [403, 53] width 24 height 6
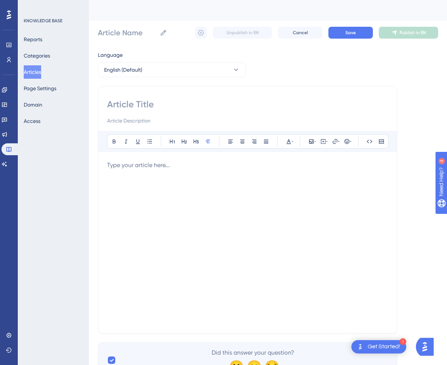
click at [138, 175] on div at bounding box center [247, 242] width 281 height 163
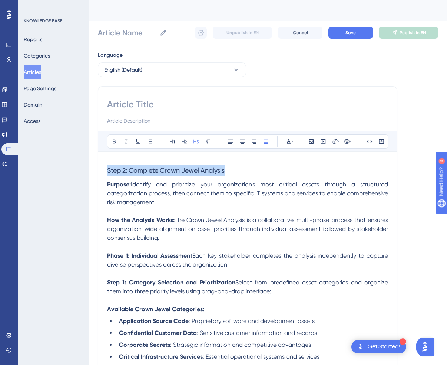
copy span "Step 2: Complete Crown Jewel Analysis"
click at [125, 109] on input at bounding box center [247, 104] width 281 height 12
paste input "Step 2: Complete Crown Jewel Analysis"
type input "Step 2: Complete Crown Jewel Analysis"
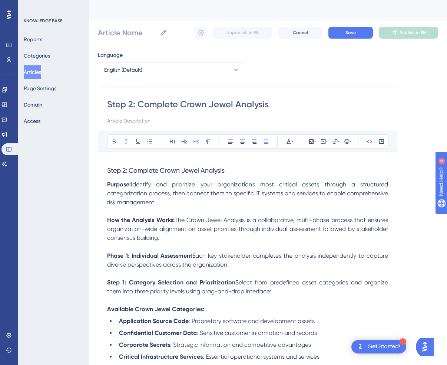
type input "Step 2: Complete Crown Jewel Analysis"
click at [129, 171] on span "Step 2: Complete Crown Jewel Analysis" at bounding box center [166, 170] width 118 height 8
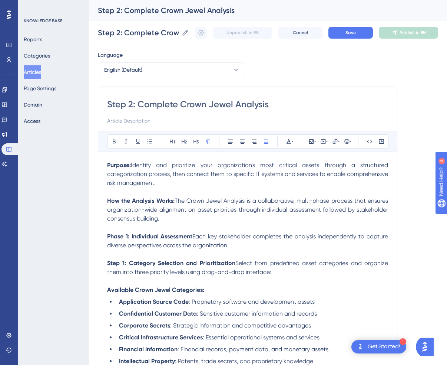
click at [137, 100] on input "Step 2: Complete Crown Jewel Analysis" at bounding box center [247, 104] width 281 height 12
click at [98, 32] on input "Step 2: Complete Crown Jewel Analysis" at bounding box center [138, 32] width 81 height 10
type input "Phase 2: Step 2: Complete Crown Jewel Analysis"
click at [354, 30] on span "Save" at bounding box center [351, 33] width 10 height 6
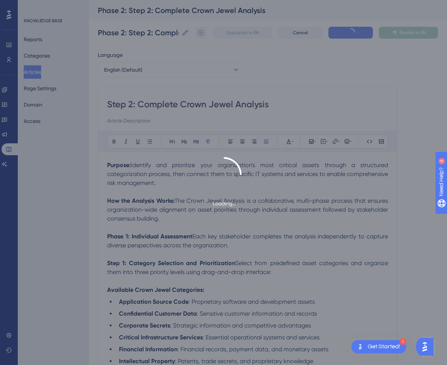
scroll to position [616, 0]
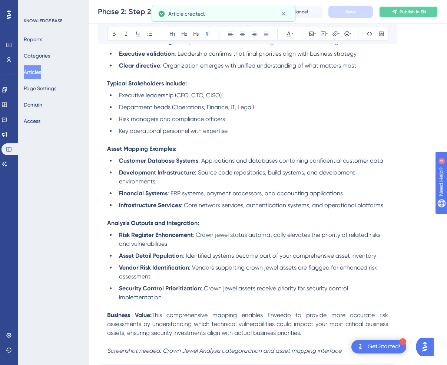
click at [413, 12] on span "Publish in EN" at bounding box center [413, 12] width 26 height 6
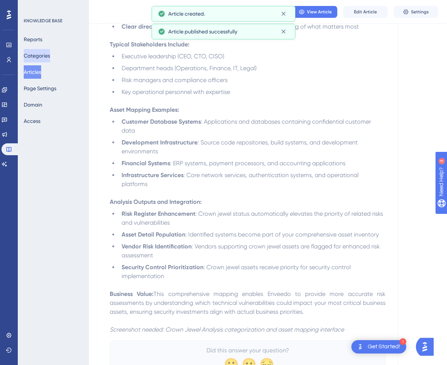
click at [41, 55] on button "Categories" at bounding box center [37, 55] width 26 height 13
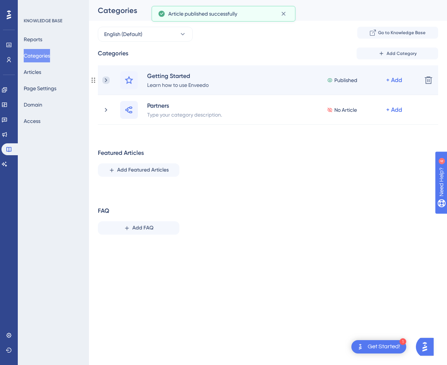
click at [106, 81] on icon at bounding box center [105, 79] width 7 height 7
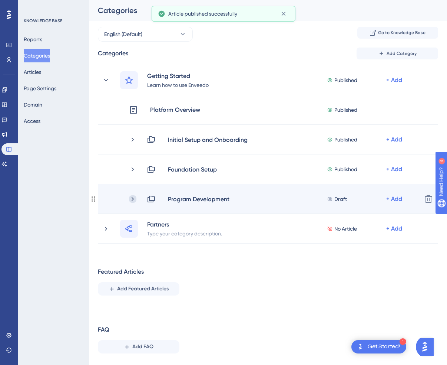
click at [134, 196] on icon at bounding box center [132, 198] width 7 height 7
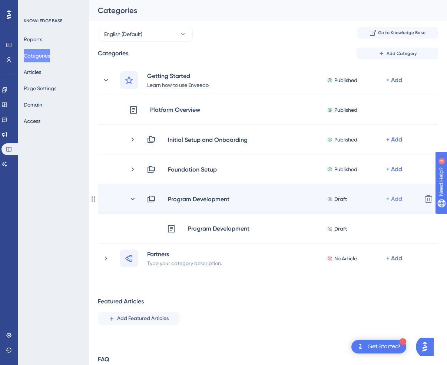
click at [399, 201] on div "+ Add" at bounding box center [395, 198] width 16 height 9
click at [374, 217] on div "Add Articles Add Articles" at bounding box center [365, 218] width 53 height 15
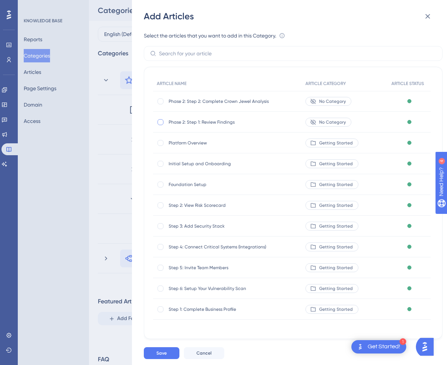
click at [160, 121] on div at bounding box center [161, 122] width 6 height 6
checkbox input "true"
click at [161, 101] on div at bounding box center [161, 101] width 6 height 6
checkbox input "true"
click at [158, 352] on span "Save" at bounding box center [162, 353] width 10 height 6
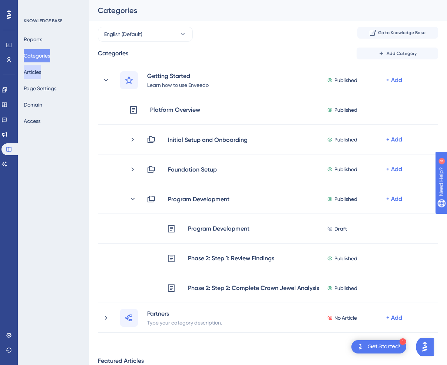
click at [35, 66] on button "Articles" at bounding box center [32, 71] width 17 height 13
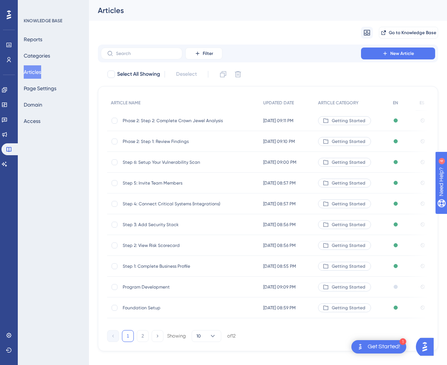
click at [147, 114] on div "Phase 2: Step 2: Complete Crown Jewel Analysis Phase 2: Step 2: Complete Crown …" at bounding box center [182, 120] width 119 height 21
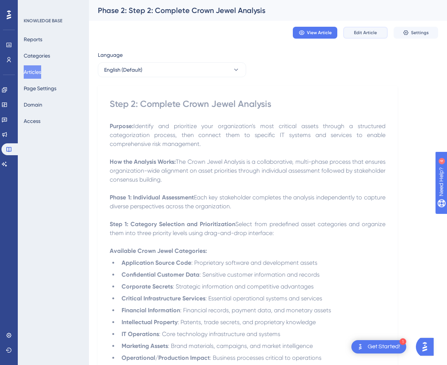
click at [355, 34] on span "Edit Article" at bounding box center [365, 33] width 23 height 6
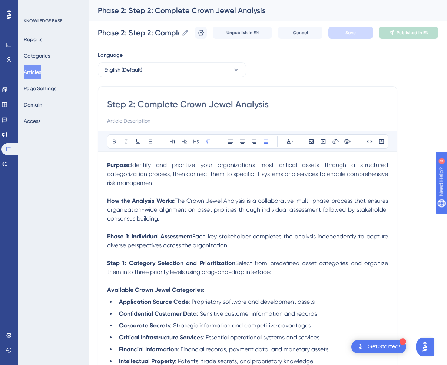
drag, startPoint x: 137, startPoint y: 105, endPoint x: 60, endPoint y: 98, distance: 77.1
type input "Complete Crown Jewel Analysis"
click at [347, 34] on span "Save" at bounding box center [351, 33] width 10 height 6
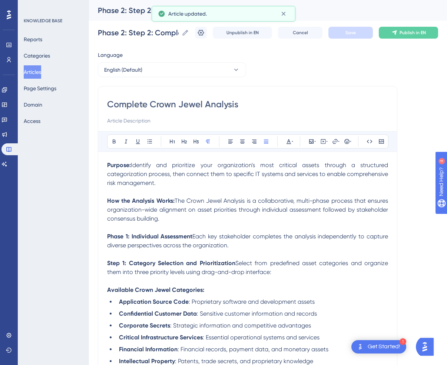
click at [41, 67] on button "Articles" at bounding box center [32, 71] width 17 height 13
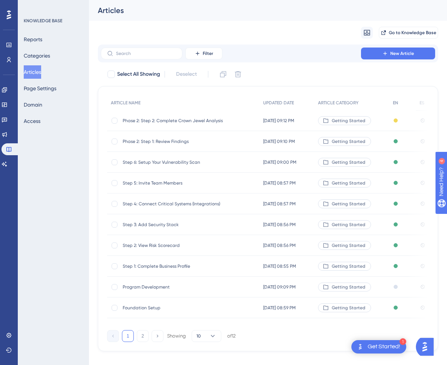
click at [140, 138] on span "Phase 2: Step 1: Review Findings" at bounding box center [182, 141] width 119 height 6
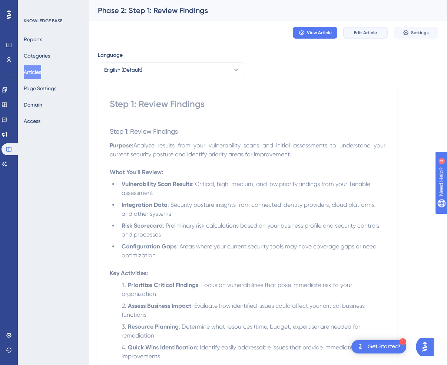
click at [371, 31] on span "Edit Article" at bounding box center [365, 33] width 23 height 6
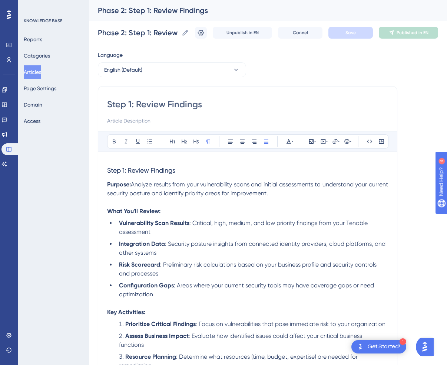
drag, startPoint x: 138, startPoint y: 104, endPoint x: 71, endPoint y: 96, distance: 66.9
click at [89, 96] on div "Performance Users Engagement Widgets Feedback Product Updates Knowledge Base AI…" at bounding box center [268, 258] width 358 height 516
type input "Review Findings"
click at [351, 31] on span "Save" at bounding box center [351, 33] width 10 height 6
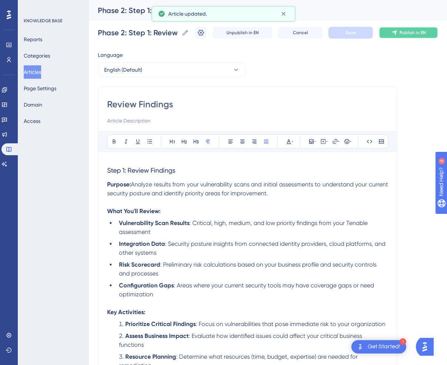
click at [414, 33] on span "Publish in EN" at bounding box center [413, 33] width 26 height 6
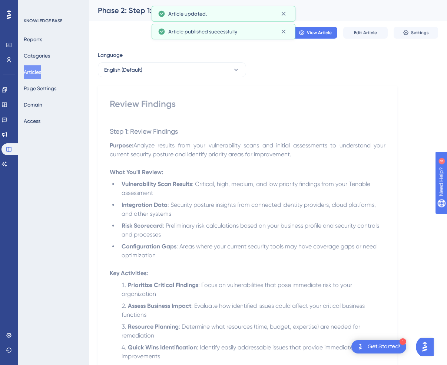
click at [37, 75] on button "Articles" at bounding box center [32, 71] width 17 height 13
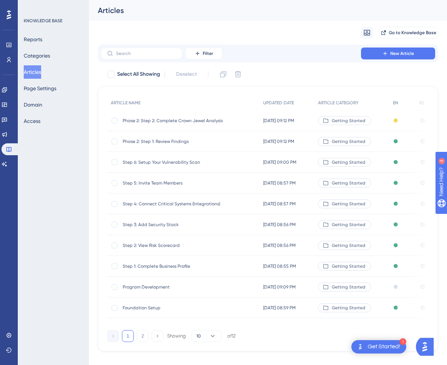
click at [165, 120] on span "Phase 2: Step 2: Complete Crown Jewel Analysis" at bounding box center [182, 121] width 119 height 6
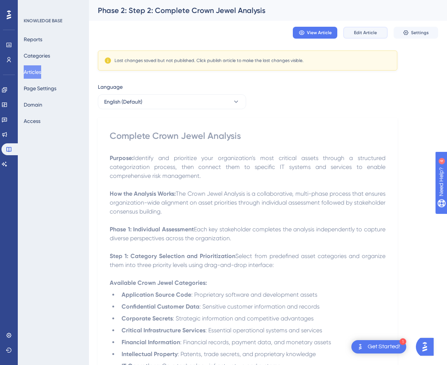
click at [373, 31] on span "Edit Article" at bounding box center [365, 33] width 23 height 6
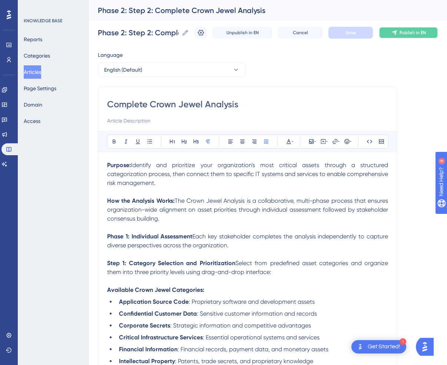
click at [395, 32] on icon at bounding box center [394, 32] width 5 height 5
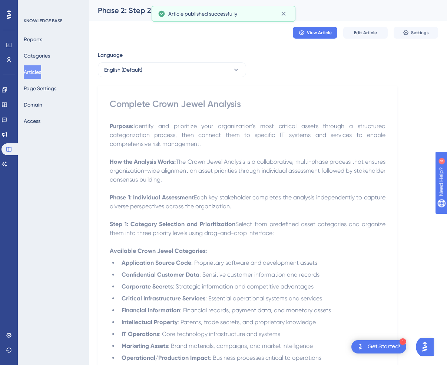
click at [41, 73] on button "Articles" at bounding box center [32, 71] width 17 height 13
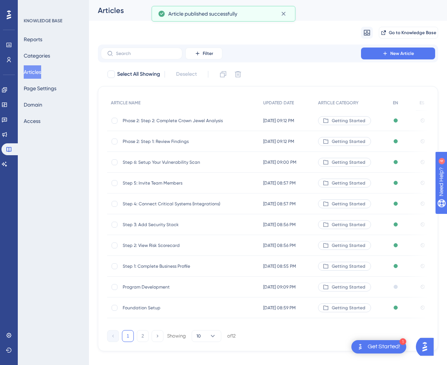
click at [152, 265] on span "Step 1: Complete Business Profile" at bounding box center [182, 266] width 119 height 6
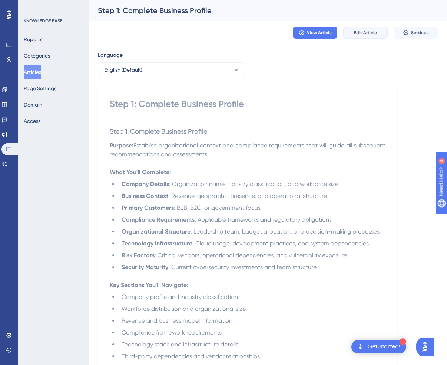
click at [364, 32] on span "Edit Article" at bounding box center [365, 33] width 23 height 6
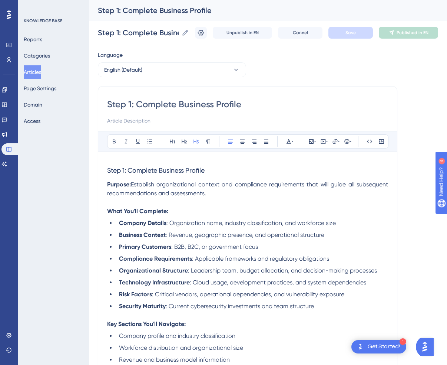
click at [221, 173] on h3 "Step 1: Complete Business Profile" at bounding box center [247, 170] width 281 height 19
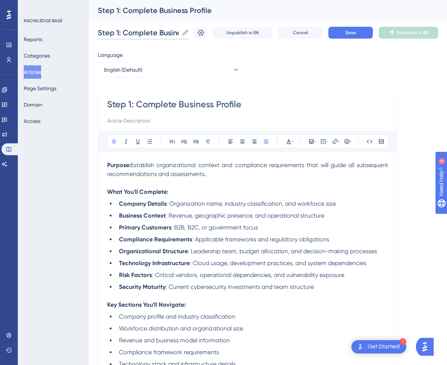
click at [116, 32] on input "Step 1: Complete Business Profile" at bounding box center [138, 32] width 81 height 10
type input "Phase 1:Step 1: Complete Business Profile"
click at [355, 32] on span "Save" at bounding box center [351, 33] width 10 height 6
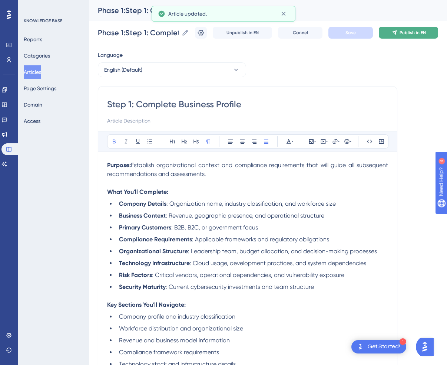
click at [412, 36] on button "Publish in EN" at bounding box center [408, 33] width 59 height 12
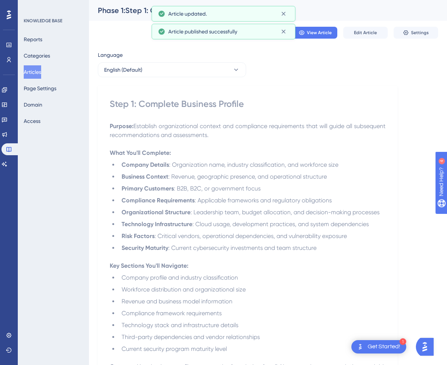
click at [41, 73] on button "Articles" at bounding box center [32, 71] width 17 height 13
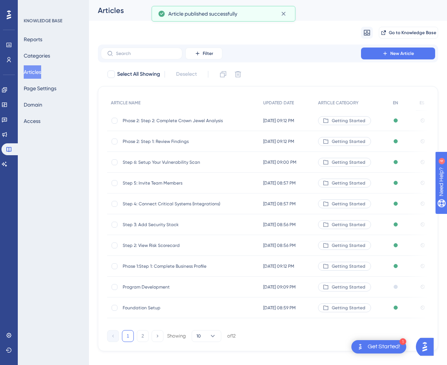
click at [142, 244] on span "Step 2: View Risk Scorecard" at bounding box center [182, 245] width 119 height 6
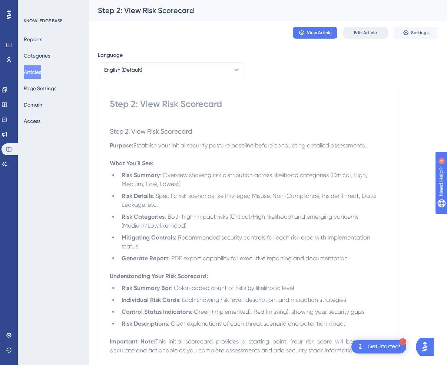
click at [372, 32] on span "Edit Article" at bounding box center [365, 33] width 23 height 6
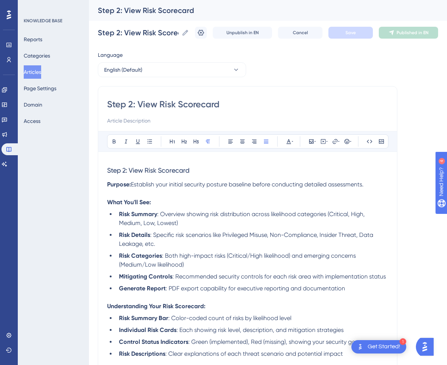
scroll to position [39, 0]
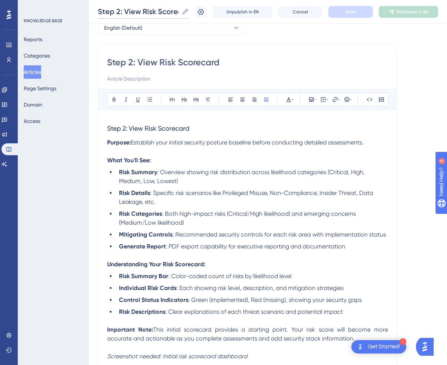
click at [101, 13] on input "Step 2: View Risk Scorecard" at bounding box center [138, 11] width 81 height 10
type input "Phase 1:Step 2: View Risk Scorecard"
click at [142, 63] on input "Step 2: View Risk Scorecard" at bounding box center [247, 62] width 281 height 12
type input "View Risk Scorecard"
click at [241, 124] on h3 "Step 2: View Risk Scorecard" at bounding box center [247, 128] width 281 height 19
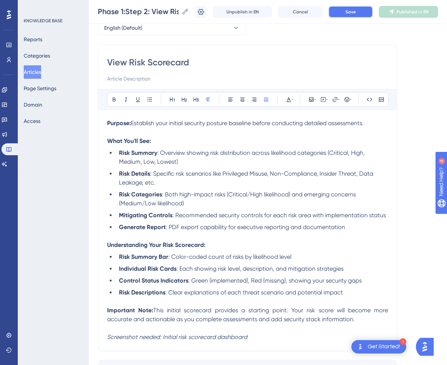
click at [357, 11] on button "Save" at bounding box center [351, 12] width 45 height 12
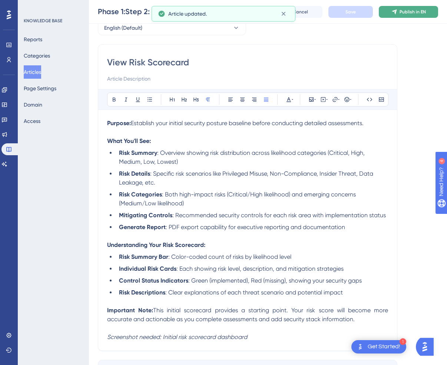
click at [408, 16] on button "Publish in EN" at bounding box center [408, 12] width 59 height 12
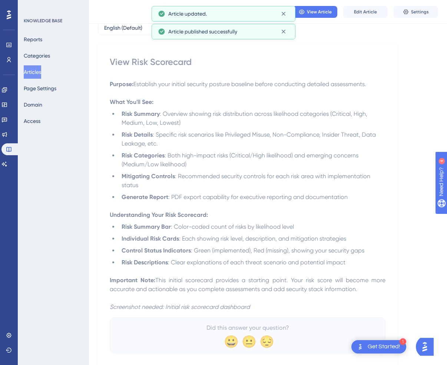
click at [40, 71] on button "Articles" at bounding box center [32, 71] width 17 height 13
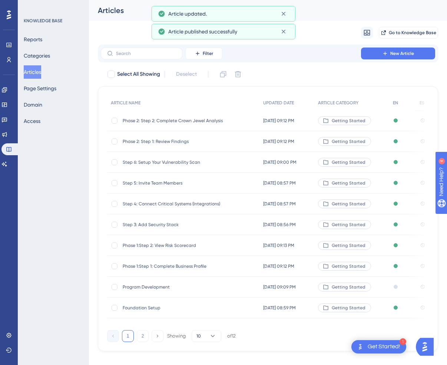
click at [147, 222] on span "Step 3: Add Security Stack" at bounding box center [182, 224] width 119 height 6
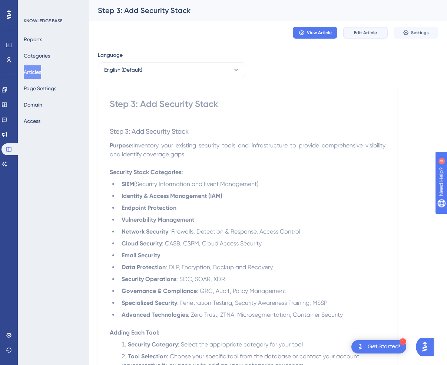
click at [363, 34] on span "Edit Article" at bounding box center [365, 33] width 23 height 6
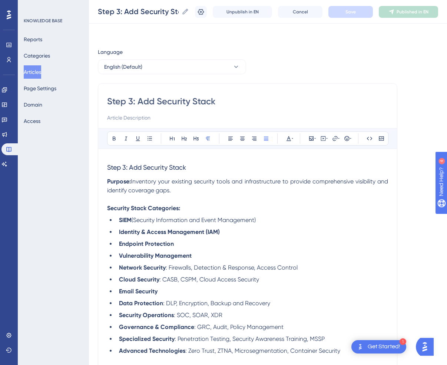
scroll to position [171, 0]
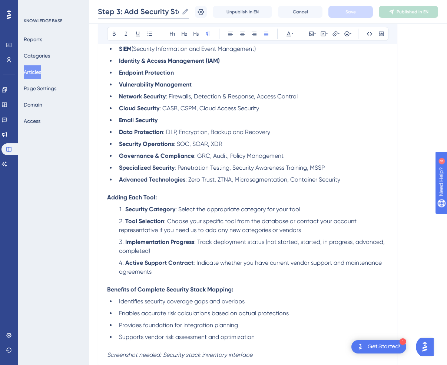
click at [119, 14] on input "Step 3: Add Security Stack" at bounding box center [138, 11] width 81 height 10
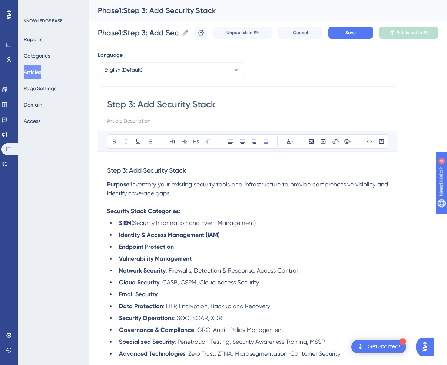
type input "Phase1:Step 3: Add Security Stack"
click at [139, 107] on input "Step 3: Add Security Stack" at bounding box center [247, 104] width 281 height 12
type input "Add Security Stack"
click at [120, 168] on span "Step 3: Add Security Stack" at bounding box center [146, 170] width 79 height 8
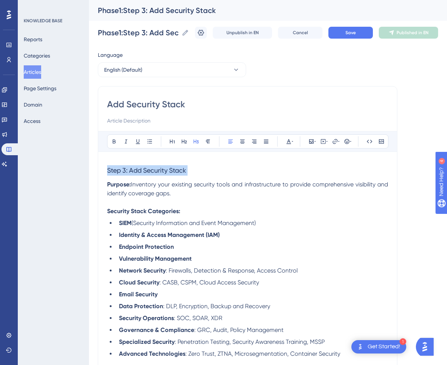
click at [120, 168] on span "Step 3: Add Security Stack" at bounding box center [146, 170] width 79 height 8
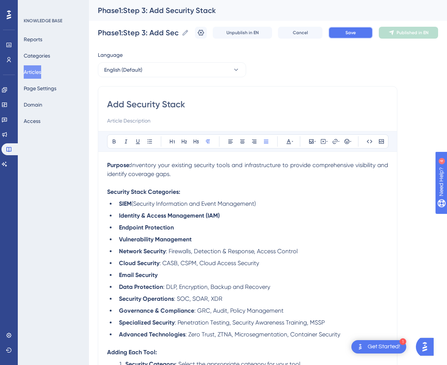
click at [347, 33] on span "Save" at bounding box center [351, 33] width 10 height 6
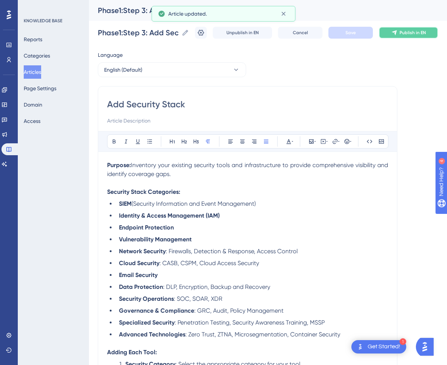
click at [410, 33] on span "Publish in EN" at bounding box center [413, 33] width 26 height 6
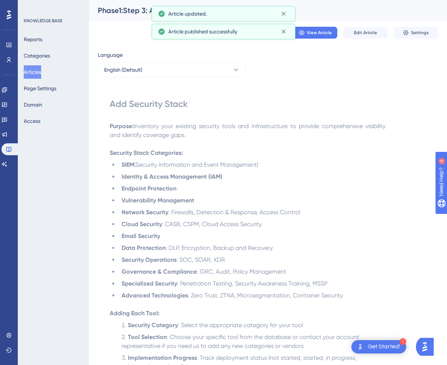
click at [41, 73] on button "Articles" at bounding box center [32, 71] width 17 height 13
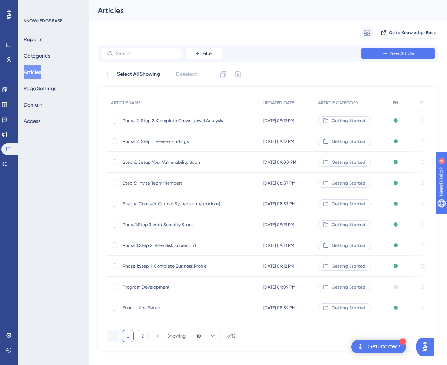
click at [141, 203] on span "Step 4: Connect Critical Systems (Integrations)" at bounding box center [182, 204] width 119 height 6
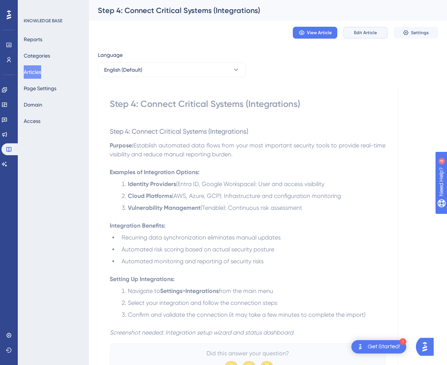
click at [370, 33] on span "Edit Article" at bounding box center [365, 33] width 23 height 6
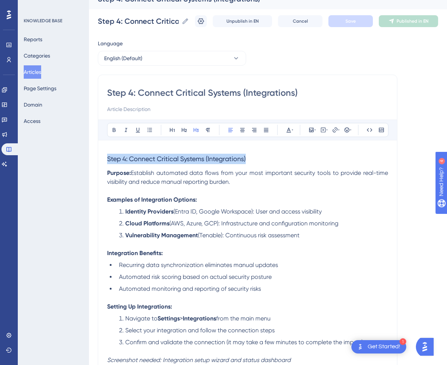
drag, startPoint x: 254, startPoint y: 157, endPoint x: 81, endPoint y: 143, distance: 174.2
click at [89, 143] on div "Performance Users Engagement Widgets Feedback Product Updates Knowledge Base AI…" at bounding box center [268, 208] width 358 height 441
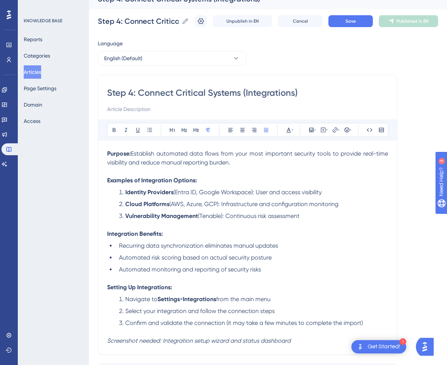
click at [139, 92] on input "Step 4: Connect Critical Systems (Integrations)" at bounding box center [247, 93] width 281 height 12
type input "Connect Critical Systems (Integrations)"
click at [106, 26] on label "Connect Critical Systems (Integrations) Connect Critical Systems (Integrations)" at bounding box center [143, 20] width 91 height 13
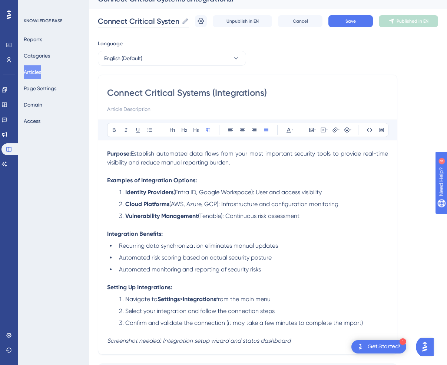
click at [106, 26] on input "Connect Critical Systems (Integrations)" at bounding box center [138, 21] width 81 height 10
paste input "Step 4:"
type input "Phase1:Step 4: Connect Critical Systems (Integrations)"
click at [339, 22] on button "Save" at bounding box center [351, 21] width 45 height 12
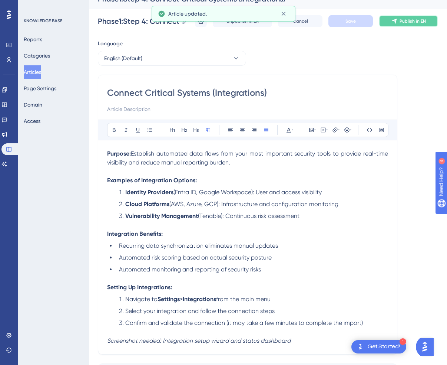
click at [413, 22] on span "Publish in EN" at bounding box center [413, 21] width 26 height 6
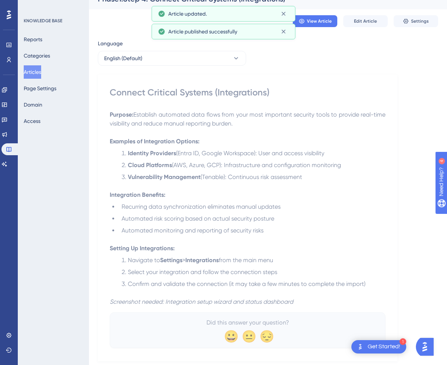
click at [34, 72] on button "Articles" at bounding box center [32, 71] width 17 height 13
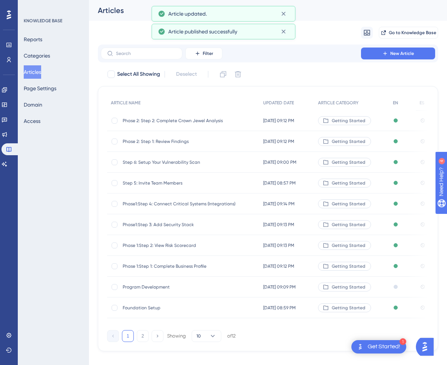
click at [136, 182] on span "Step 5: Invite Team Members" at bounding box center [182, 183] width 119 height 6
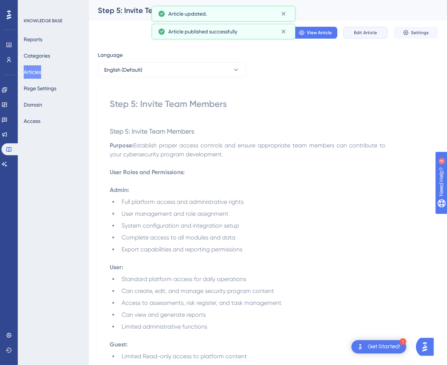
click at [375, 34] on span "Edit Article" at bounding box center [365, 33] width 23 height 6
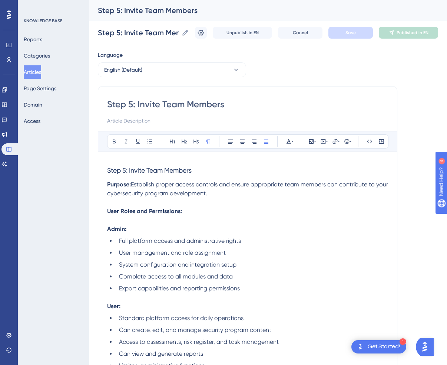
click at [137, 106] on input "Step 5: Invite Team Members" at bounding box center [247, 104] width 281 height 12
type input "Invite Team Members"
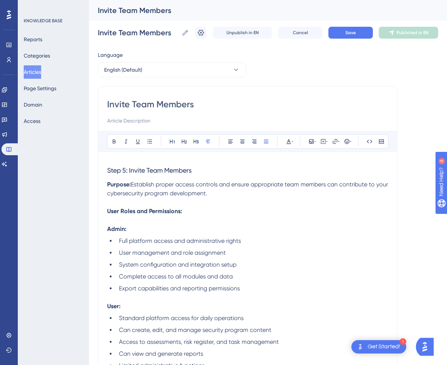
type input "Invite Team Members"
click at [212, 170] on h3 "Step 5: Invite Team Members" at bounding box center [247, 170] width 281 height 19
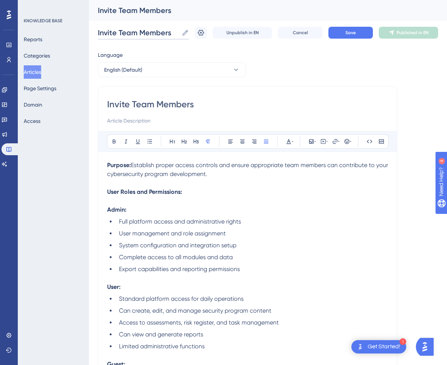
click at [123, 31] on input "Invite Team Members" at bounding box center [138, 32] width 81 height 10
paste input "Step 4:"
type input "Phase1:Step 5: Invite Team Members"
click at [358, 32] on button "Save" at bounding box center [351, 33] width 45 height 12
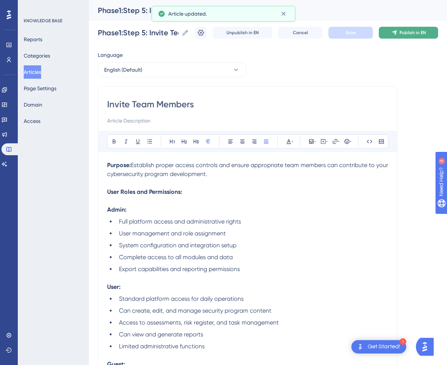
click at [408, 36] on button "Publish in EN" at bounding box center [408, 33] width 59 height 12
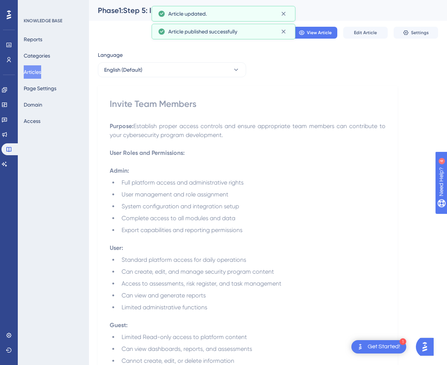
click at [41, 71] on button "Articles" at bounding box center [32, 71] width 17 height 13
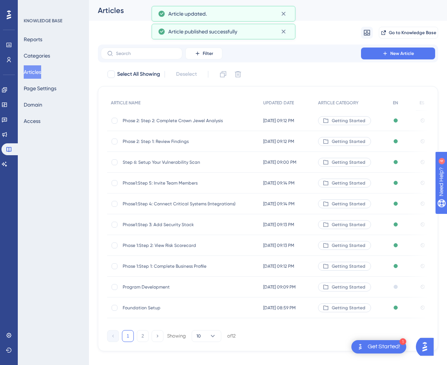
click at [162, 162] on span "Step 6: Setup Your Vulnerability Scan" at bounding box center [182, 162] width 119 height 6
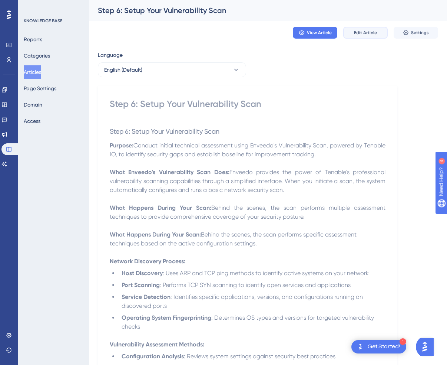
click at [373, 32] on span "Edit Article" at bounding box center [365, 33] width 23 height 6
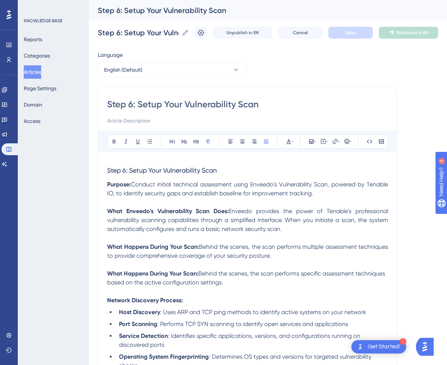
click at [108, 106] on input "Step 6: Setup Your Vulnerability Scan" at bounding box center [247, 104] width 281 height 12
type input "Phase1:Step 6: Setup Your Vulnerability Scan"
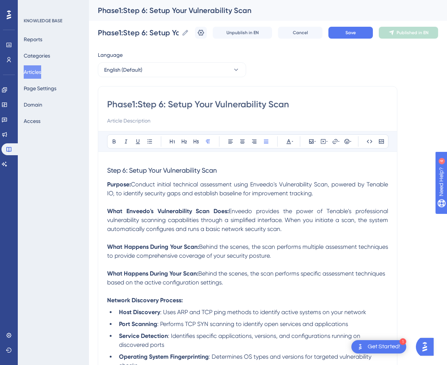
type input "Setup Your Vulnerability Scan"
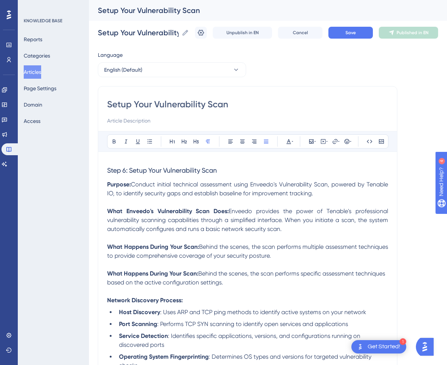
type input "Setup Your Vulnerability Scan"
click at [227, 175] on h3 "Step 6: Setup Your Vulnerability Scan" at bounding box center [247, 170] width 281 height 19
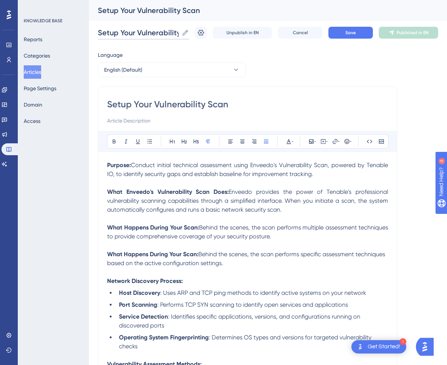
click at [117, 36] on input "Setup Your Vulnerability Scan" at bounding box center [138, 32] width 81 height 10
paste input "Phase1:Step 6:"
type input "Phase1:Step 6: Setup Your Vulnerability Scan"
click at [342, 33] on button "Save" at bounding box center [351, 33] width 45 height 12
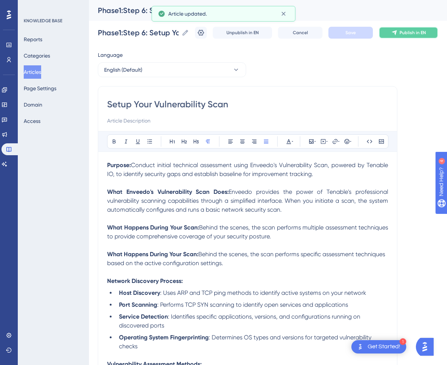
click at [416, 28] on button "Publish in EN" at bounding box center [408, 33] width 59 height 12
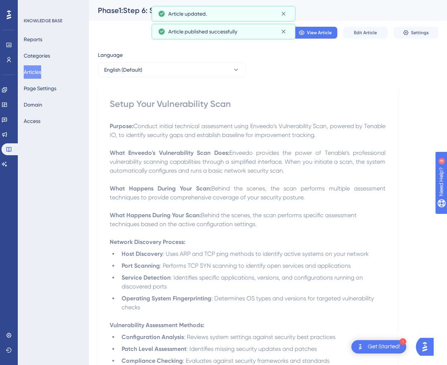
click at [36, 73] on button "Articles" at bounding box center [32, 71] width 17 height 13
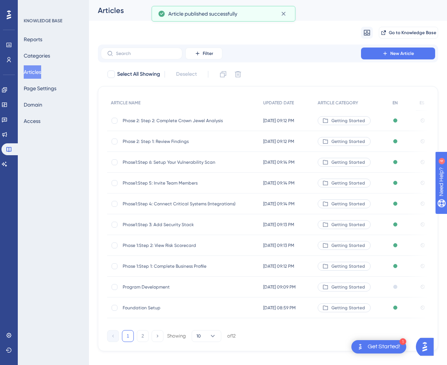
click at [167, 140] on span "Phase 2: Step 1: Review Findings" at bounding box center [182, 141] width 119 height 6
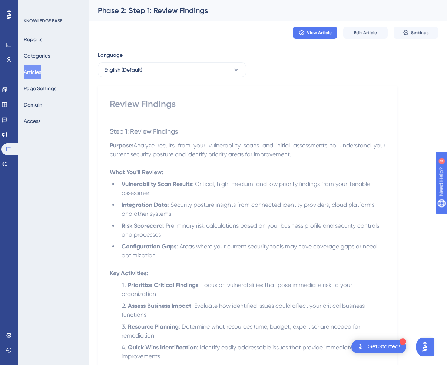
click at [31, 72] on button "Articles" at bounding box center [32, 71] width 17 height 13
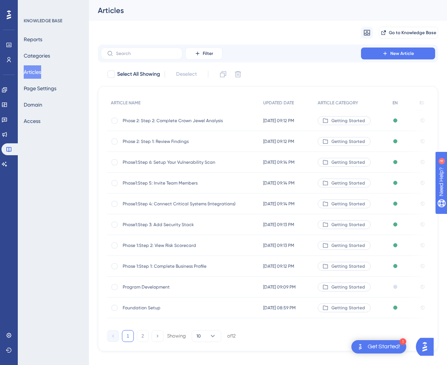
click at [161, 287] on span "Program Development" at bounding box center [182, 287] width 119 height 6
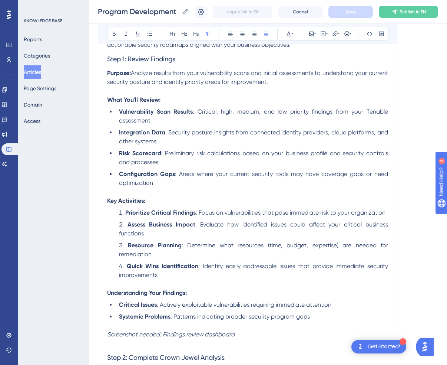
scroll to position [152, 0]
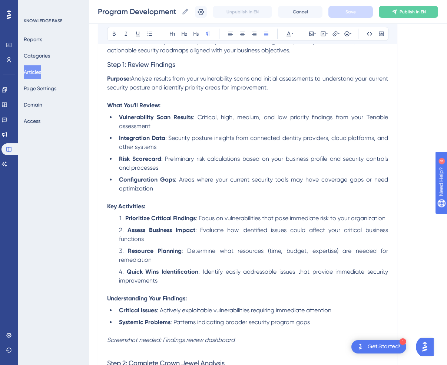
click at [41, 68] on button "Articles" at bounding box center [32, 71] width 17 height 13
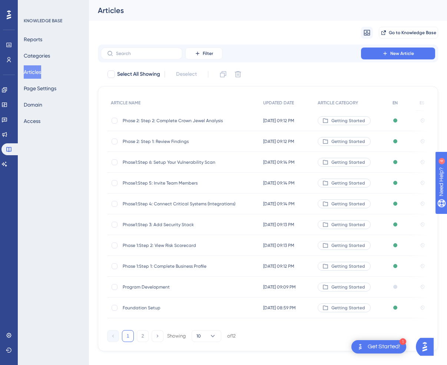
click at [145, 301] on div "Foundation Setup Foundation Setup" at bounding box center [182, 307] width 119 height 21
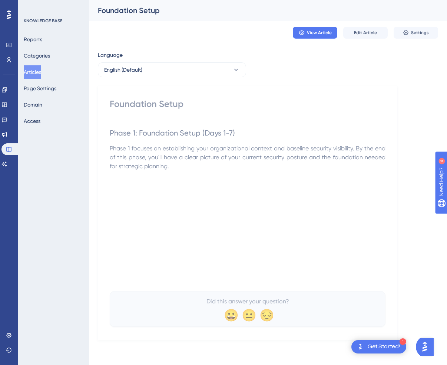
click at [120, 9] on div "Foundation Setup" at bounding box center [259, 10] width 322 height 10
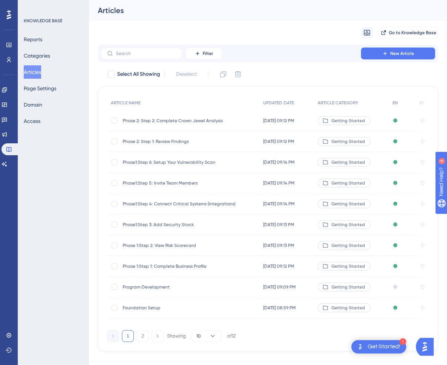
click at [147, 303] on div "Foundation Setup Foundation Setup" at bounding box center [182, 307] width 119 height 21
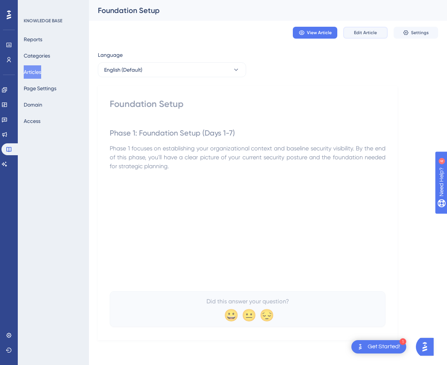
click at [365, 31] on span "Edit Article" at bounding box center [365, 33] width 23 height 6
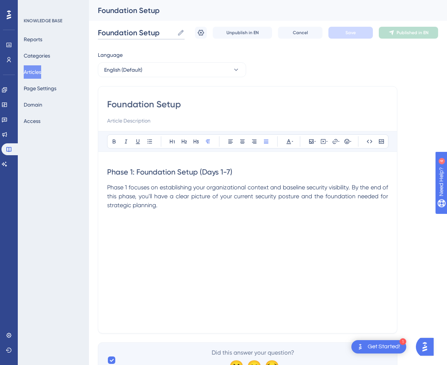
click at [129, 36] on input "Foundation Setup" at bounding box center [136, 32] width 76 height 10
type input "Phase1: Foundation Setup"
click at [350, 35] on span "Save" at bounding box center [351, 33] width 10 height 6
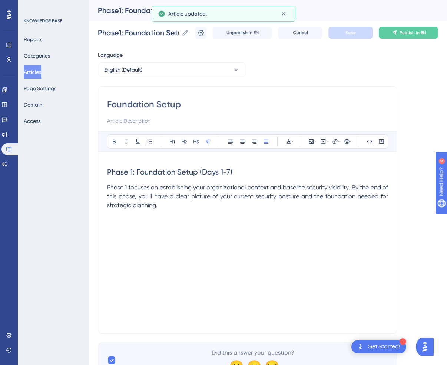
click at [252, 168] on h2 "Phase 1: Foundation Setup (Days 1-7)" at bounding box center [247, 172] width 281 height 22
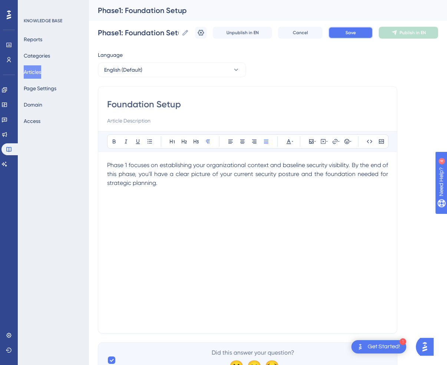
click at [364, 30] on button "Save" at bounding box center [351, 33] width 45 height 12
click at [129, 164] on span "Phase 1 focuses on establishing your organizational context and baseline securi…" at bounding box center [248, 173] width 283 height 25
click at [355, 26] on div "Phase1: Foundation Setup Phase1: Foundation Setup Unpublish in EN Cancel Save P…" at bounding box center [268, 33] width 341 height 24
click at [357, 30] on button "Save" at bounding box center [351, 33] width 45 height 12
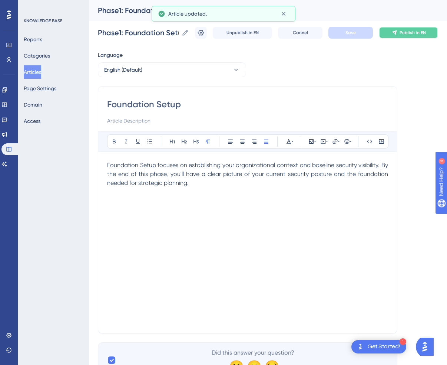
click at [412, 31] on span "Publish in EN" at bounding box center [413, 33] width 26 height 6
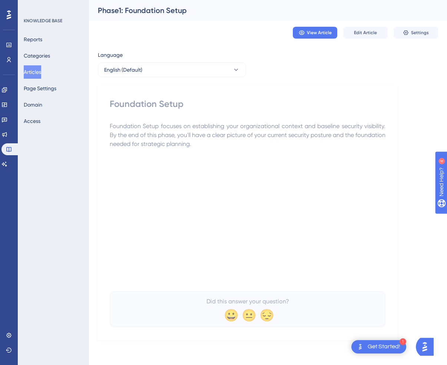
click at [39, 73] on button "Articles" at bounding box center [32, 71] width 17 height 13
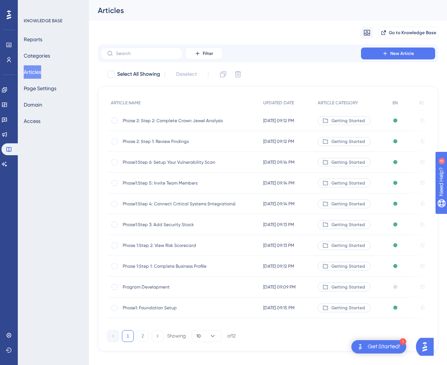
click at [144, 265] on span "Phase 1:Step 1: Complete Business Profile" at bounding box center [182, 266] width 119 height 6
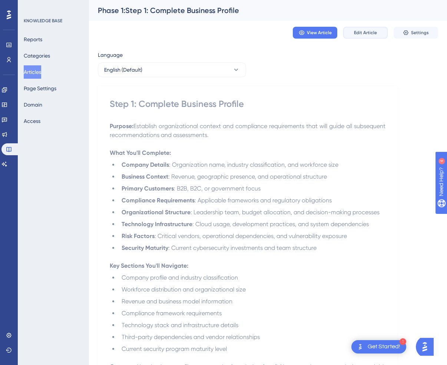
click at [361, 37] on button "Edit Article" at bounding box center [366, 33] width 45 height 12
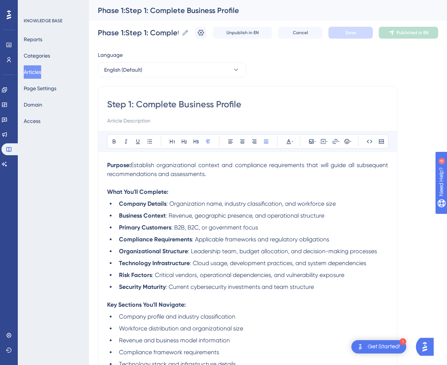
click at [216, 105] on input "Step 1: Complete Business Profile" at bounding box center [247, 104] width 281 height 12
type input "Complete Business Profile"
click at [359, 32] on button "Save" at bounding box center [351, 33] width 45 height 12
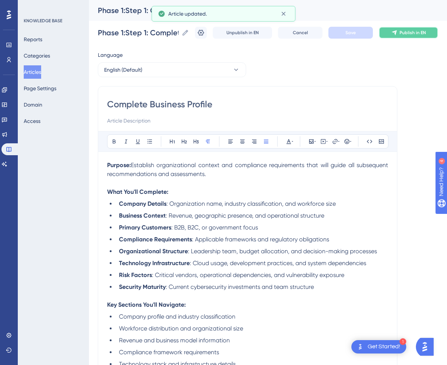
click at [398, 32] on button "Publish in EN" at bounding box center [408, 33] width 59 height 12
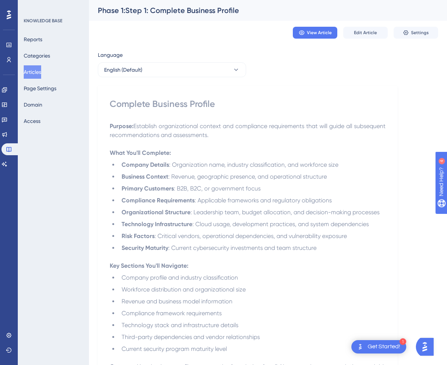
click at [38, 76] on button "Articles" at bounding box center [32, 71] width 17 height 13
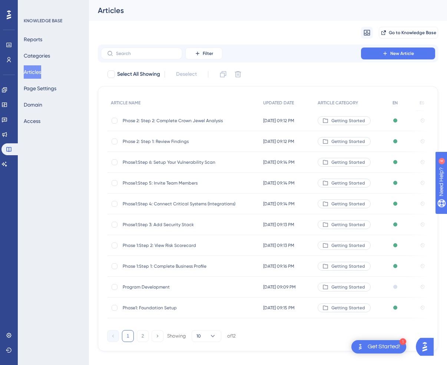
click at [150, 287] on span "Program Development" at bounding box center [182, 287] width 119 height 6
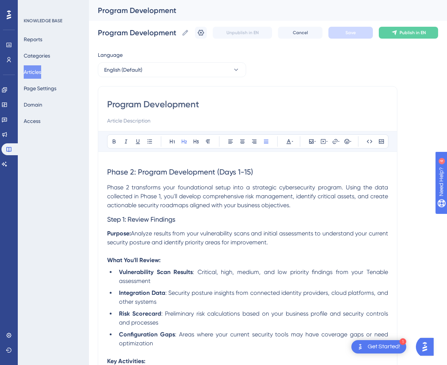
click at [256, 171] on h2 "Phase 2: Program Development (Days 1-15)" at bounding box center [247, 172] width 281 height 22
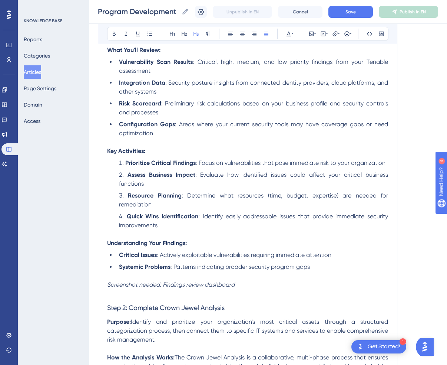
scroll to position [194, 0]
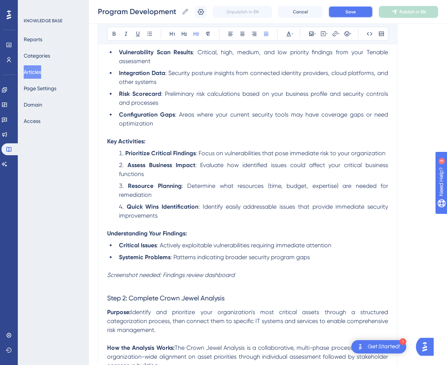
click at [361, 9] on button "Save" at bounding box center [351, 12] width 45 height 12
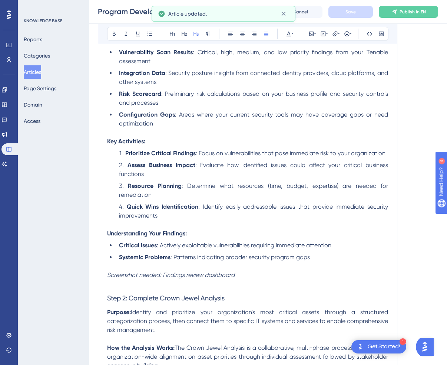
scroll to position [0, 0]
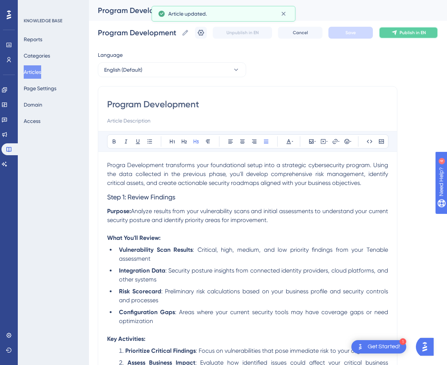
click at [397, 28] on button "Publish in EN" at bounding box center [408, 33] width 59 height 12
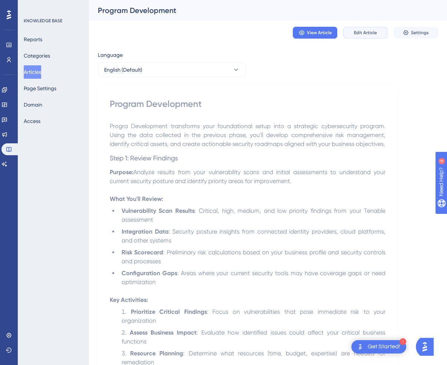
click at [368, 33] on span "Edit Article" at bounding box center [365, 33] width 23 height 6
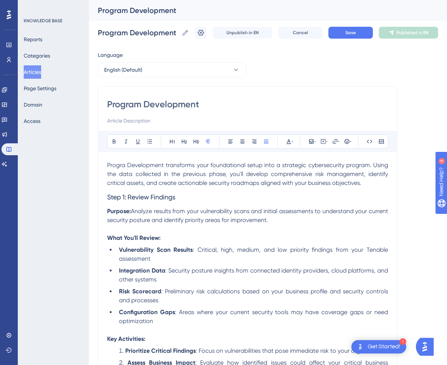
click at [125, 167] on span "Progra Development transforms your foundational setup into a strategic cybersec…" at bounding box center [248, 173] width 283 height 25
click at [108, 196] on span "Step 1: Review Findings" at bounding box center [141, 197] width 68 height 8
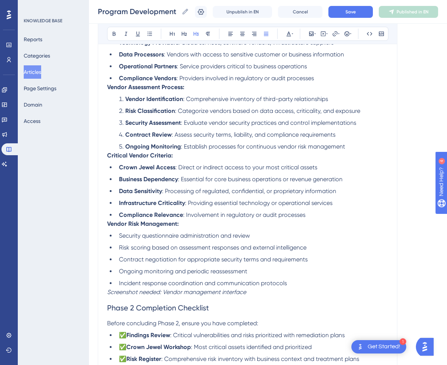
scroll to position [2614, 0]
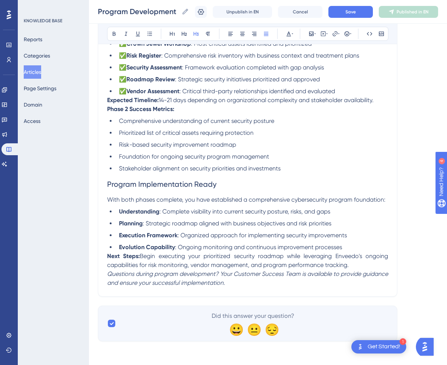
scroll to position [34, 0]
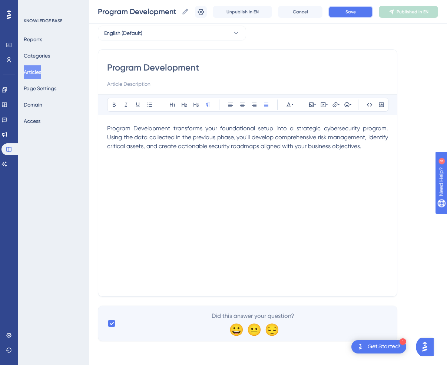
click at [355, 13] on span "Save" at bounding box center [351, 12] width 10 height 6
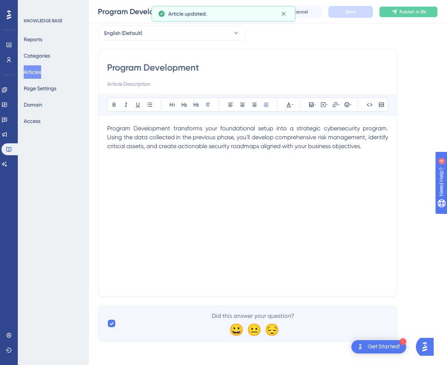
click at [414, 12] on span "Publish in EN" at bounding box center [413, 12] width 26 height 6
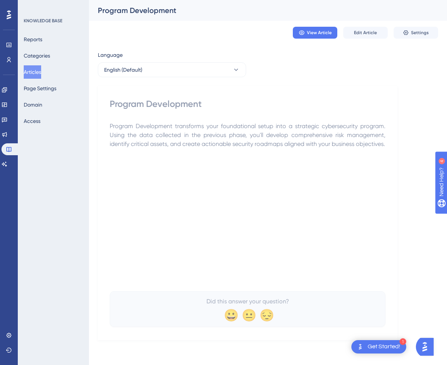
click at [41, 73] on button "Articles" at bounding box center [32, 71] width 17 height 13
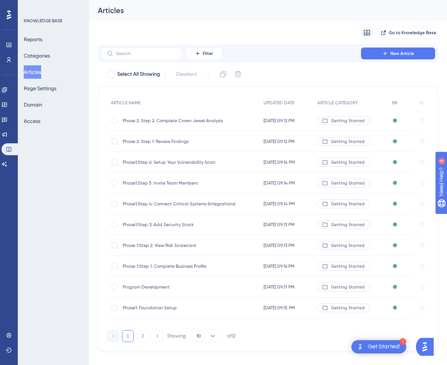
click at [169, 120] on span "Phase 2: Step 2: Complete Crown Jewel Analysis" at bounding box center [182, 121] width 119 height 6
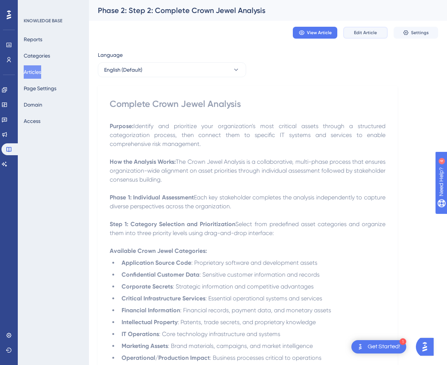
click at [370, 31] on span "Edit Article" at bounding box center [365, 33] width 23 height 6
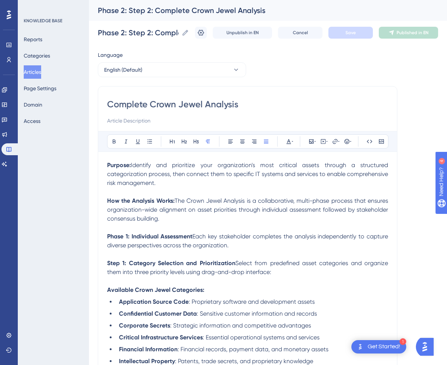
click at [239, 245] on p "Phase 1: Individual Assessment Each key stakeholder completes the analysis inde…" at bounding box center [247, 241] width 281 height 18
click at [130, 236] on strong "Phase 1: Individual Assessment" at bounding box center [149, 236] width 85 height 7
click at [356, 34] on button "Save" at bounding box center [351, 33] width 45 height 12
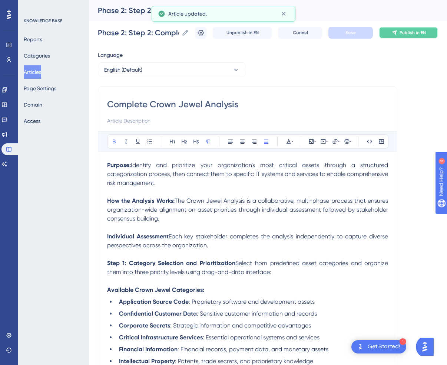
click at [407, 32] on span "Publish in EN" at bounding box center [413, 33] width 26 height 6
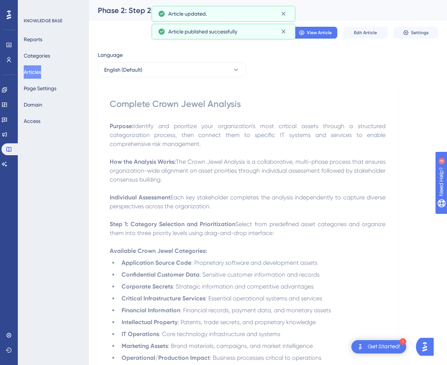
click at [37, 71] on button "Articles" at bounding box center [32, 71] width 17 height 13
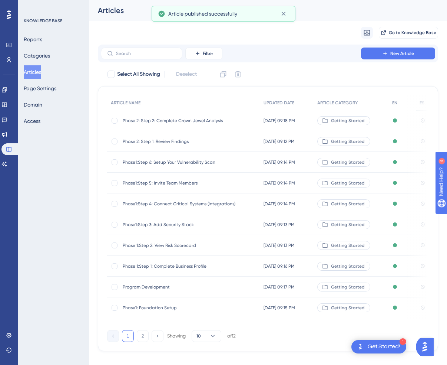
scroll to position [13, 0]
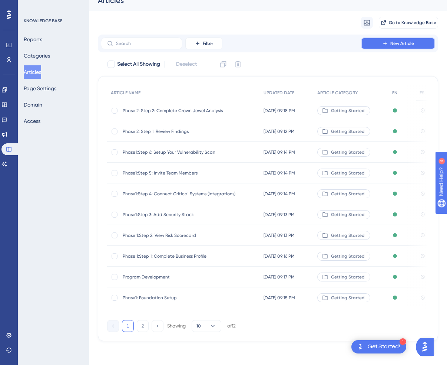
click at [394, 40] on span "New Article" at bounding box center [403, 43] width 24 height 6
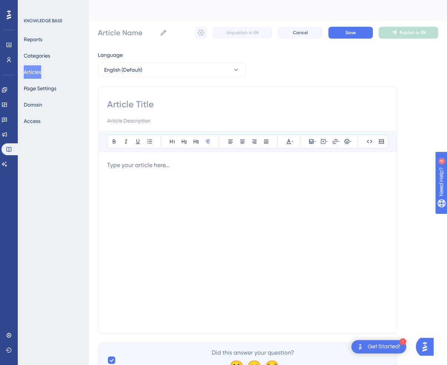
click at [153, 190] on div at bounding box center [247, 242] width 281 height 163
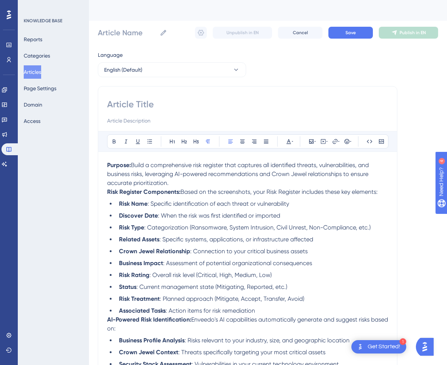
click at [149, 100] on input at bounding box center [247, 104] width 281 height 12
paste input "Step 3: Update Risk Register"
type input "Step 3: Update Risk Register"
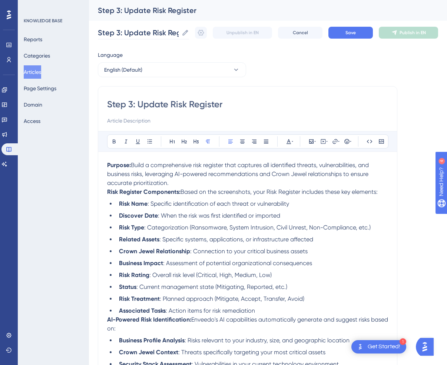
type input "Step 3: Update Risk Register"
click at [109, 30] on input "Step 3: Update Risk Register" at bounding box center [138, 32] width 81 height 10
type input "P3.Step 3: Update Risk Register"
click at [352, 30] on span "Save" at bounding box center [351, 33] width 10 height 6
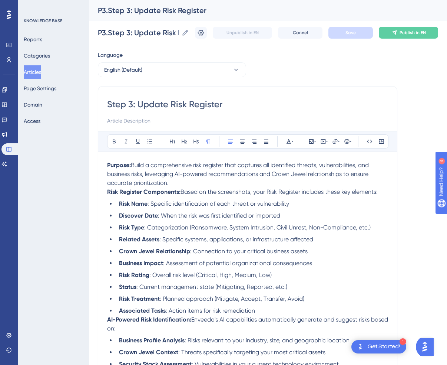
click at [200, 184] on p "Purpose: Build a comprehensive risk register that captures all identified threa…" at bounding box center [247, 174] width 281 height 27
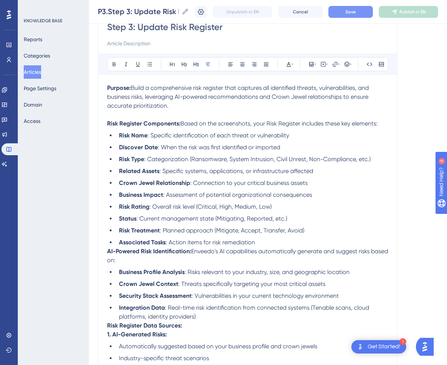
scroll to position [75, 0]
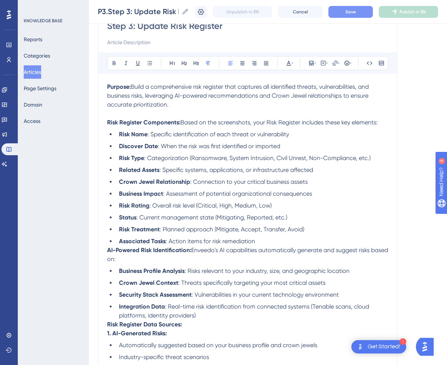
drag, startPoint x: 173, startPoint y: 104, endPoint x: 70, endPoint y: 76, distance: 106.4
click at [220, 103] on p "Purpose: Build a comprehensive risk register that captures all identified threa…" at bounding box center [247, 95] width 281 height 27
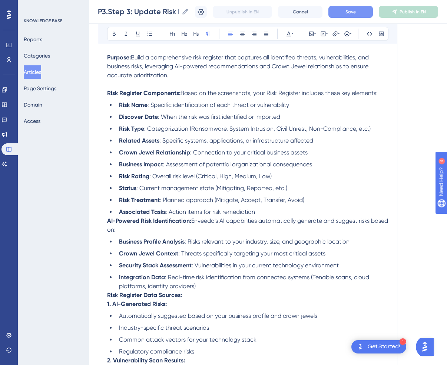
scroll to position [108, 0]
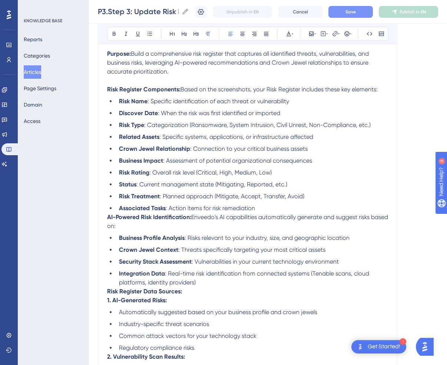
click at [182, 91] on span "Based on the screenshots, your Risk Register includes these key elements:" at bounding box center [279, 89] width 197 height 7
click at [303, 139] on span ": Specific systems, applications, or infrastructure affected" at bounding box center [237, 136] width 154 height 7
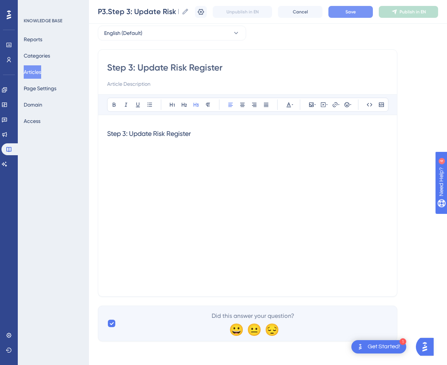
click at [244, 158] on div "Step 3: Update Risk Register" at bounding box center [247, 205] width 281 height 163
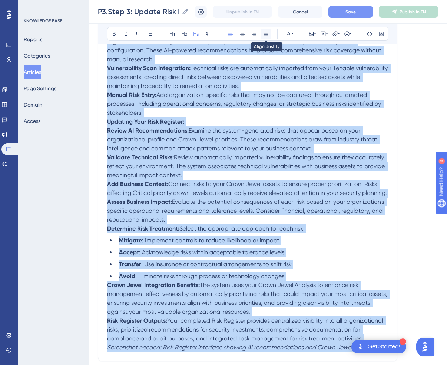
click at [267, 35] on icon at bounding box center [266, 34] width 6 height 6
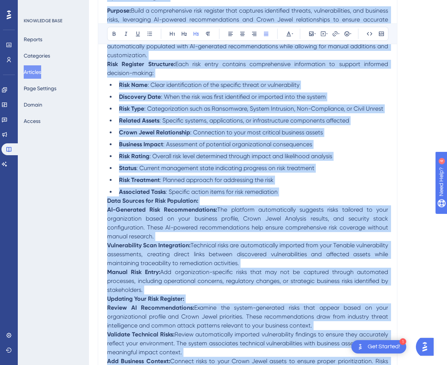
scroll to position [0, 0]
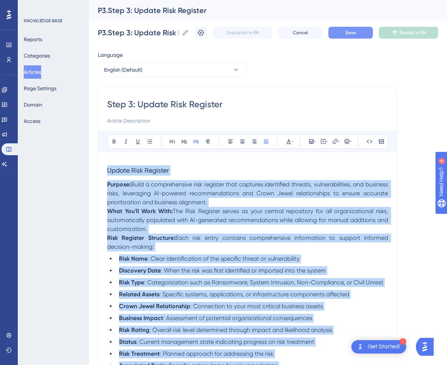
click at [163, 166] on h3 "Update Risk Register" at bounding box center [247, 170] width 281 height 19
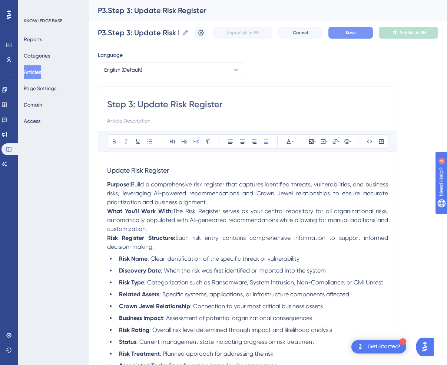
click at [197, 171] on h3 "Update Risk Register" at bounding box center [247, 170] width 281 height 19
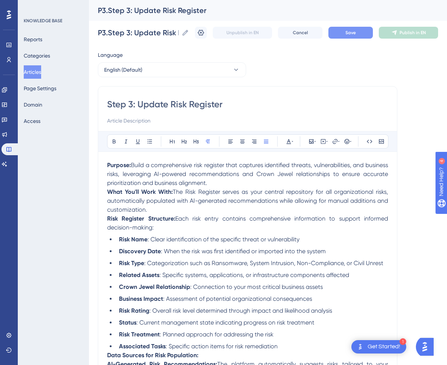
drag, startPoint x: 138, startPoint y: 106, endPoint x: 91, endPoint y: 102, distance: 47.7
type input "Update Risk Register"
click at [200, 168] on span "Build a comprehensive risk register that captures identified threats, vulnerabi…" at bounding box center [248, 173] width 283 height 25
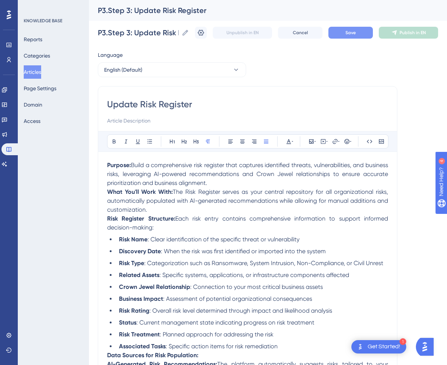
click at [109, 193] on strong "What You'll Work With:" at bounding box center [140, 191] width 66 height 7
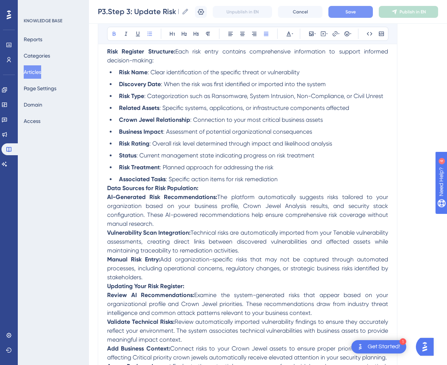
scroll to position [185, 0]
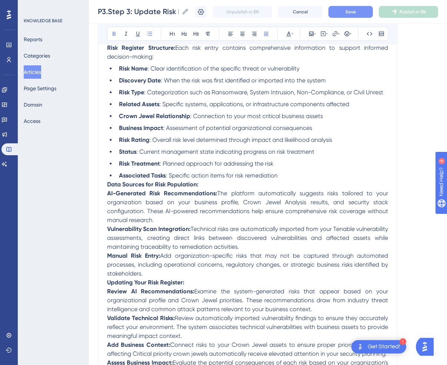
click at [108, 188] on strong "Data Sources for Risk Population:" at bounding box center [152, 184] width 91 height 7
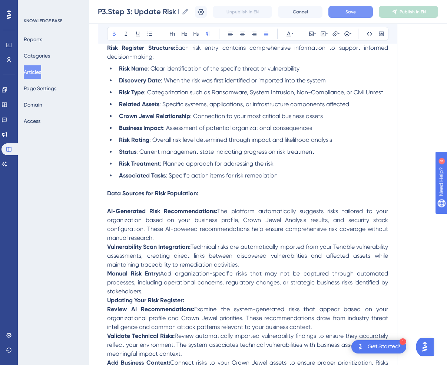
click at [160, 240] on p "AI-Generated Risk Recommendations: The platform automatically suggests risks ta…" at bounding box center [247, 225] width 281 height 36
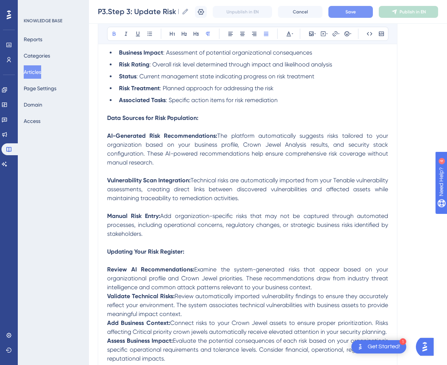
scroll to position [263, 0]
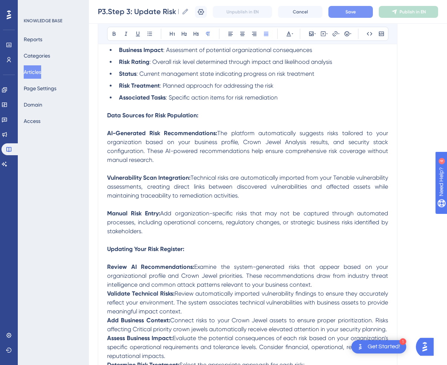
drag, startPoint x: 272, startPoint y: 201, endPoint x: 63, endPoint y: 177, distance: 209.8
click at [89, 177] on div "Performance Users Engagement Widgets Feedback Product Updates Knowledge Base AI…" at bounding box center [268, 145] width 358 height 817
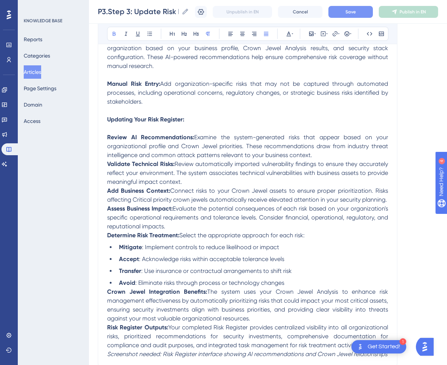
scroll to position [358, 0]
click at [107, 167] on strong "Validate Technical Risks:" at bounding box center [141, 163] width 68 height 7
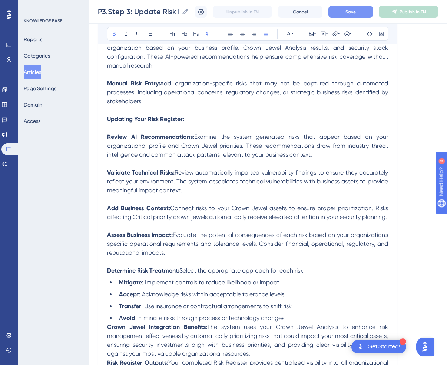
click at [221, 164] on p at bounding box center [247, 163] width 281 height 9
click at [381, 151] on span "Examine the system-generated risks that appear based on your organizational pro…" at bounding box center [248, 145] width 283 height 25
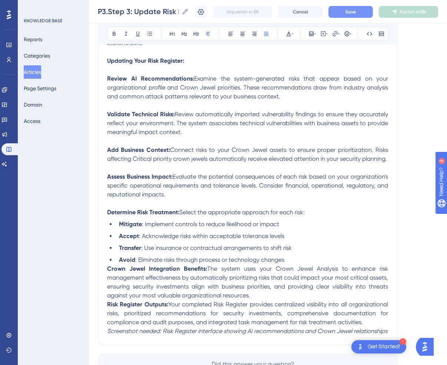
scroll to position [420, 0]
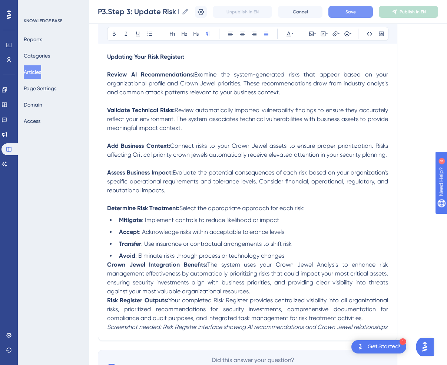
click at [215, 112] on span "Review automatically imported vulnerability findings to ensure they accurately …" at bounding box center [248, 118] width 283 height 25
drag, startPoint x: 191, startPoint y: 130, endPoint x: 94, endPoint y: 111, distance: 98.4
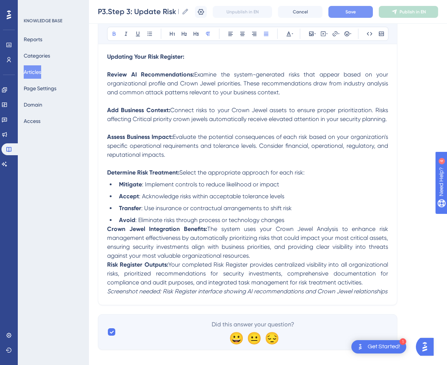
click at [198, 116] on span "Connect risks to your Crown Jewel assets to ensure proper prioritization. Risks…" at bounding box center [248, 114] width 283 height 16
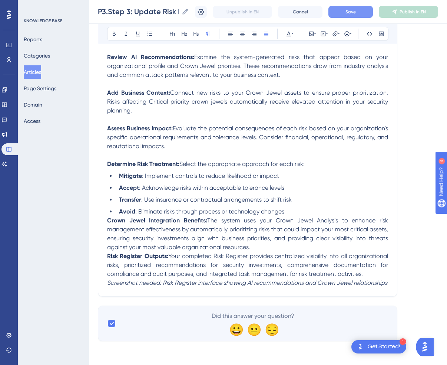
scroll to position [442, 0]
click at [108, 220] on strong "Crown Jewel Integration Benefits:" at bounding box center [157, 220] width 100 height 7
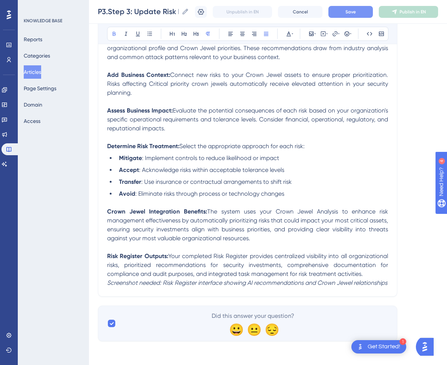
scroll to position [460, 0]
click at [292, 196] on li "Avoid : Eliminate risks through process or technology changes" at bounding box center [252, 193] width 272 height 9
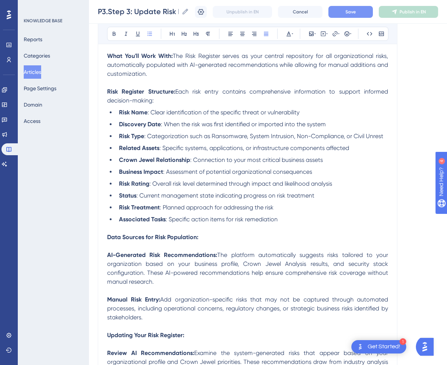
scroll to position [117, 0]
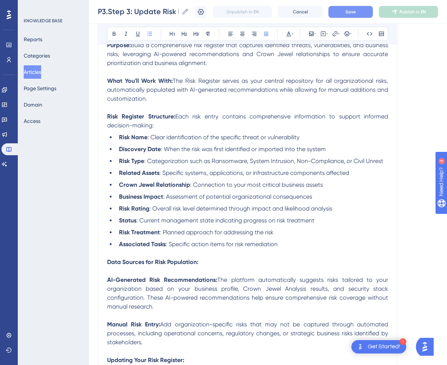
click at [280, 245] on li "Associated Tasks : Specific action items for risk remediation" at bounding box center [252, 244] width 272 height 9
click at [210, 160] on span ": Categorization such as Ransomware, System Intrusion, Non-Compliance, or Civil…" at bounding box center [263, 160] width 239 height 7
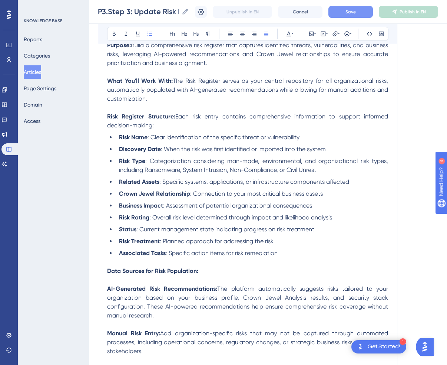
click at [297, 174] on li "Risk Type : Categorization considering man-made, environmental, and organizatio…" at bounding box center [252, 166] width 272 height 18
click at [293, 255] on li "Associated Tasks : Specific action items for risk remediation" at bounding box center [252, 253] width 272 height 9
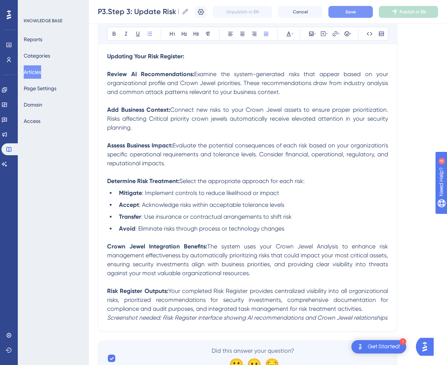
scroll to position [469, 0]
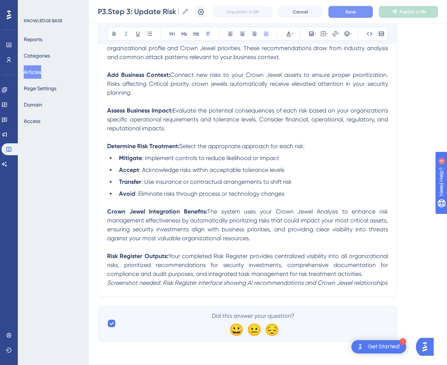
click at [108, 284] on em "Screenshot needed: Risk Register interface showing AI recommendations and Crown…" at bounding box center [247, 282] width 280 height 7
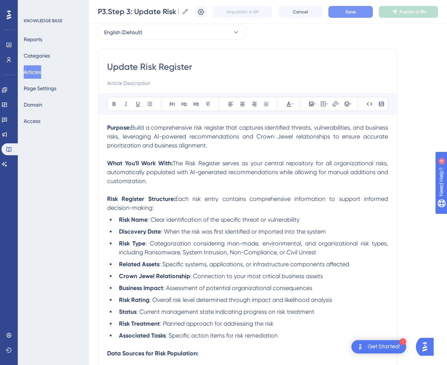
scroll to position [34, 0]
click at [350, 10] on span "Save" at bounding box center [351, 12] width 10 height 6
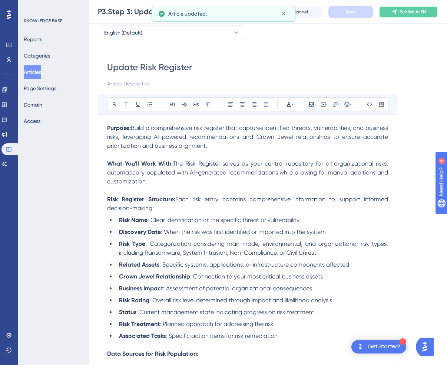
click at [405, 14] on button "Publish in EN" at bounding box center [408, 12] width 59 height 12
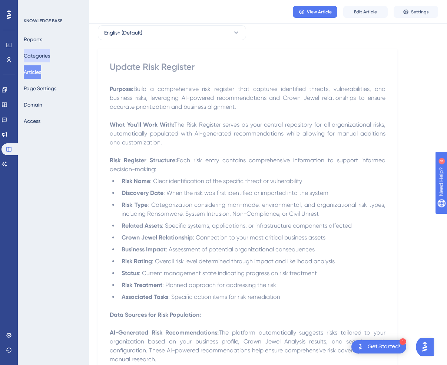
click at [39, 55] on button "Categories" at bounding box center [37, 55] width 26 height 13
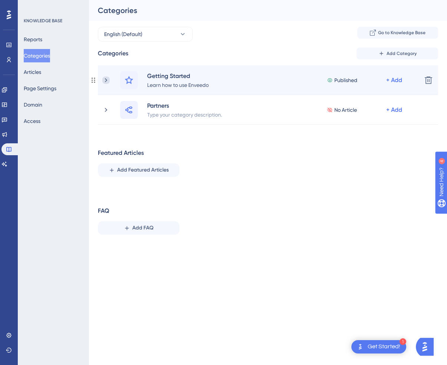
click at [104, 80] on icon at bounding box center [105, 79] width 7 height 7
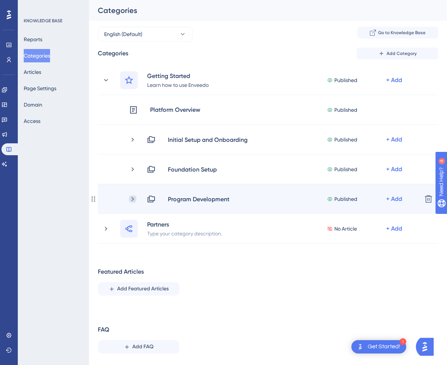
click at [133, 197] on icon at bounding box center [133, 199] width 2 height 4
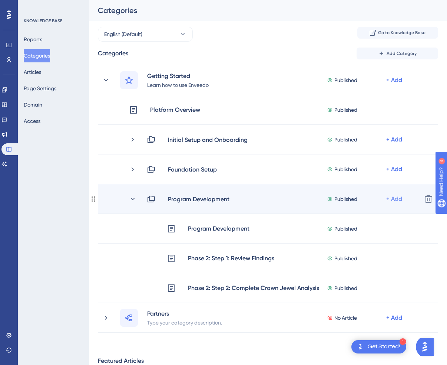
click at [397, 202] on div "+ Add" at bounding box center [395, 198] width 16 height 9
click at [377, 217] on div "Add Articles Add Articles" at bounding box center [365, 218] width 53 height 15
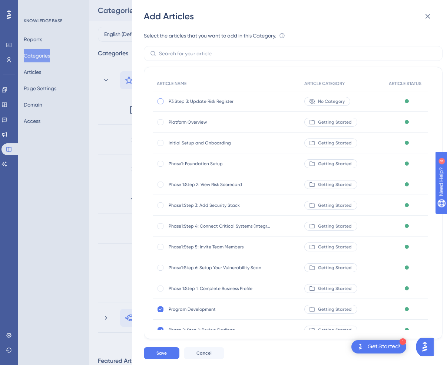
click at [158, 101] on div at bounding box center [161, 101] width 6 height 6
checkbox input "true"
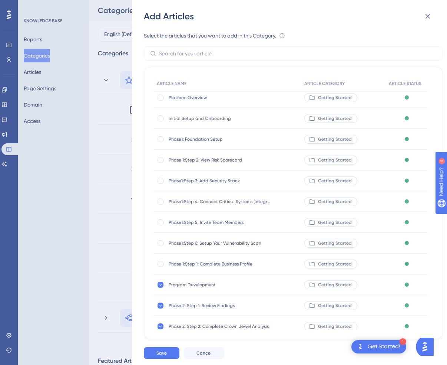
scroll to position [40, 0]
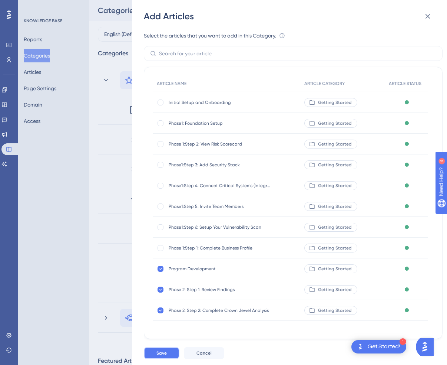
click at [166, 353] on span "Save" at bounding box center [162, 353] width 10 height 6
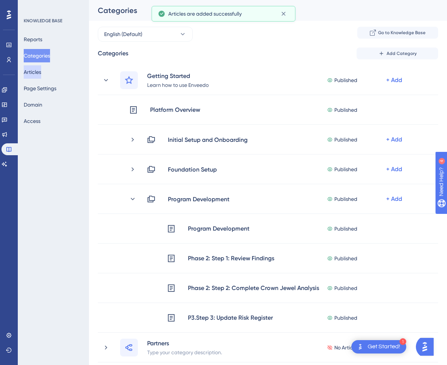
click at [41, 70] on button "Articles" at bounding box center [32, 71] width 17 height 13
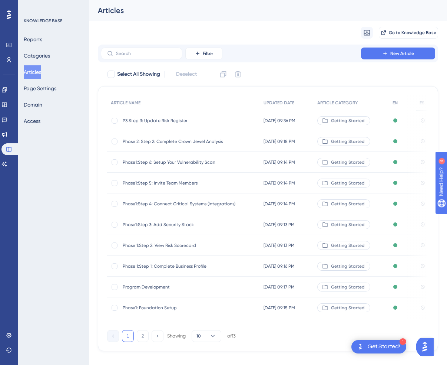
click at [147, 119] on span "P3.Step 3: Update Risk Register" at bounding box center [182, 121] width 119 height 6
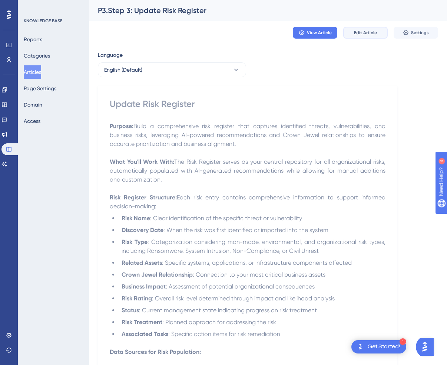
click at [364, 33] on span "Edit Article" at bounding box center [365, 33] width 23 height 6
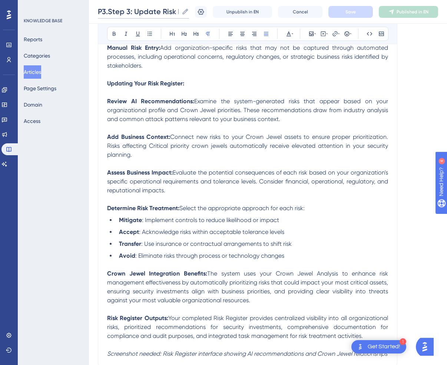
click at [108, 12] on input "P3.Step 3: Update Risk Register" at bounding box center [138, 11] width 81 height 10
type input "P2.Step 3: Update Risk Register"
click at [358, 12] on button "Save" at bounding box center [351, 12] width 45 height 12
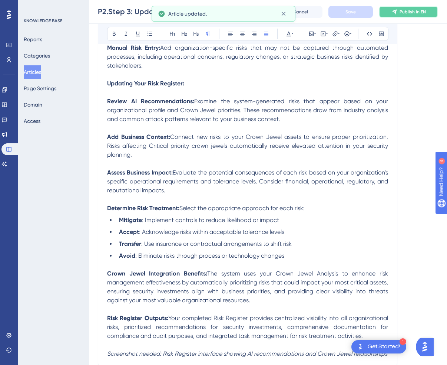
click at [405, 13] on span "Publish in EN" at bounding box center [413, 12] width 26 height 6
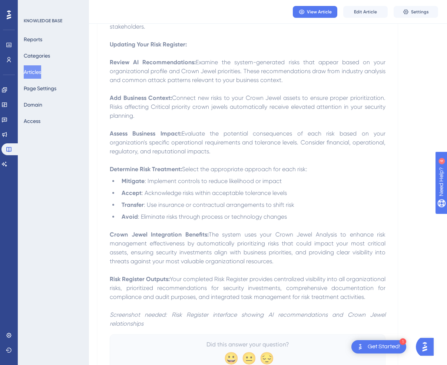
click at [35, 72] on button "Articles" at bounding box center [32, 71] width 17 height 13
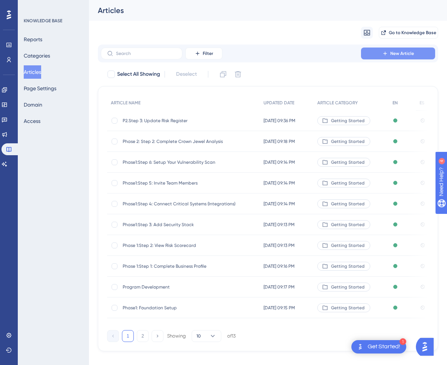
click at [375, 55] on button "New Article" at bounding box center [398, 53] width 74 height 12
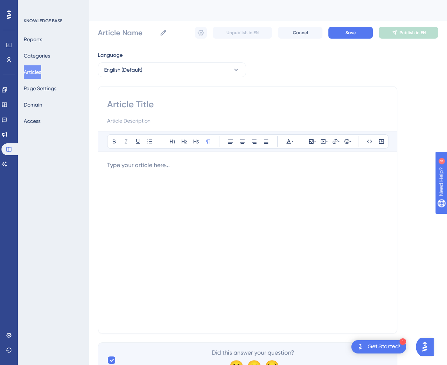
click at [194, 191] on div at bounding box center [247, 242] width 281 height 163
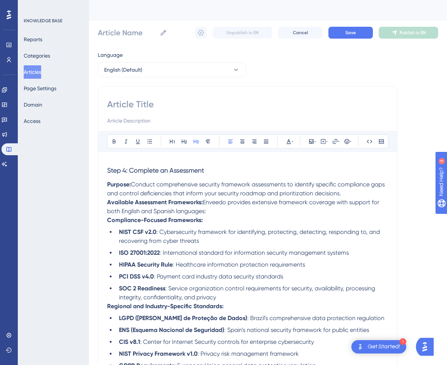
click at [213, 164] on h3 "Step 4: Complete an Assessment" at bounding box center [247, 170] width 281 height 19
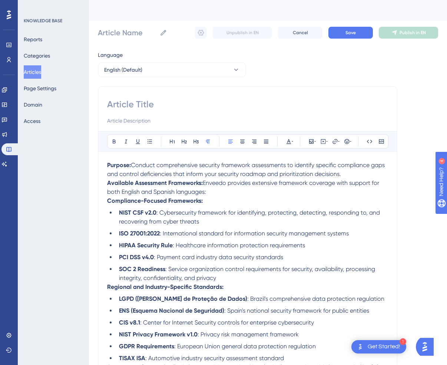
click at [144, 102] on input at bounding box center [247, 104] width 281 height 12
paste input "Step 4: Complete an Assessment"
type input "Step 4: Complete an Assessment"
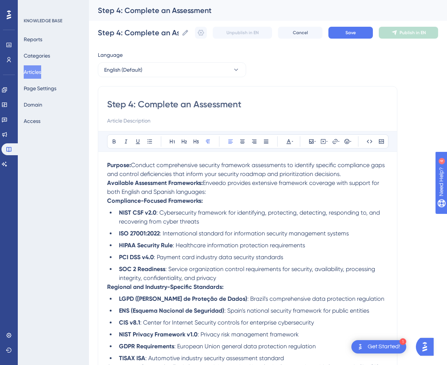
type input "Complete an Assessment"
click at [112, 29] on input "Complete an Assessment" at bounding box center [138, 32] width 81 height 10
paste input "Step 4:"
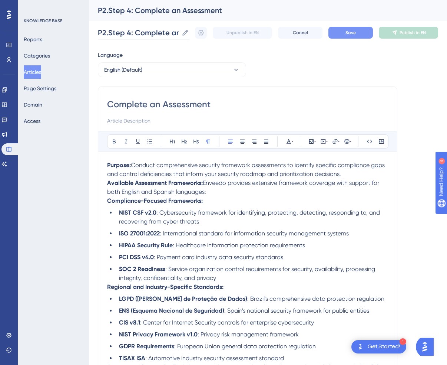
type input "P2.Step 4: Complete an Assessment"
click at [343, 36] on button "Save" at bounding box center [351, 33] width 45 height 12
click at [118, 184] on strong "Available Assessment Frameworks:" at bounding box center [155, 182] width 96 height 7
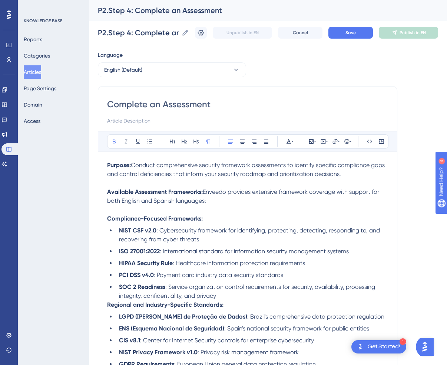
click at [108, 303] on strong "Regional and Industry-Specific Standards:" at bounding box center [165, 304] width 116 height 7
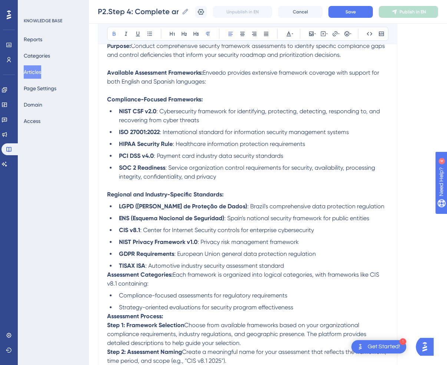
scroll to position [131, 0]
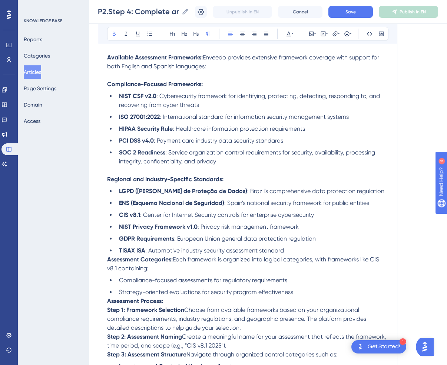
click at [108, 262] on strong "Assessment Categories:" at bounding box center [140, 259] width 66 height 7
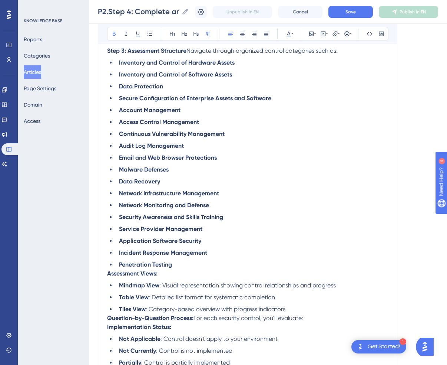
scroll to position [485, 0]
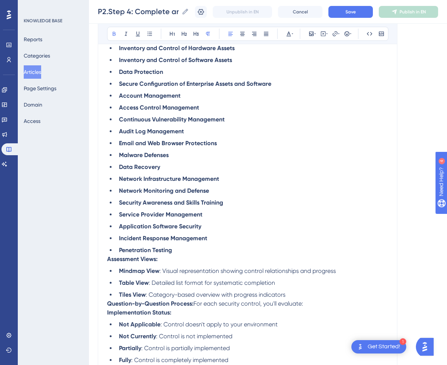
click at [106, 264] on div "Complete an Assessment Bold Italic Underline Bullet Point Heading 1 Heading 2 H…" at bounding box center [248, 119] width 300 height 1042
click at [108, 262] on strong "Assessment Views:" at bounding box center [132, 258] width 50 height 7
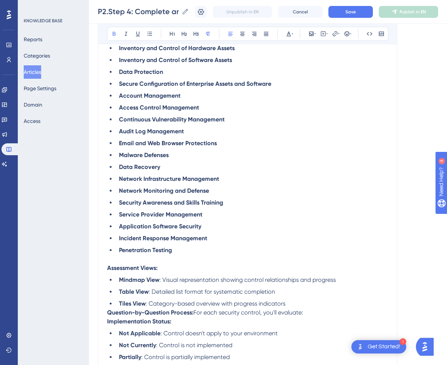
click at [108, 316] on strong "Question-by-Question Process:" at bounding box center [150, 312] width 86 height 7
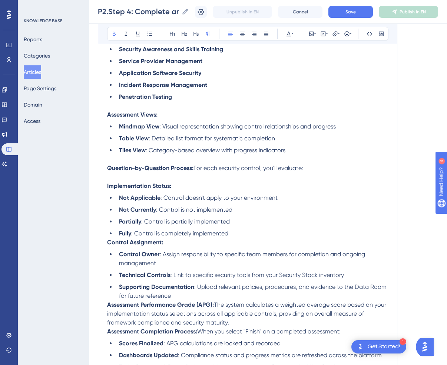
scroll to position [641, 0]
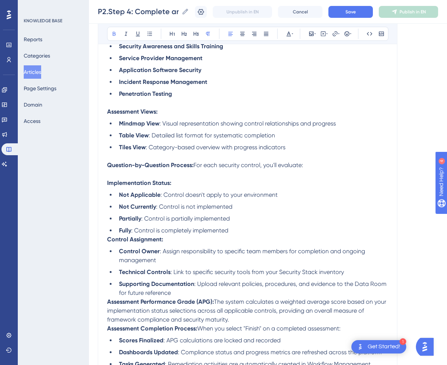
click at [108, 243] on strong "Control Assignment:" at bounding box center [135, 239] width 56 height 7
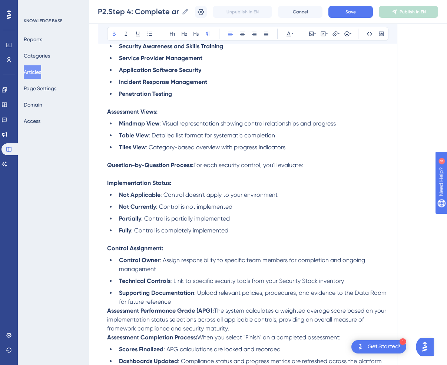
click at [109, 314] on strong "Assessment Performance Grade (APG):" at bounding box center [160, 310] width 107 height 7
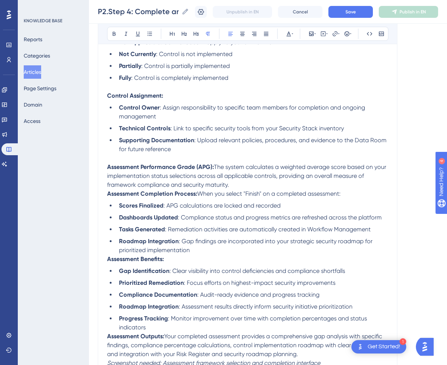
scroll to position [794, 0]
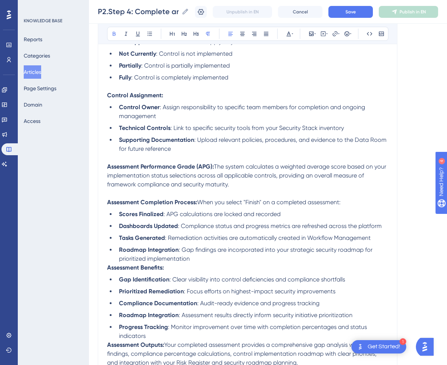
click at [109, 271] on strong "Assessment Benefits:" at bounding box center [135, 267] width 57 height 7
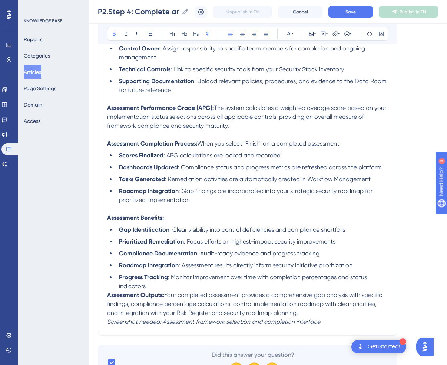
scroll to position [903, 0]
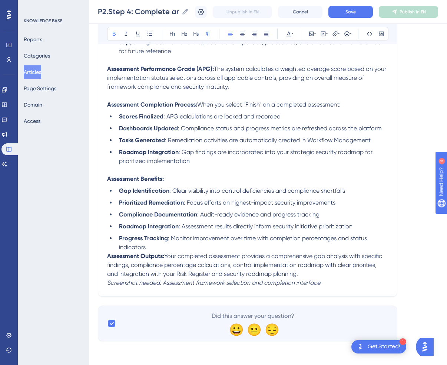
click at [109, 259] on strong "Assessment Outputs:" at bounding box center [135, 255] width 57 height 7
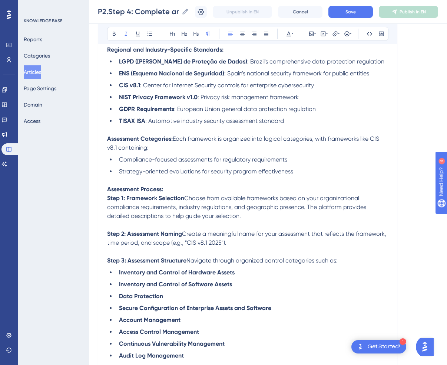
scroll to position [0, 0]
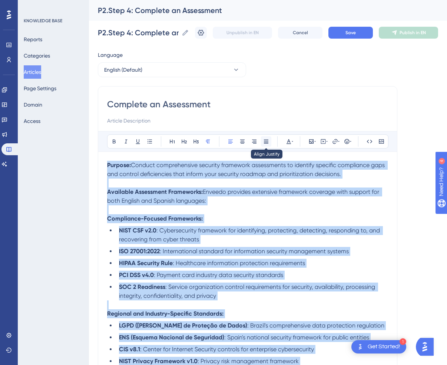
click at [268, 140] on icon at bounding box center [266, 141] width 6 height 6
click at [235, 234] on span ": Cybersecurity framework for identifying, protecting, detecting, responding to…" at bounding box center [254, 235] width 271 height 16
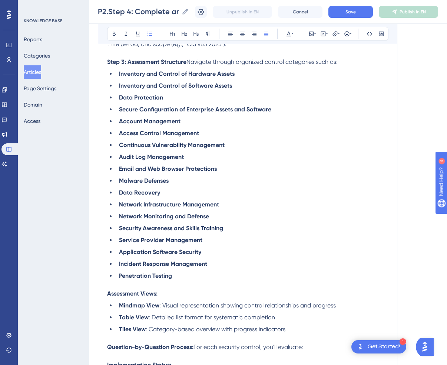
scroll to position [449, 0]
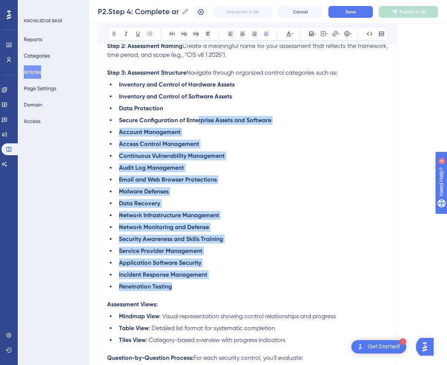
drag, startPoint x: 193, startPoint y: 296, endPoint x: 197, endPoint y: 123, distance: 173.3
click at [197, 123] on ul "Inventory and Control of Hardware Assets Inventory and Control of Software Asse…" at bounding box center [247, 185] width 281 height 211
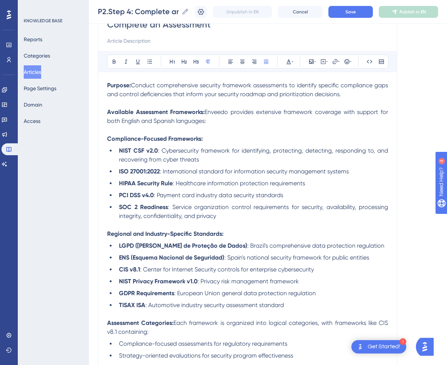
scroll to position [66, 0]
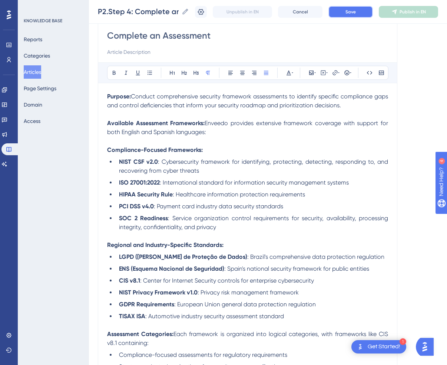
click at [339, 14] on button "Save" at bounding box center [351, 12] width 45 height 12
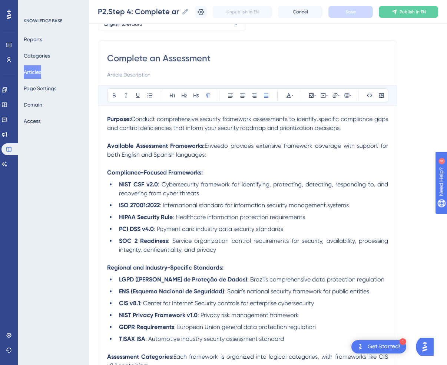
scroll to position [35, 0]
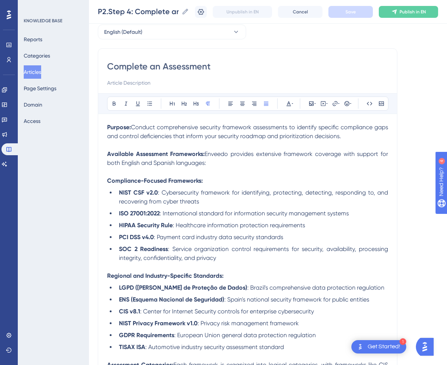
drag, startPoint x: 354, startPoint y: 134, endPoint x: 134, endPoint y: 130, distance: 219.3
click at [134, 130] on p "Purpose: Conduct comprehensive security framework assessments to identify speci…" at bounding box center [247, 132] width 281 height 18
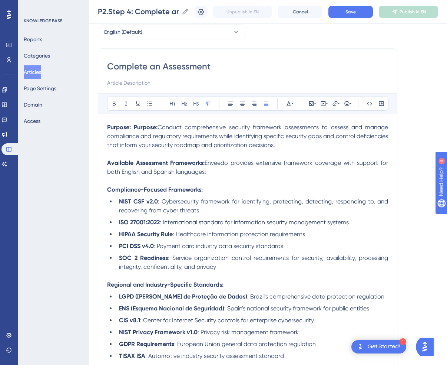
click at [134, 130] on strong "Purpose:" at bounding box center [146, 127] width 24 height 7
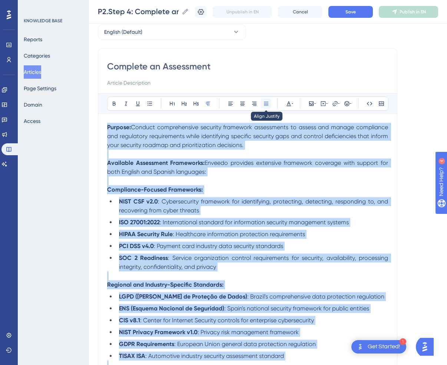
click at [267, 102] on icon at bounding box center [266, 104] width 4 height 4
click at [269, 128] on span "Conduct comprehensive security framework assessments to assess and manage compl…" at bounding box center [248, 136] width 283 height 25
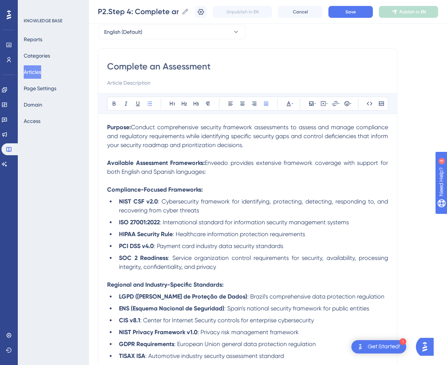
click at [184, 239] on li "HIPAA Security Rule : Healthcare information protection requirements" at bounding box center [252, 234] width 272 height 9
click at [225, 127] on span "Conduct comprehensive security framework assessments to assess and manage compl…" at bounding box center [248, 136] width 283 height 25
click at [226, 190] on p "Compliance-Focused Frameworks:" at bounding box center [247, 189] width 281 height 9
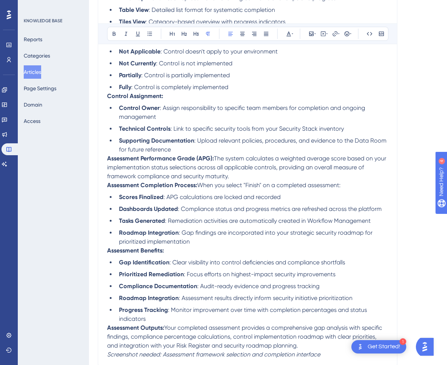
scroll to position [0, 0]
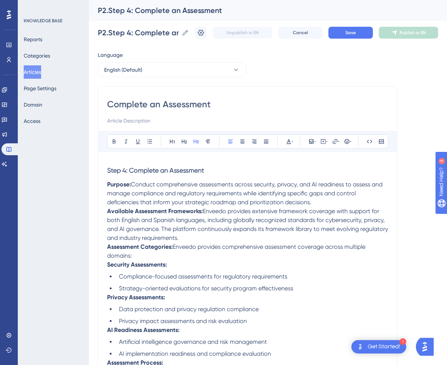
click at [236, 170] on h3 "Step 4: Complete an Assessment" at bounding box center [247, 170] width 281 height 19
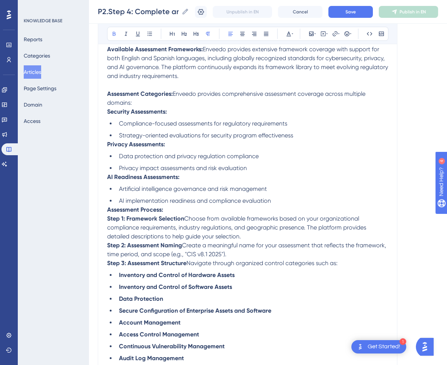
scroll to position [149, 0]
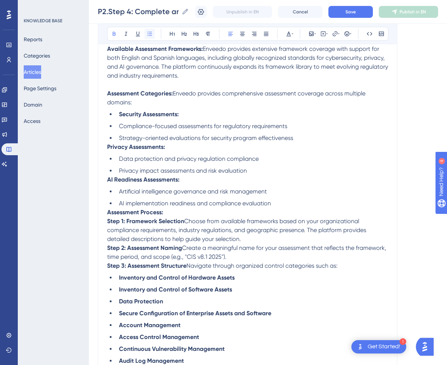
click at [153, 34] on button at bounding box center [150, 34] width 10 height 10
click at [150, 35] on icon at bounding box center [150, 34] width 6 height 6
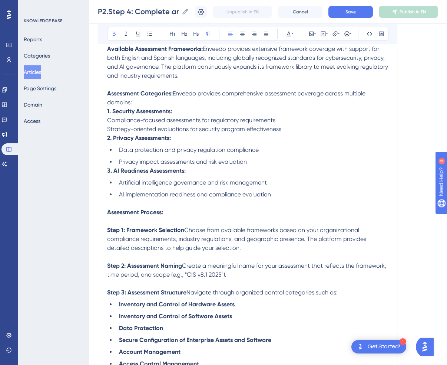
click at [301, 132] on p "Strategy-oriented evaluations for security program effectiveness" at bounding box center [247, 129] width 281 height 9
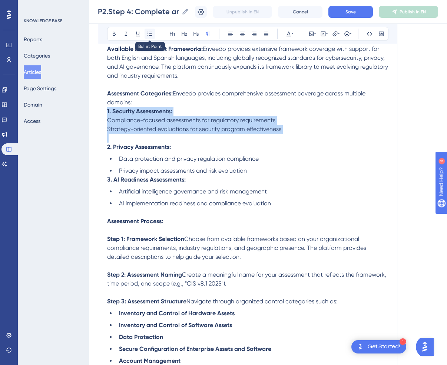
click at [146, 34] on button at bounding box center [150, 34] width 10 height 10
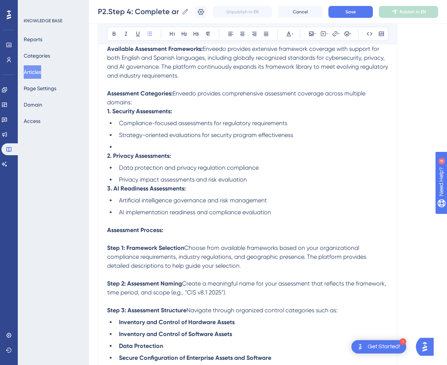
click at [128, 146] on li at bounding box center [252, 146] width 272 height 9
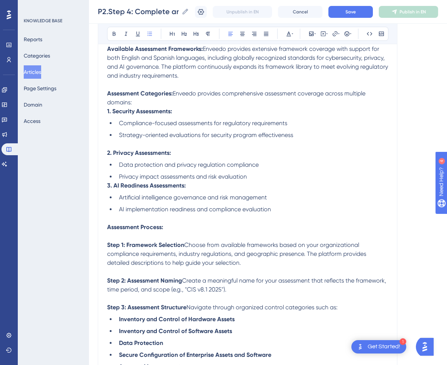
click at [276, 176] on li "Privacy impact assessments and risk evaluation" at bounding box center [252, 176] width 272 height 9
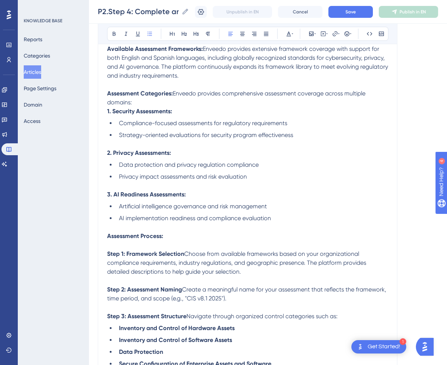
click at [142, 105] on p "Assessment Categories: Enveedo provides comprehensive assessment coverage acros…" at bounding box center [247, 98] width 281 height 18
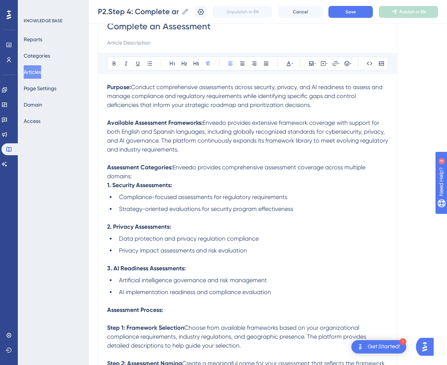
scroll to position [76, 0]
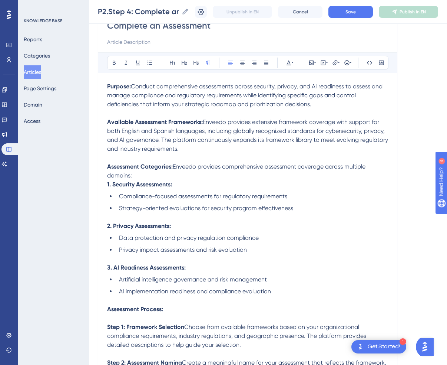
click at [142, 105] on span "Conduct comprehensive assessments across security, privacy, and AI readiness to…" at bounding box center [245, 95] width 277 height 25
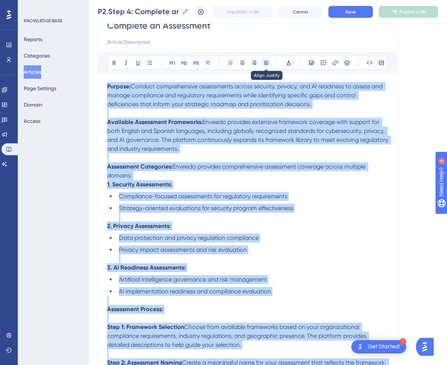
click at [267, 61] on icon at bounding box center [266, 63] width 6 height 6
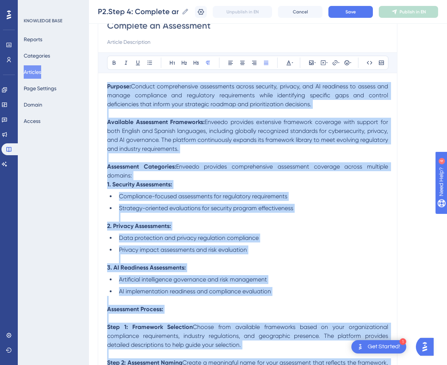
click at [248, 142] on span "Enveedo provides extensive framework coverage with support for both English and…" at bounding box center [248, 135] width 283 height 34
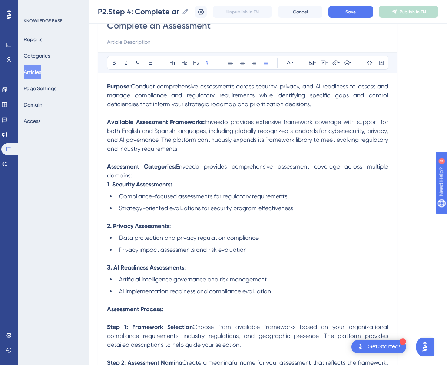
click at [196, 140] on span "Enveedo provides extensive framework coverage with support for both English and…" at bounding box center [248, 135] width 283 height 34
click at [336, 86] on span "Conduct comprehensive assessments across security, privacy, and AI readiness to…" at bounding box center [248, 95] width 283 height 25
click at [183, 151] on p "Available Assessment Frameworks: Enveedo provides extensive framework coverage …" at bounding box center [247, 136] width 281 height 36
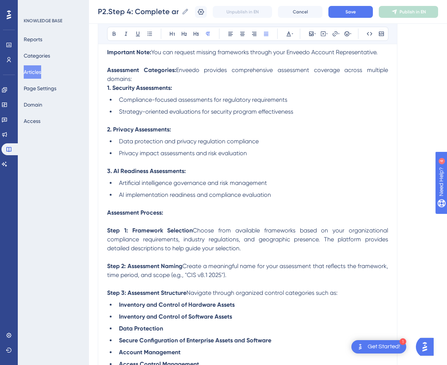
scroll to position [191, 0]
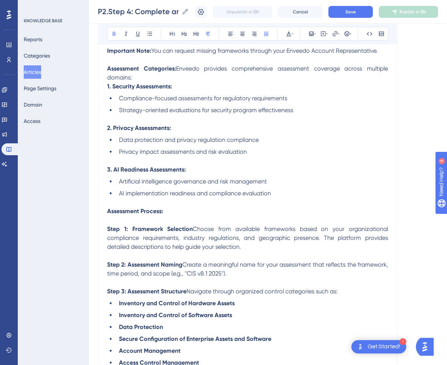
click at [136, 172] on strong "3. AI Readiness Assessments:" at bounding box center [146, 169] width 79 height 7
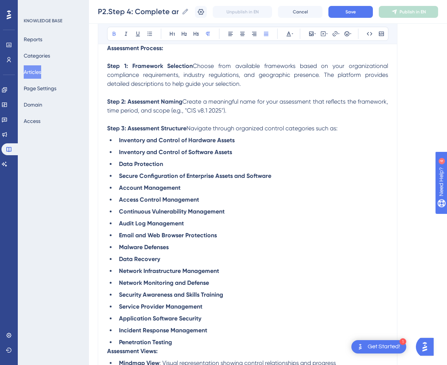
scroll to position [355, 0]
click at [350, 8] on button "Save" at bounding box center [351, 12] width 45 height 12
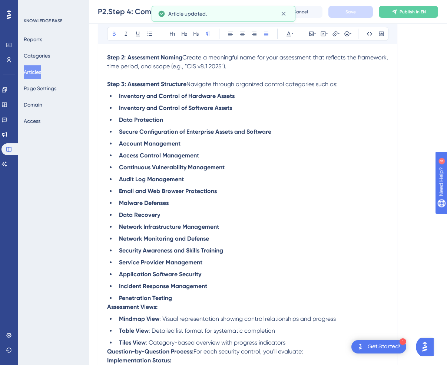
scroll to position [400, 0]
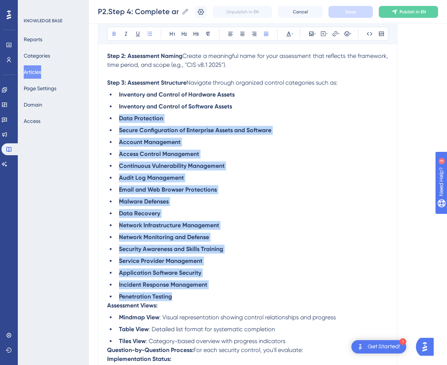
drag, startPoint x: 181, startPoint y: 302, endPoint x: 90, endPoint y: 115, distance: 207.9
click at [90, 115] on div "Performance Users Engagement Widgets Feedback Product Updates Knowledge Base AI…" at bounding box center [268, 171] width 358 height 1143
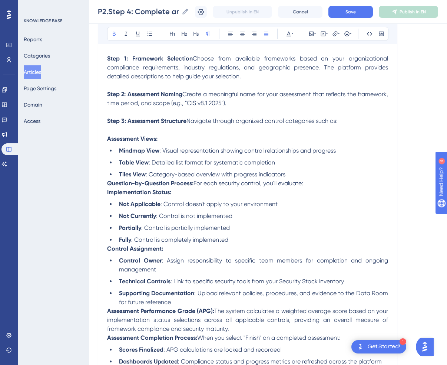
scroll to position [356, 0]
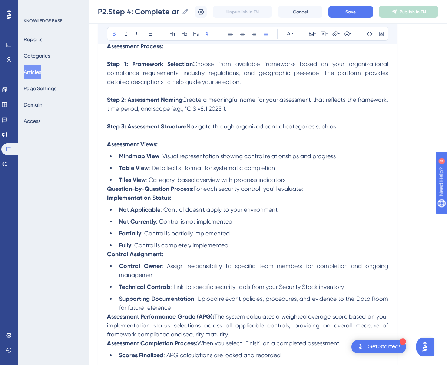
click at [318, 129] on span "Navigate through organized control categories such as:" at bounding box center [262, 126] width 151 height 7
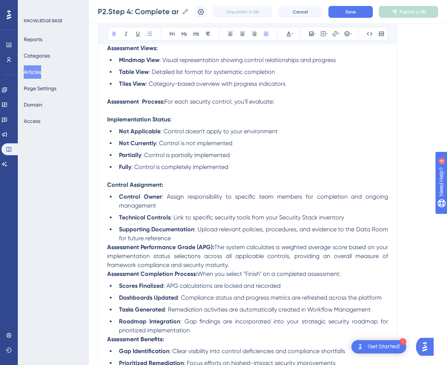
scroll to position [453, 0]
click at [174, 114] on p at bounding box center [247, 110] width 281 height 9
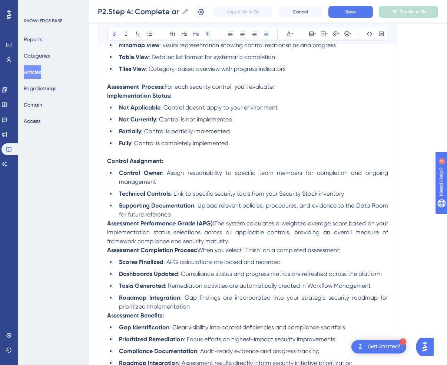
scroll to position [413, 0]
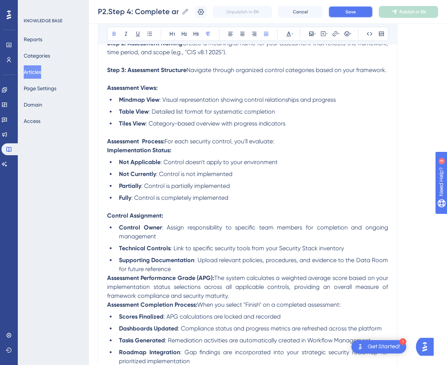
click at [359, 9] on button "Save" at bounding box center [351, 12] width 45 height 12
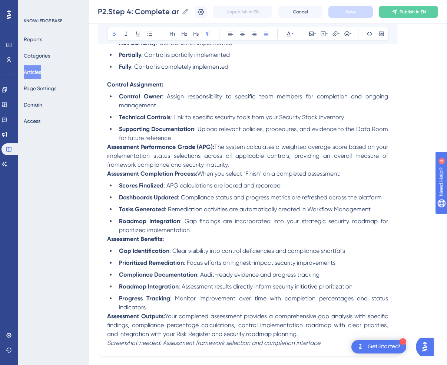
scroll to position [547, 0]
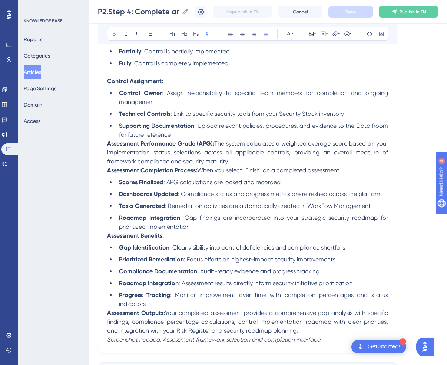
click at [216, 131] on span ": Upload relevant policies, procedures, and evidence to the Data Room for futur…" at bounding box center [254, 130] width 271 height 16
click at [374, 133] on span ": Select or upload relevant policies, procedures, and evidence to the Data Room…" at bounding box center [254, 130] width 271 height 16
click at [218, 131] on span ": Select or upload relevant policies, procedures, and evidence to the Data Room…" at bounding box center [254, 130] width 271 height 16
click at [107, 147] on strong "Assessment Performance Grade (APG):" at bounding box center [160, 143] width 107 height 7
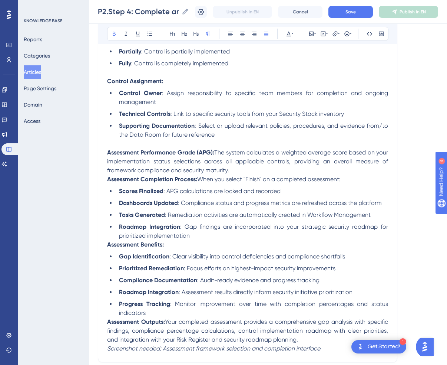
click at [107, 183] on strong "Assessment Completion Process:" at bounding box center [152, 178] width 90 height 7
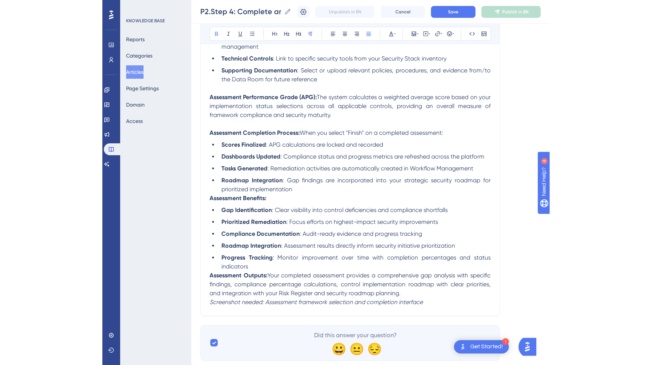
scroll to position [606, 0]
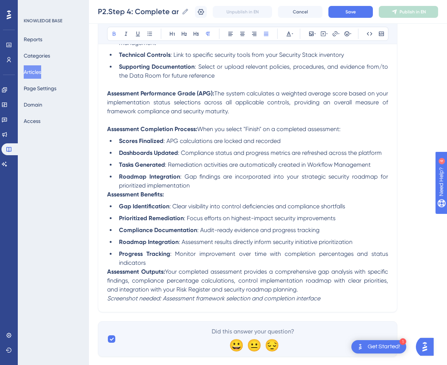
click at [110, 198] on strong "Assessment Benefits:" at bounding box center [135, 194] width 57 height 7
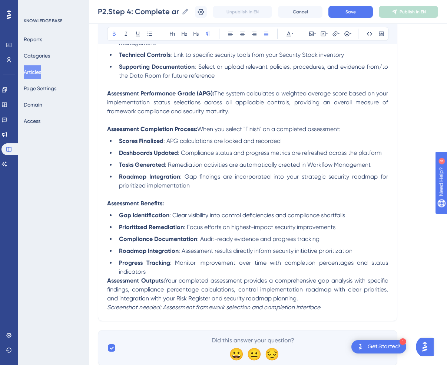
click at [110, 284] on strong "Assessment Outputs:" at bounding box center [136, 280] width 58 height 7
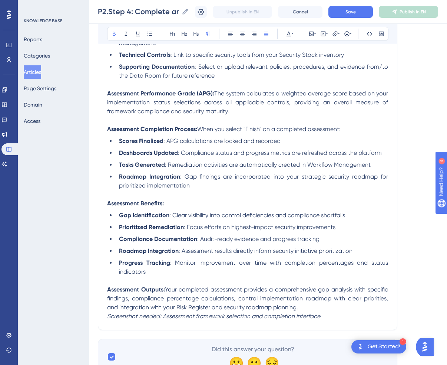
click at [109, 319] on em "Screenshot needed: Assessment framework selection and completion interface" at bounding box center [213, 315] width 213 height 7
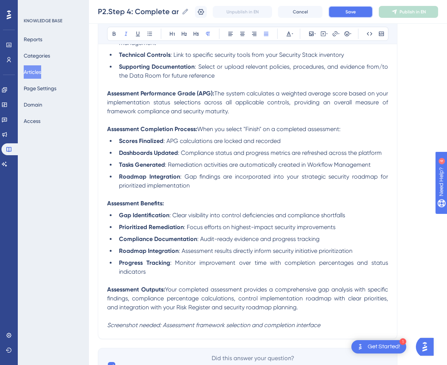
click at [362, 9] on button "Save" at bounding box center [351, 12] width 45 height 12
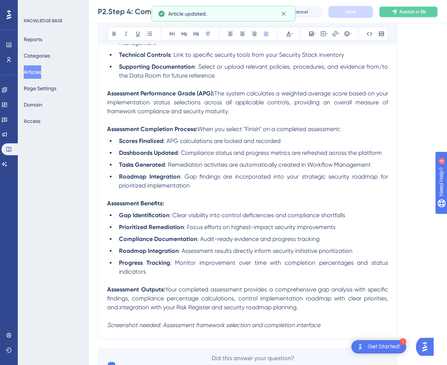
click at [409, 16] on button "Publish in EN" at bounding box center [408, 12] width 59 height 12
